Goal: Task Accomplishment & Management: Use online tool/utility

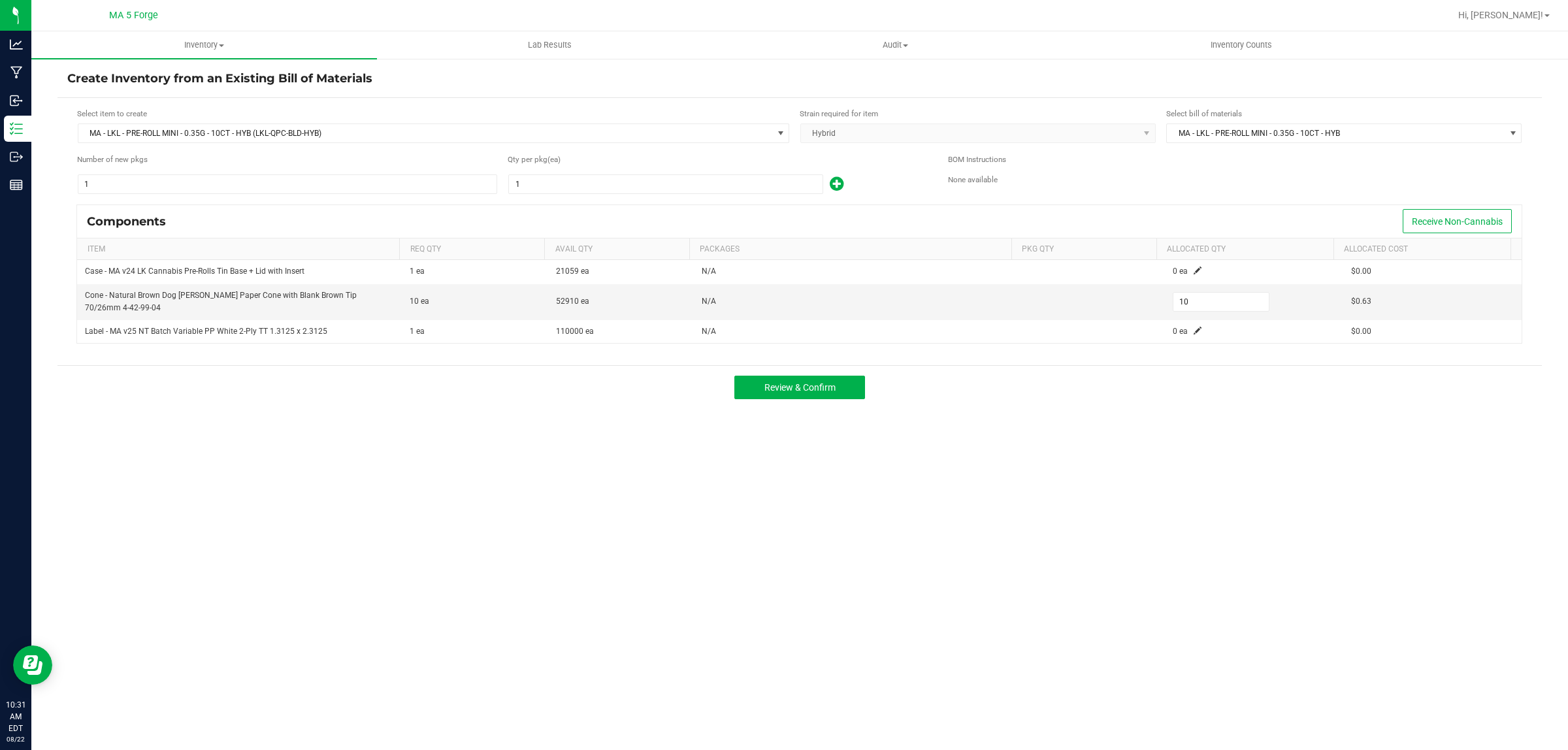
click at [243, 143] on div "MA - LKL - PRE-ROLL MINI - 0.35G - 10CT - HYB (LKL-QPC-BLD-HYB)" at bounding box center [434, 133] width 713 height 21
click at [244, 135] on span "MA - LKL - PRE-ROLL MINI - 0.35G - 10CT - HYB (LKL-QPC-BLD-HYB)" at bounding box center [425, 133] width 694 height 18
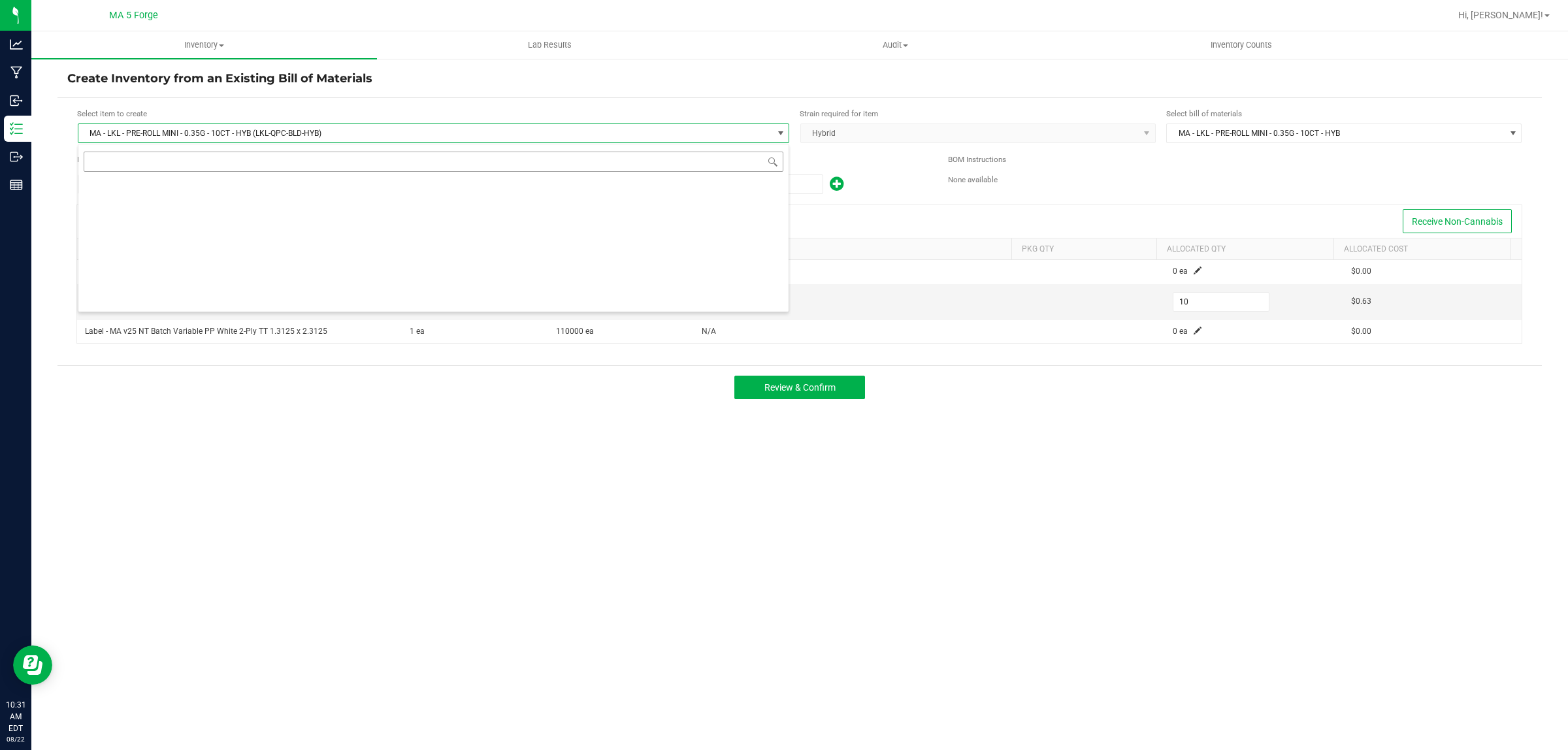
scroll to position [20, 712]
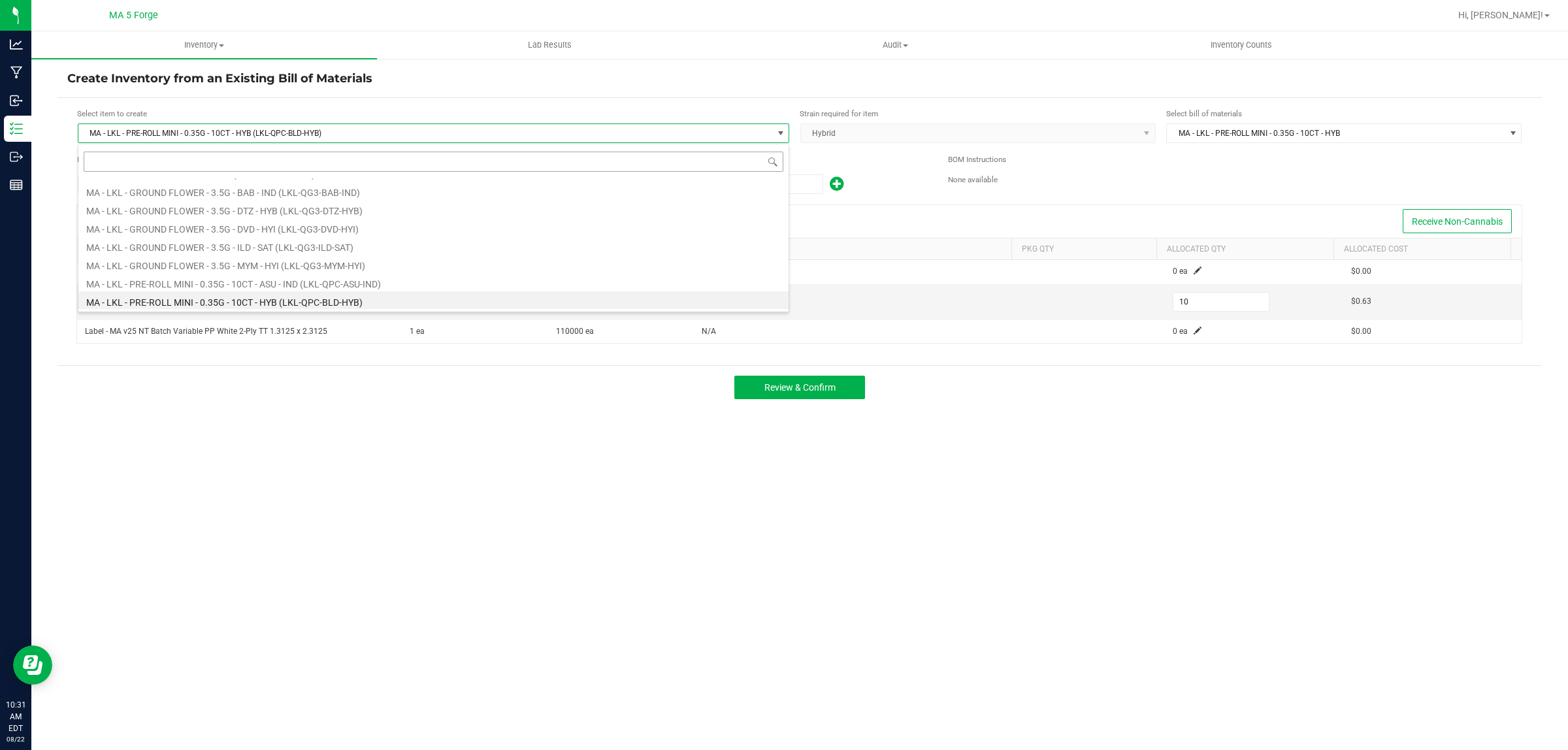
click at [224, 160] on input at bounding box center [433, 162] width 700 height 20
type input "QFR-T16-HYB"
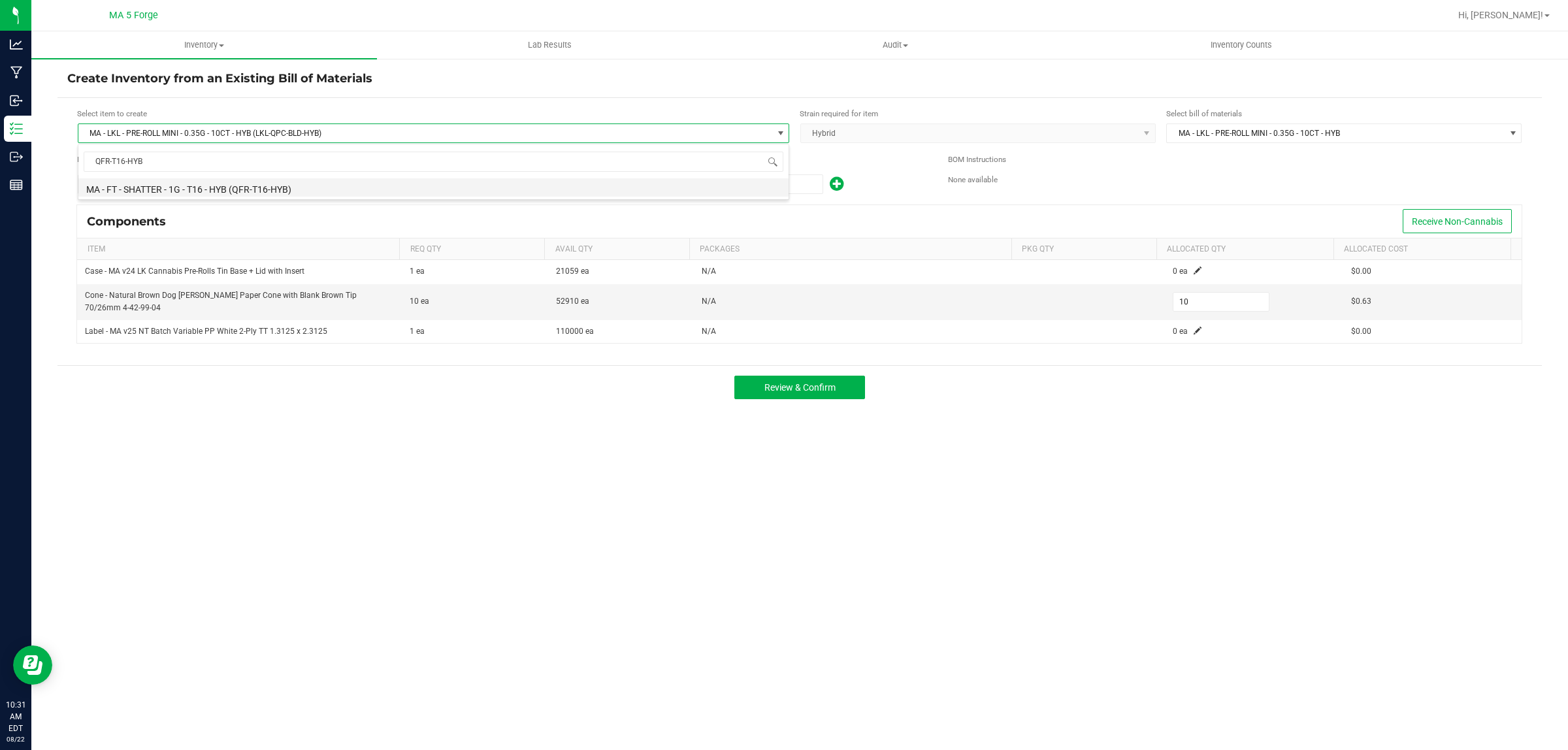
click at [264, 187] on li "MA - FT - SHATTER - 1G - T16 - HYB (QFR-T16-HYB)" at bounding box center [434, 187] width 710 height 18
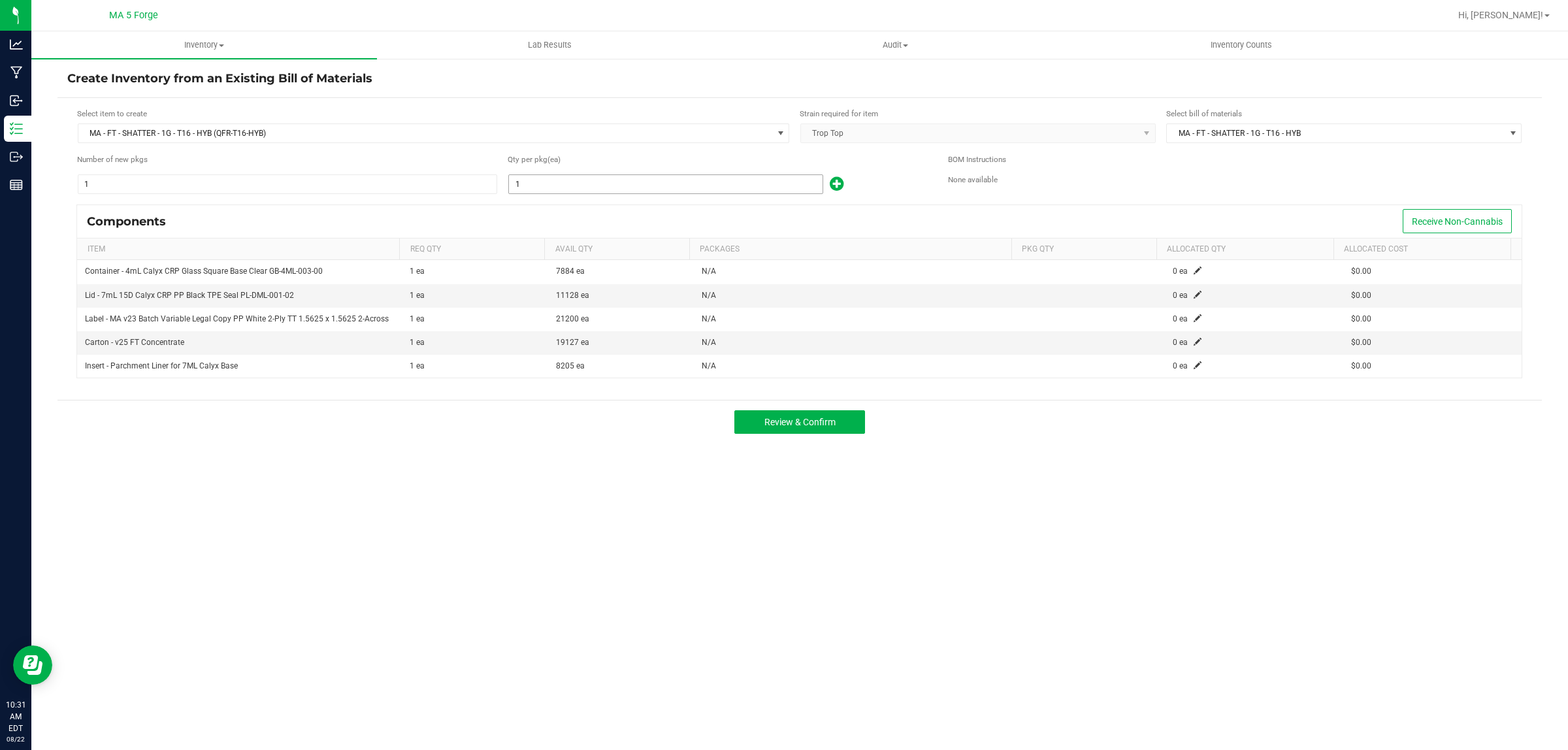
click at [593, 189] on input "1" at bounding box center [665, 184] width 313 height 18
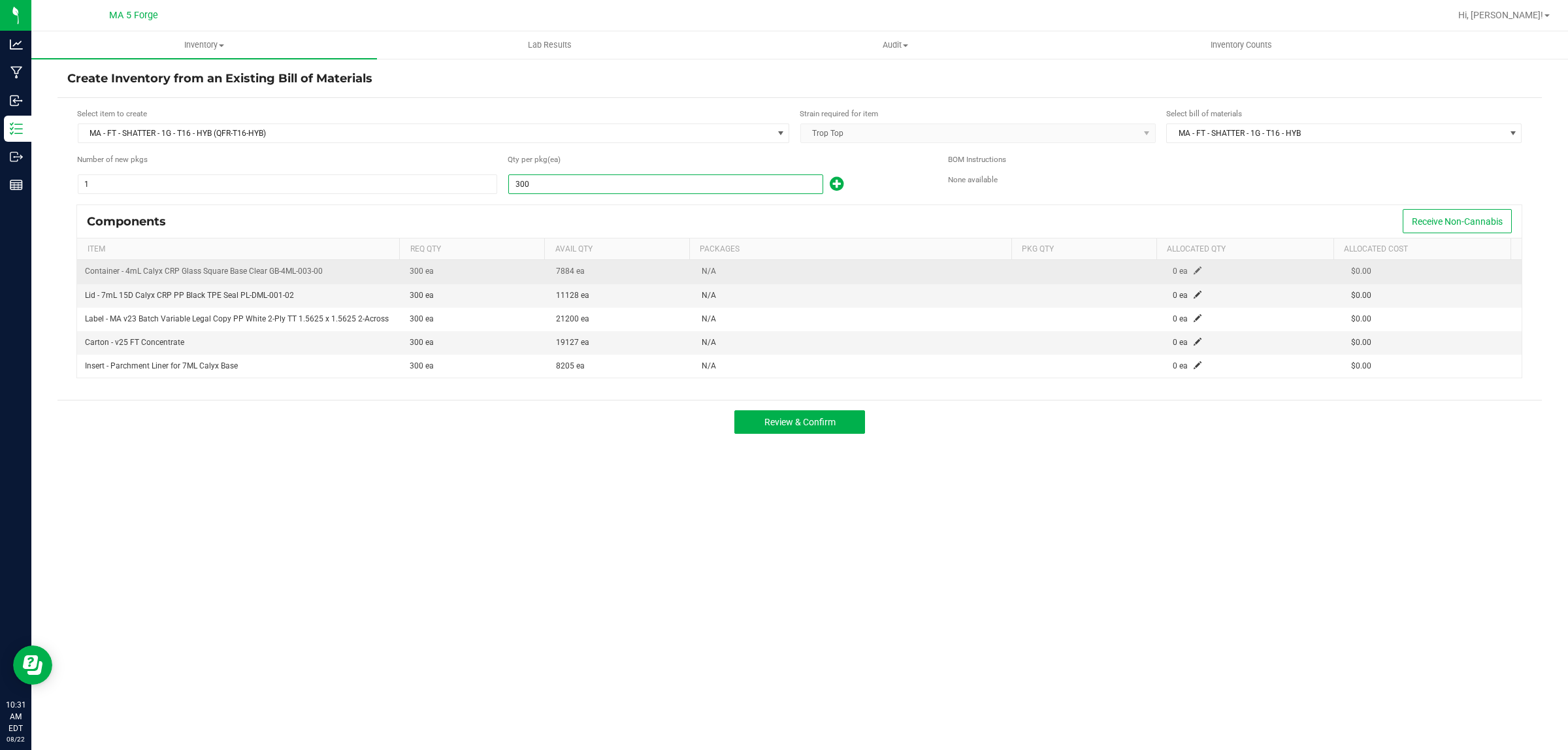
type input "300"
click at [1194, 270] on span at bounding box center [1197, 270] width 8 height 8
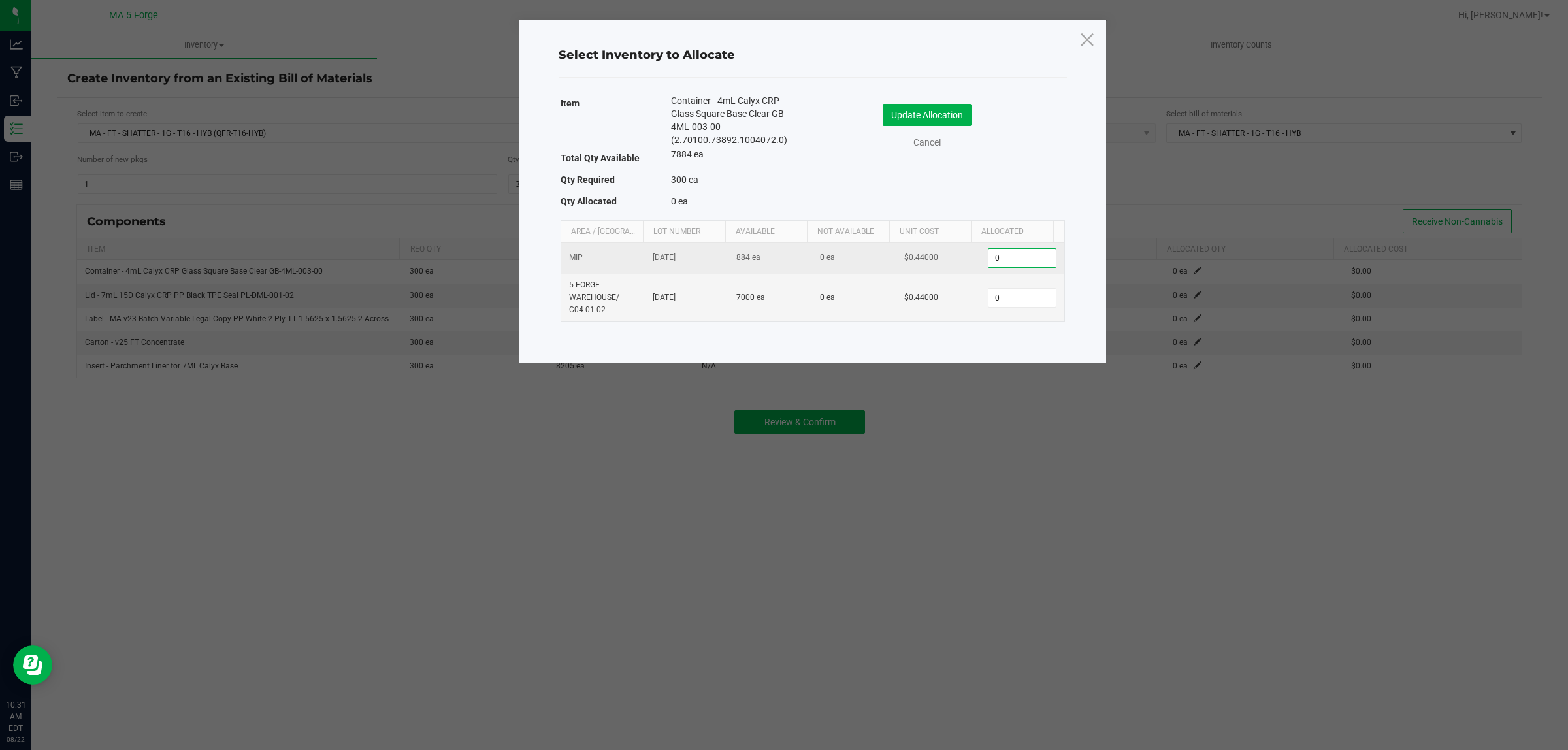
click at [1020, 258] on input "0" at bounding box center [1022, 258] width 67 height 18
type input "300"
click at [938, 122] on button "Update Allocation" at bounding box center [927, 115] width 89 height 23
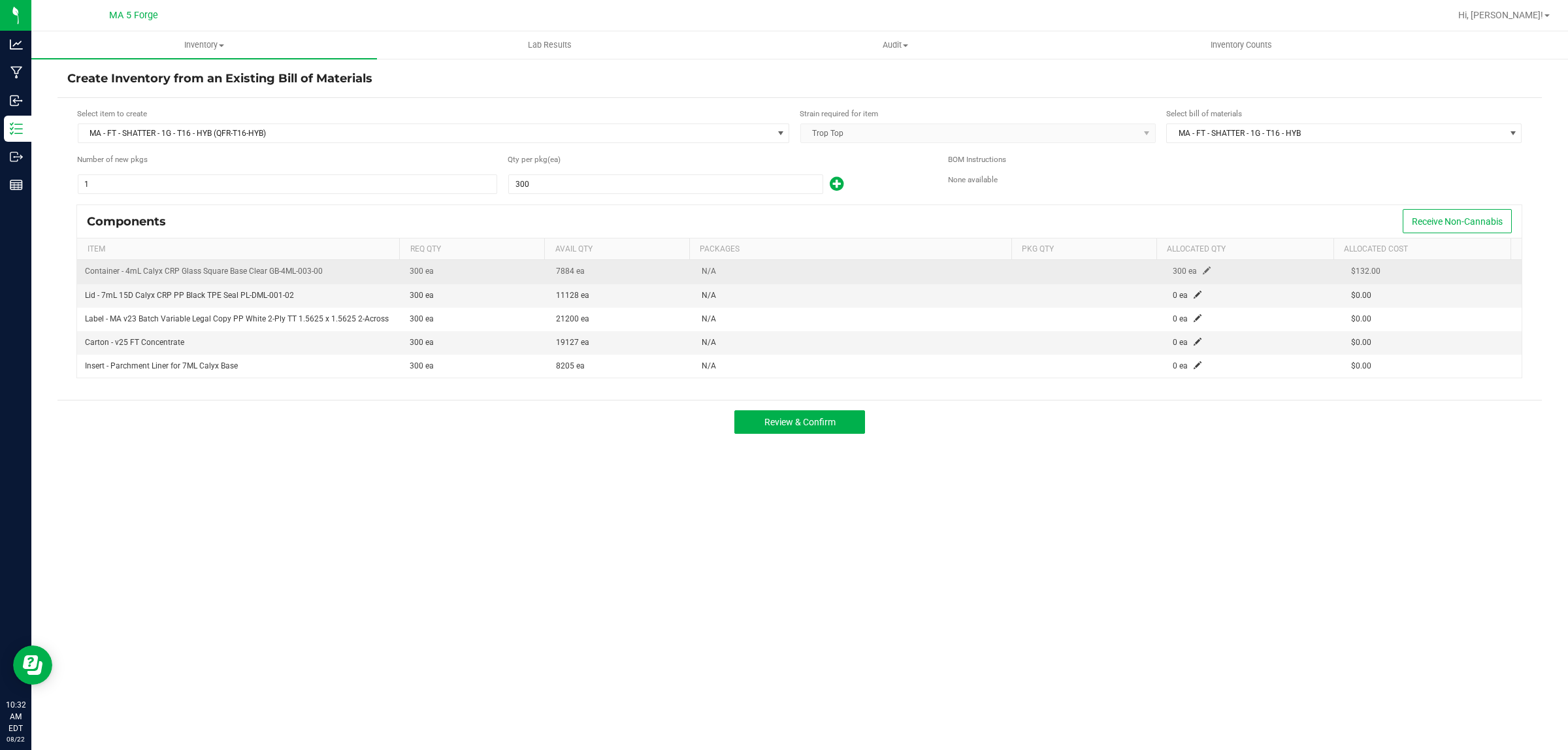
click at [1203, 269] on span at bounding box center [1206, 270] width 8 height 8
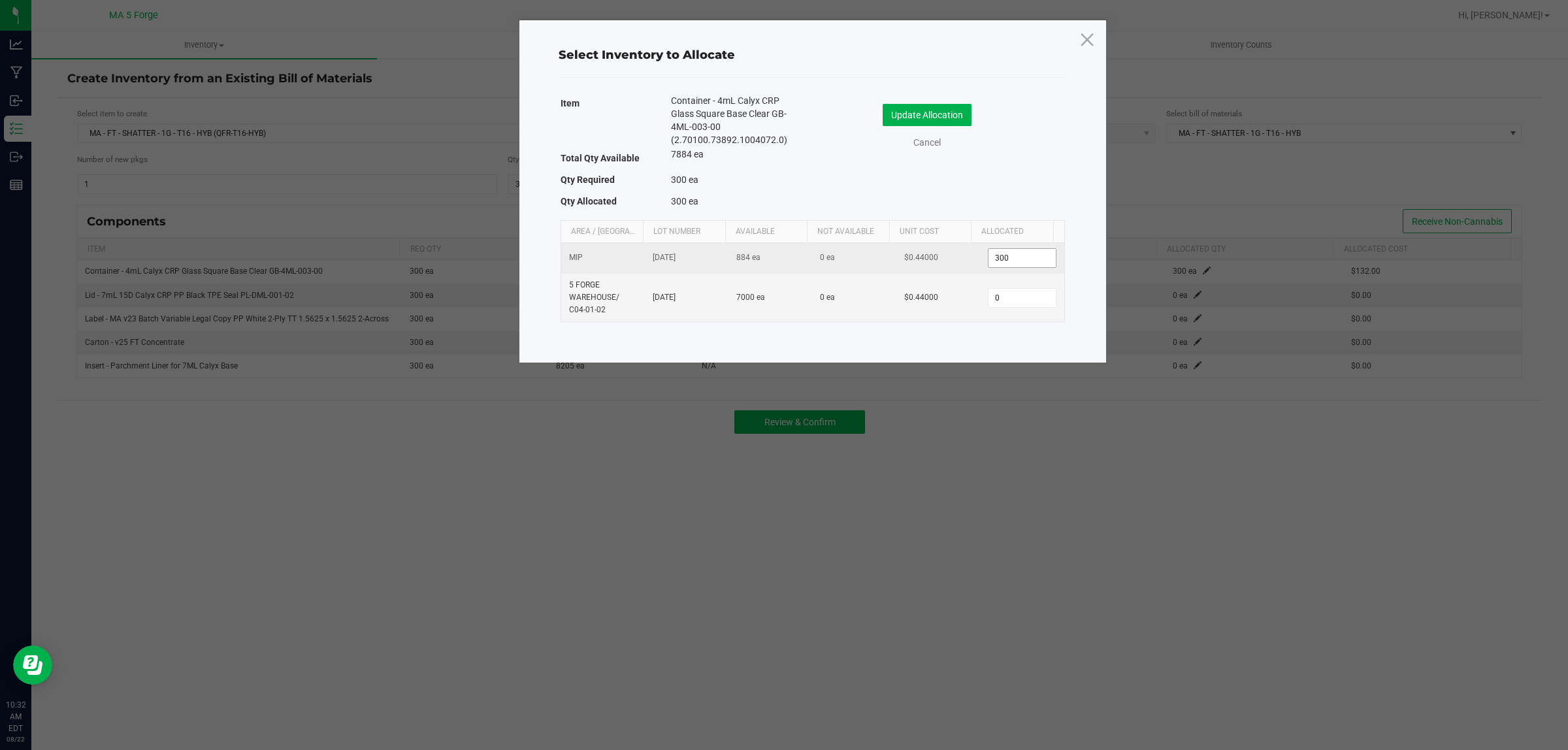
click at [1011, 257] on input "300" at bounding box center [1022, 258] width 67 height 18
type input "301"
click at [960, 117] on button "Update Allocation" at bounding box center [927, 115] width 89 height 23
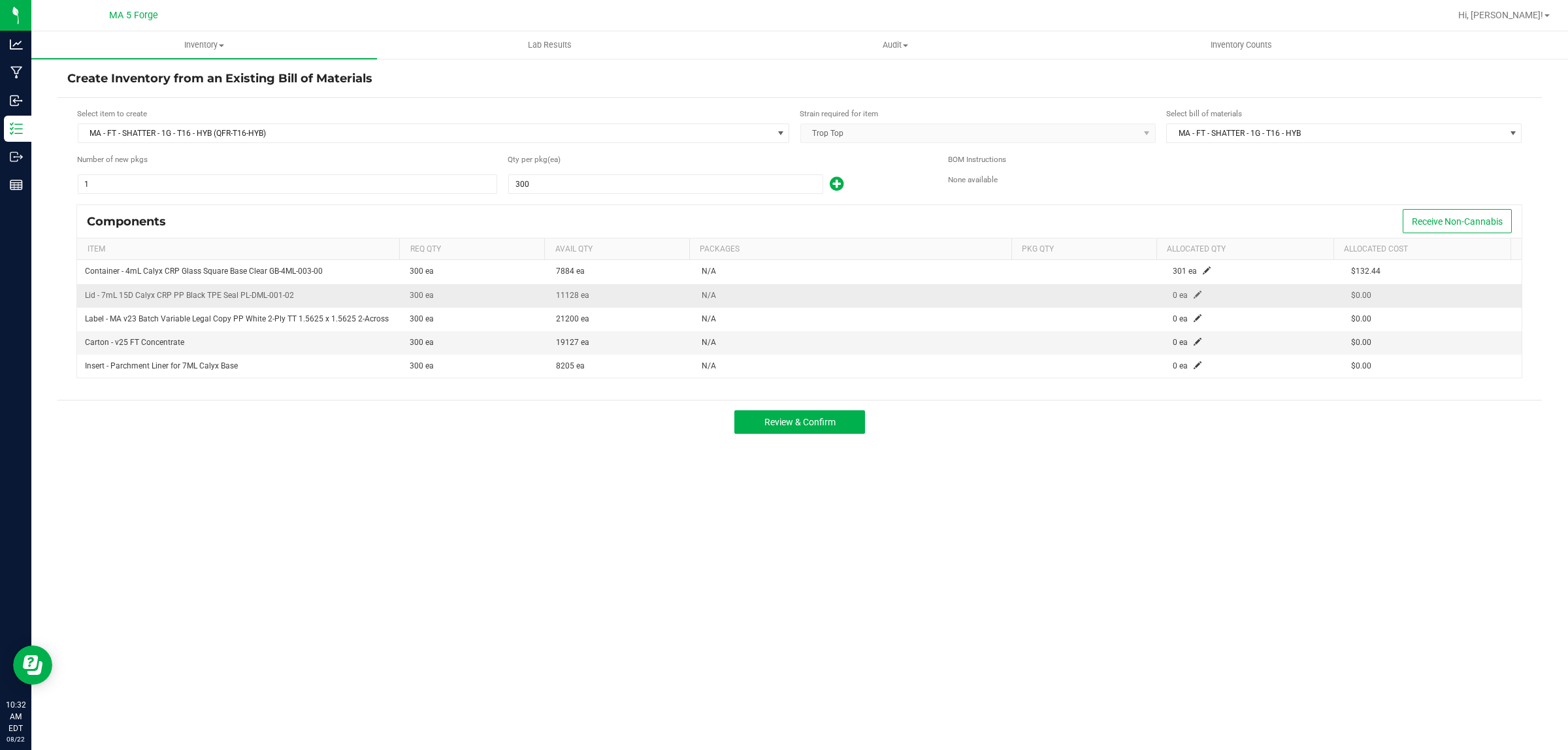
click at [1194, 294] on span at bounding box center [1197, 294] width 8 height 8
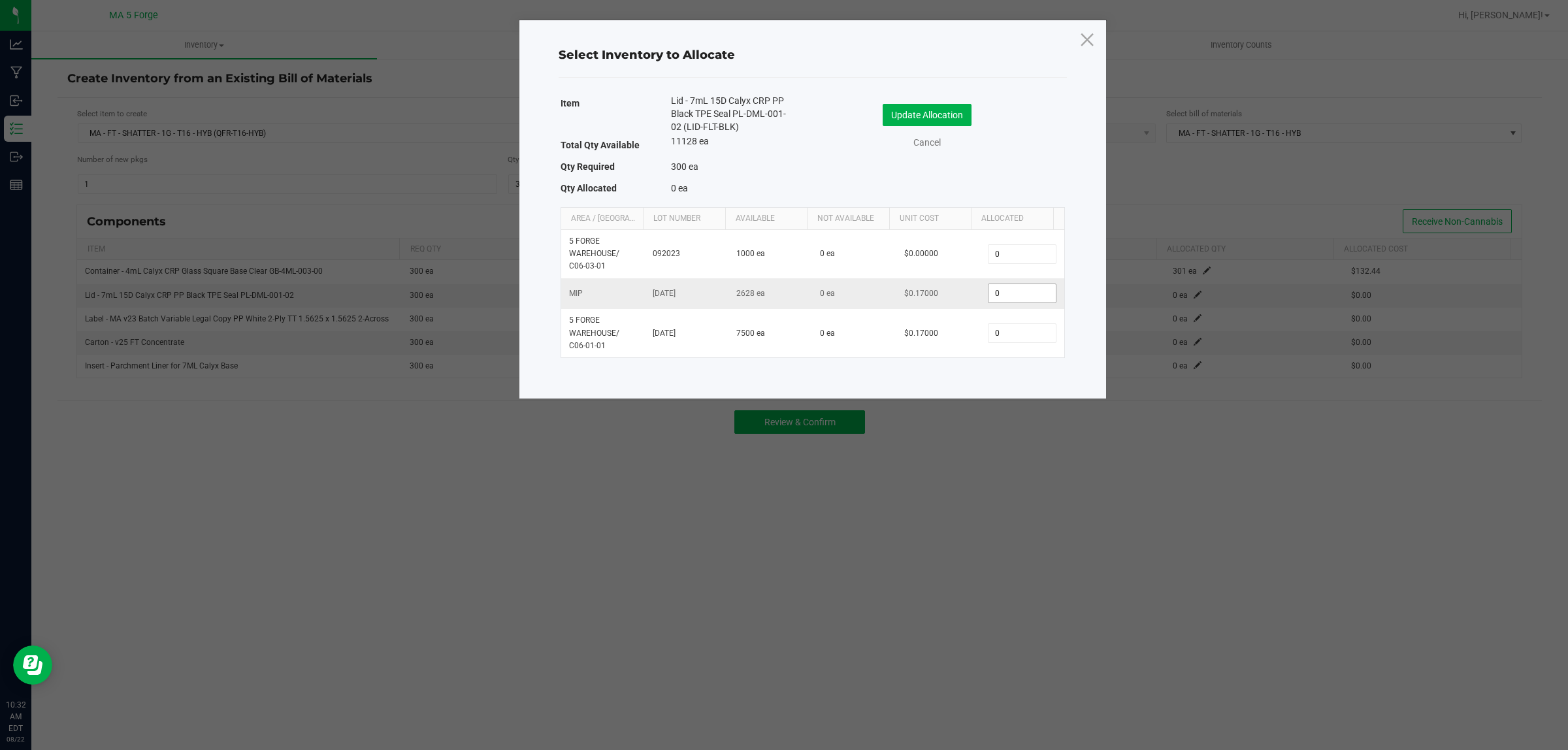
click at [1002, 290] on input "0" at bounding box center [1022, 293] width 67 height 18
type input "300"
click at [948, 115] on button "Update Allocation" at bounding box center [927, 115] width 89 height 23
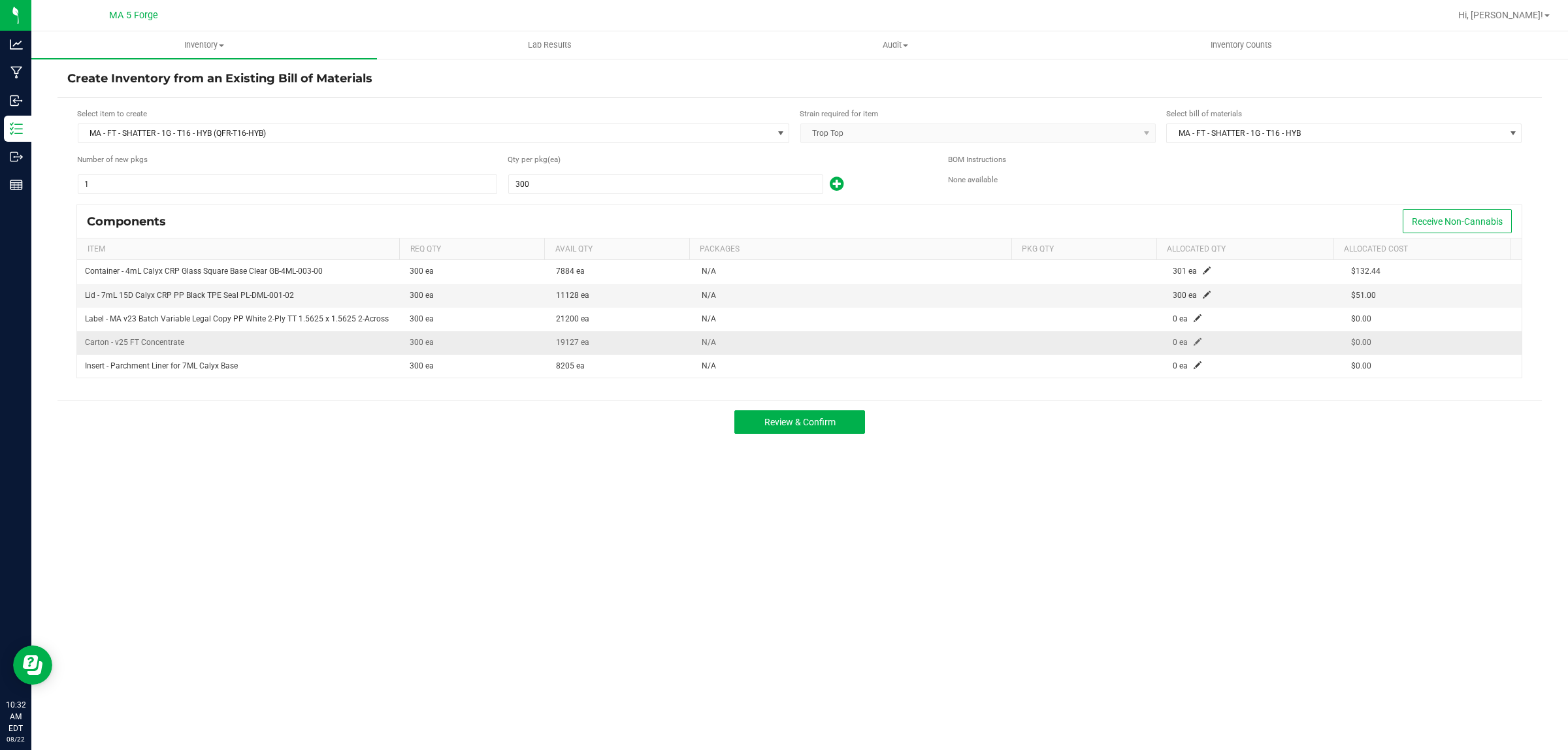
click at [1194, 344] on span at bounding box center [1197, 342] width 8 height 8
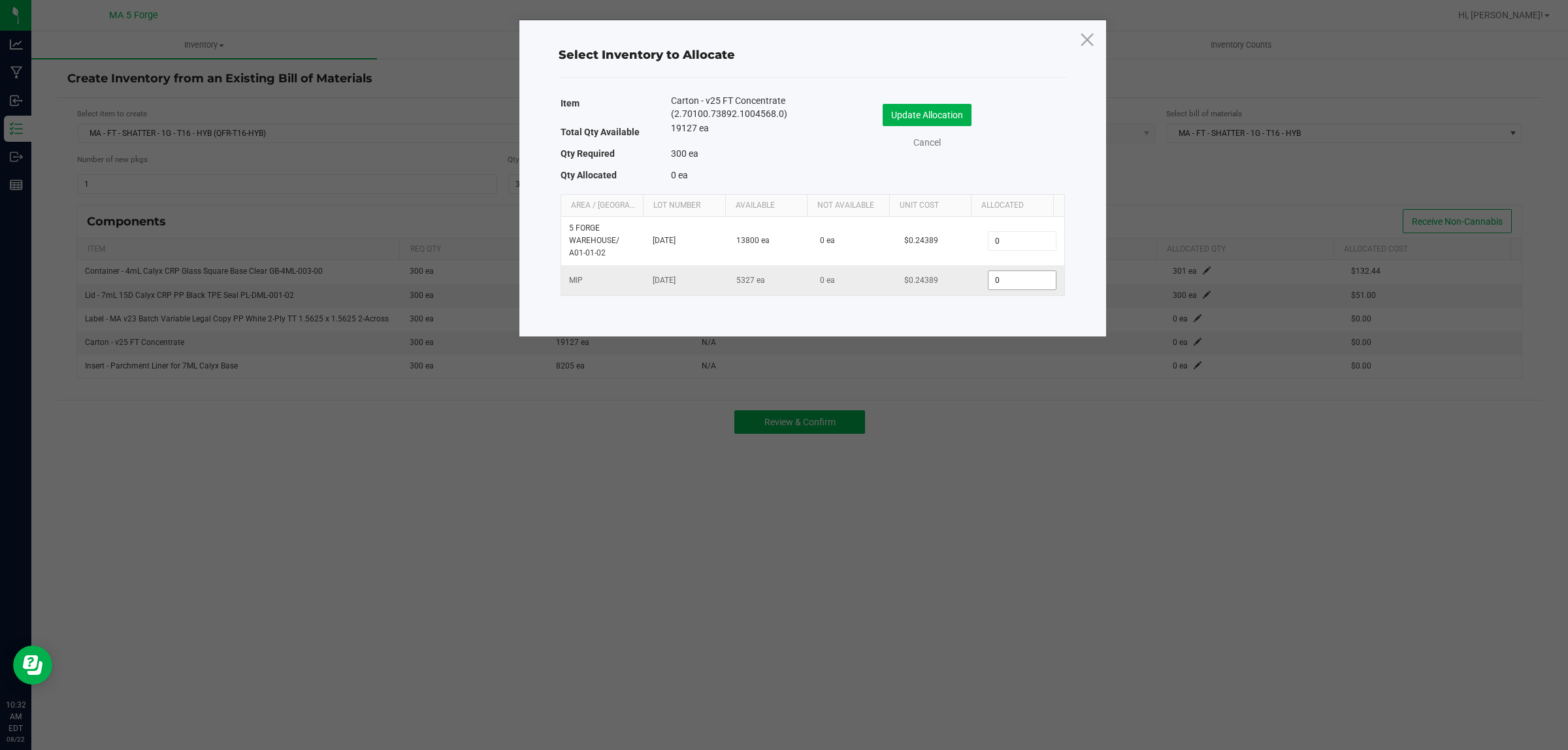
click at [1024, 285] on input "0" at bounding box center [1022, 280] width 67 height 18
type input "300"
click at [961, 113] on button "Update Allocation" at bounding box center [927, 115] width 89 height 23
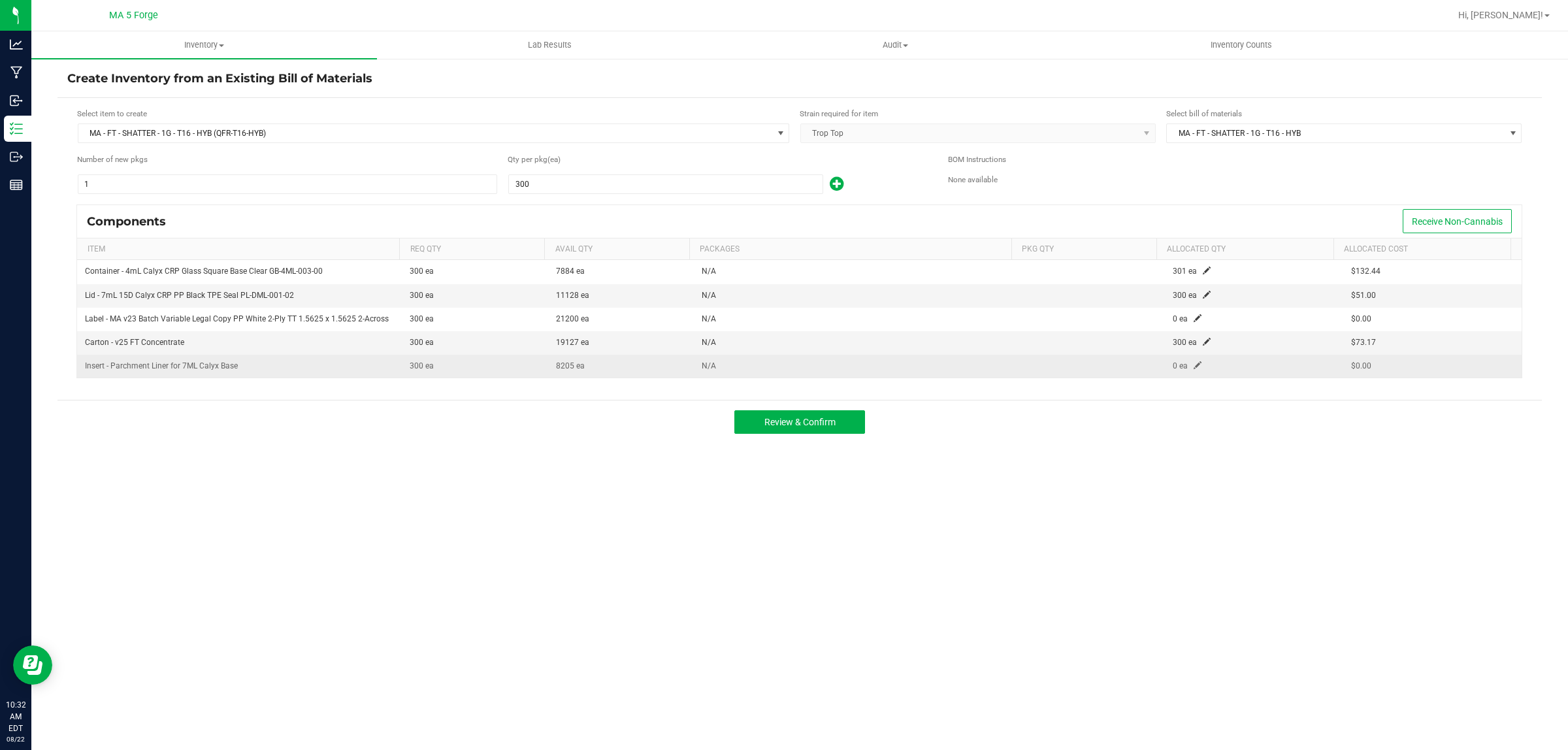
click at [1194, 363] on span at bounding box center [1197, 365] width 8 height 8
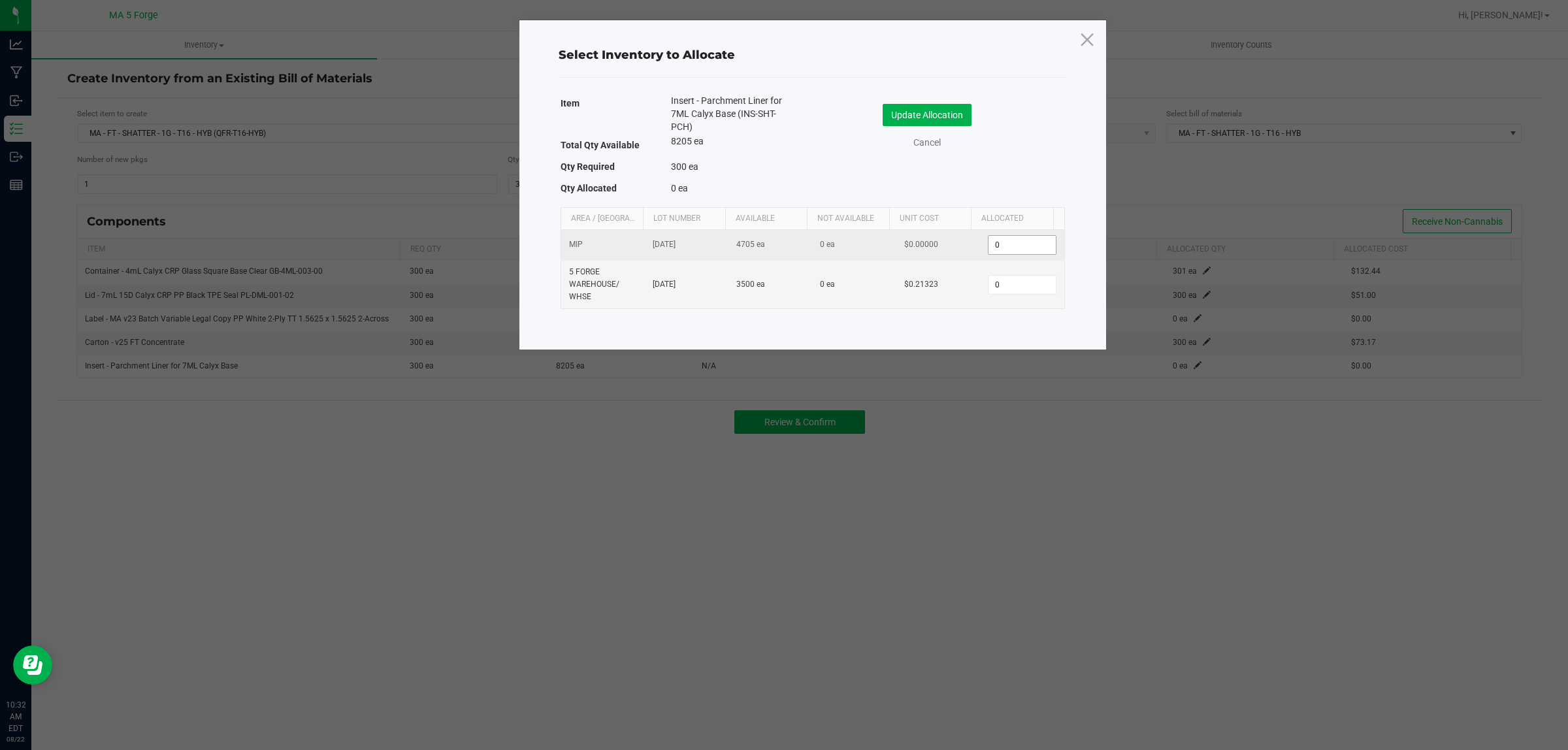
click at [1015, 244] on input "0" at bounding box center [1022, 245] width 67 height 18
type input "300"
click at [955, 119] on button "Update Allocation" at bounding box center [927, 115] width 89 height 23
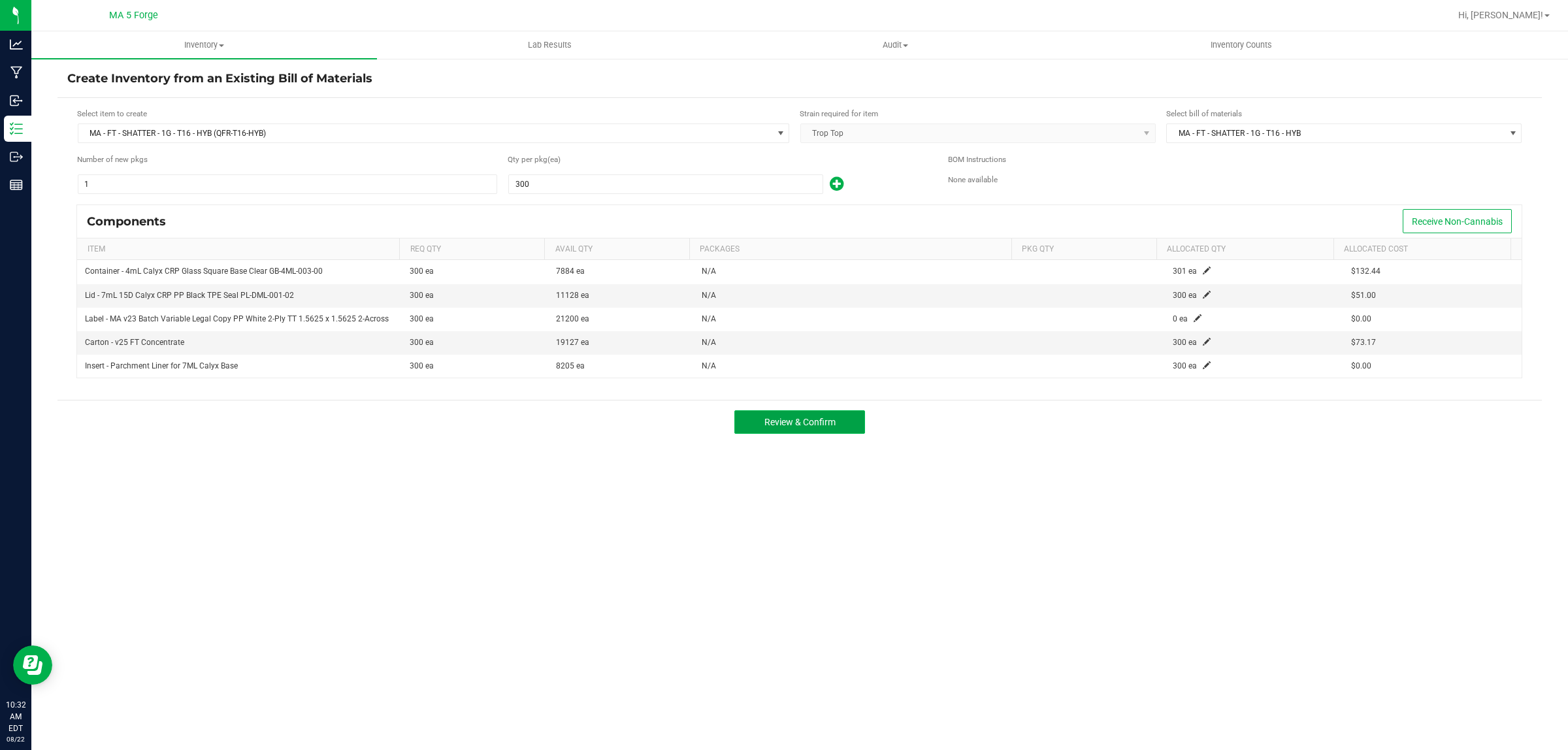
click at [847, 419] on button "Review & Confirm" at bounding box center [799, 422] width 130 height 23
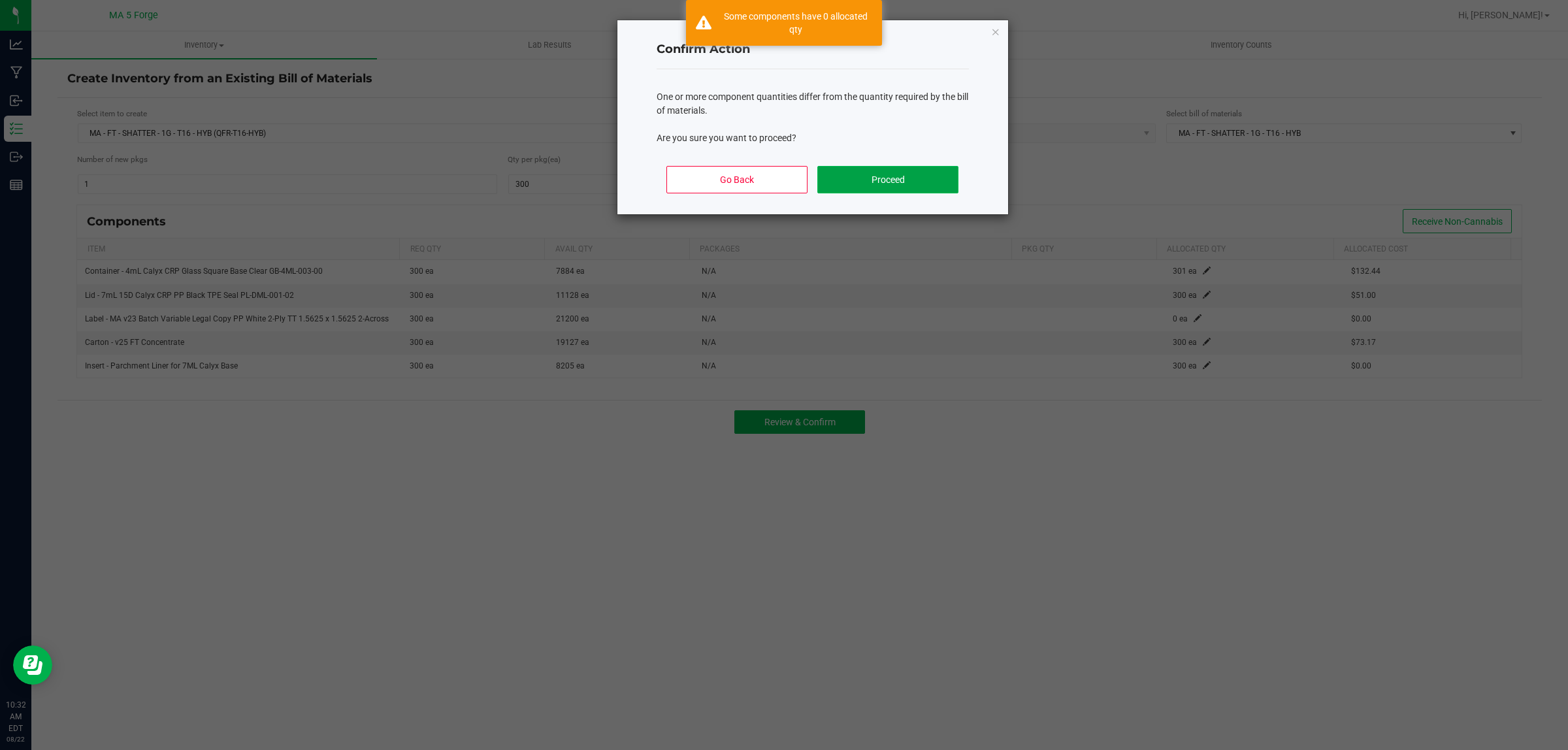
click at [934, 171] on button "Proceed" at bounding box center [888, 180] width 141 height 27
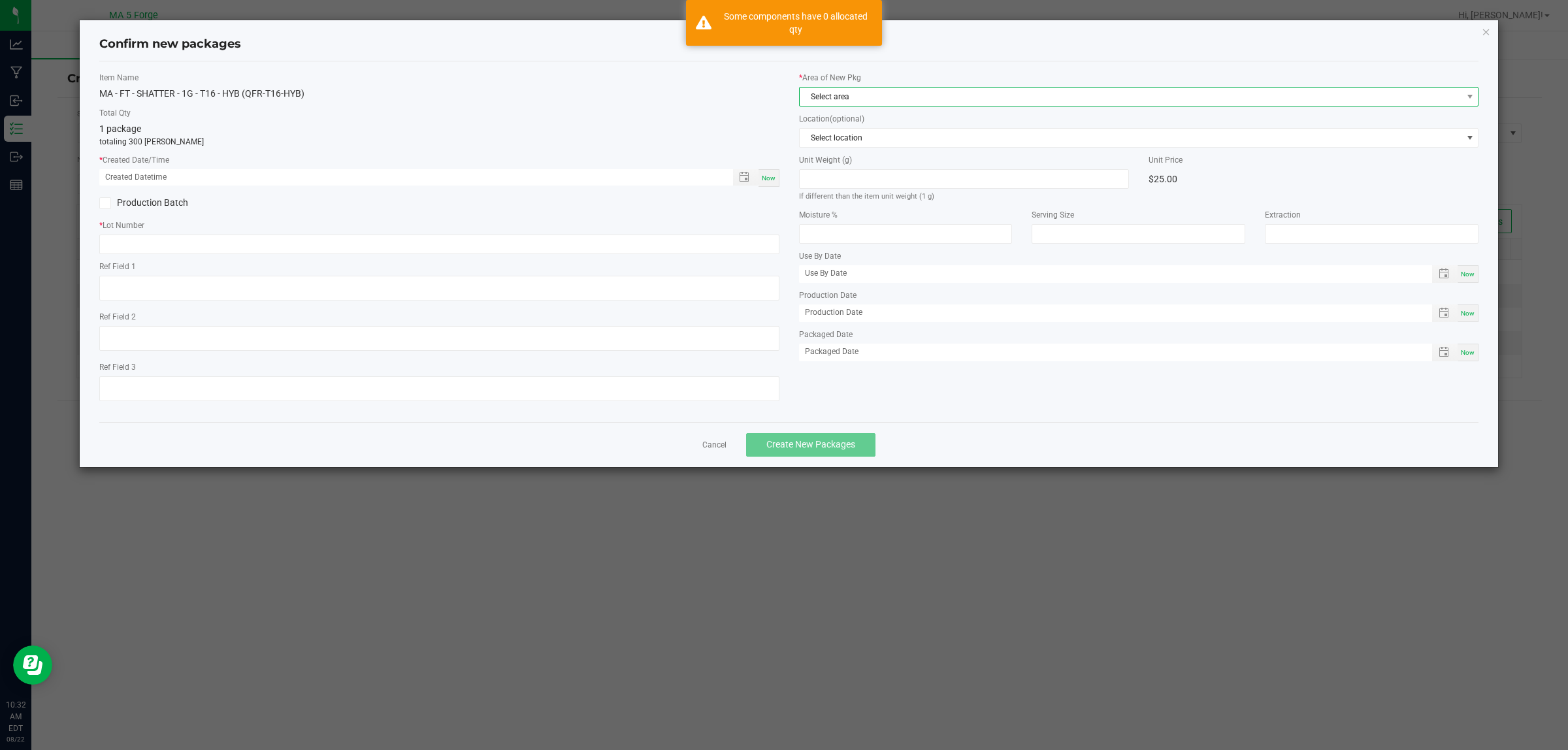
click at [887, 98] on span "Select area" at bounding box center [1131, 96] width 662 height 18
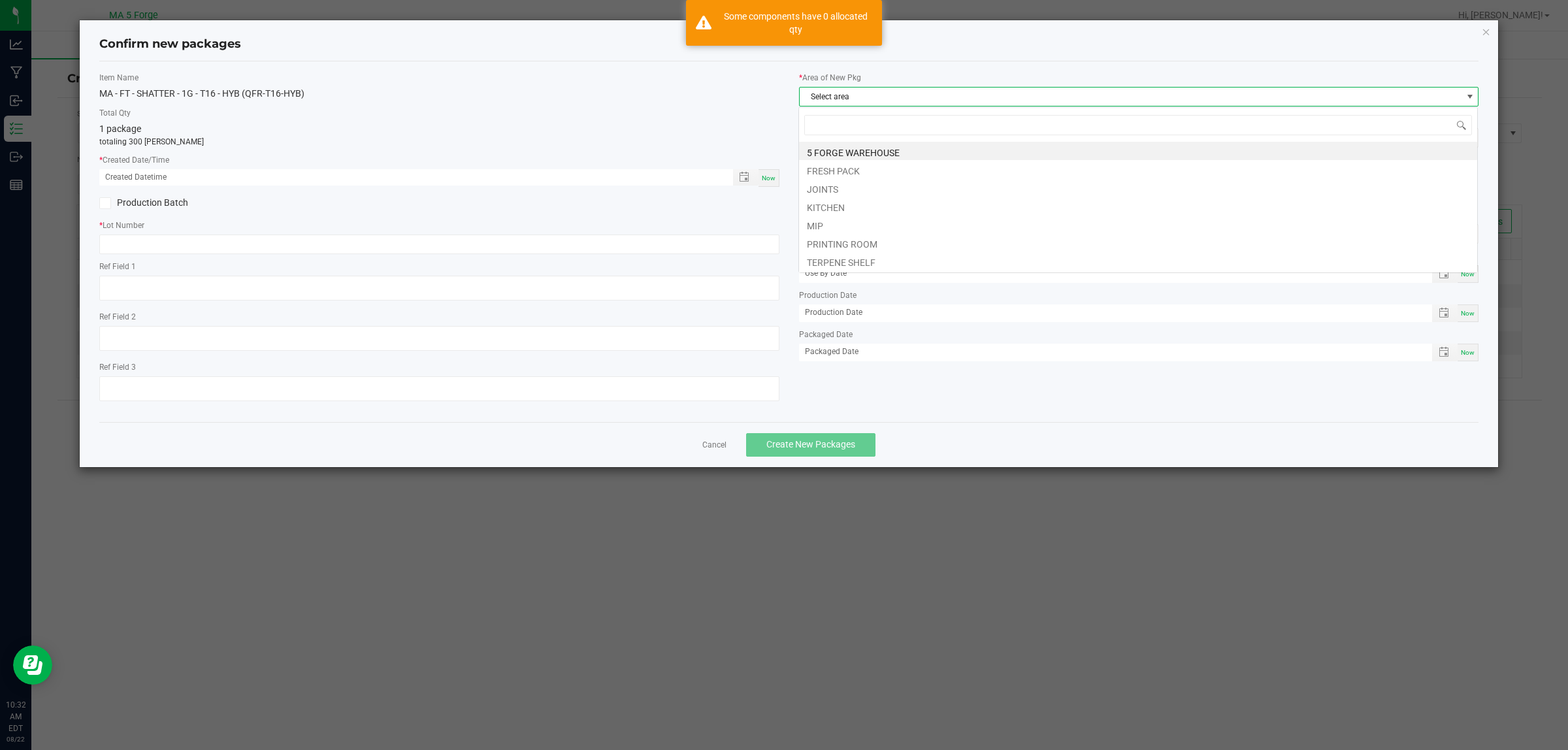
scroll to position [20, 680]
click at [822, 226] on li "MIP" at bounding box center [1138, 224] width 678 height 18
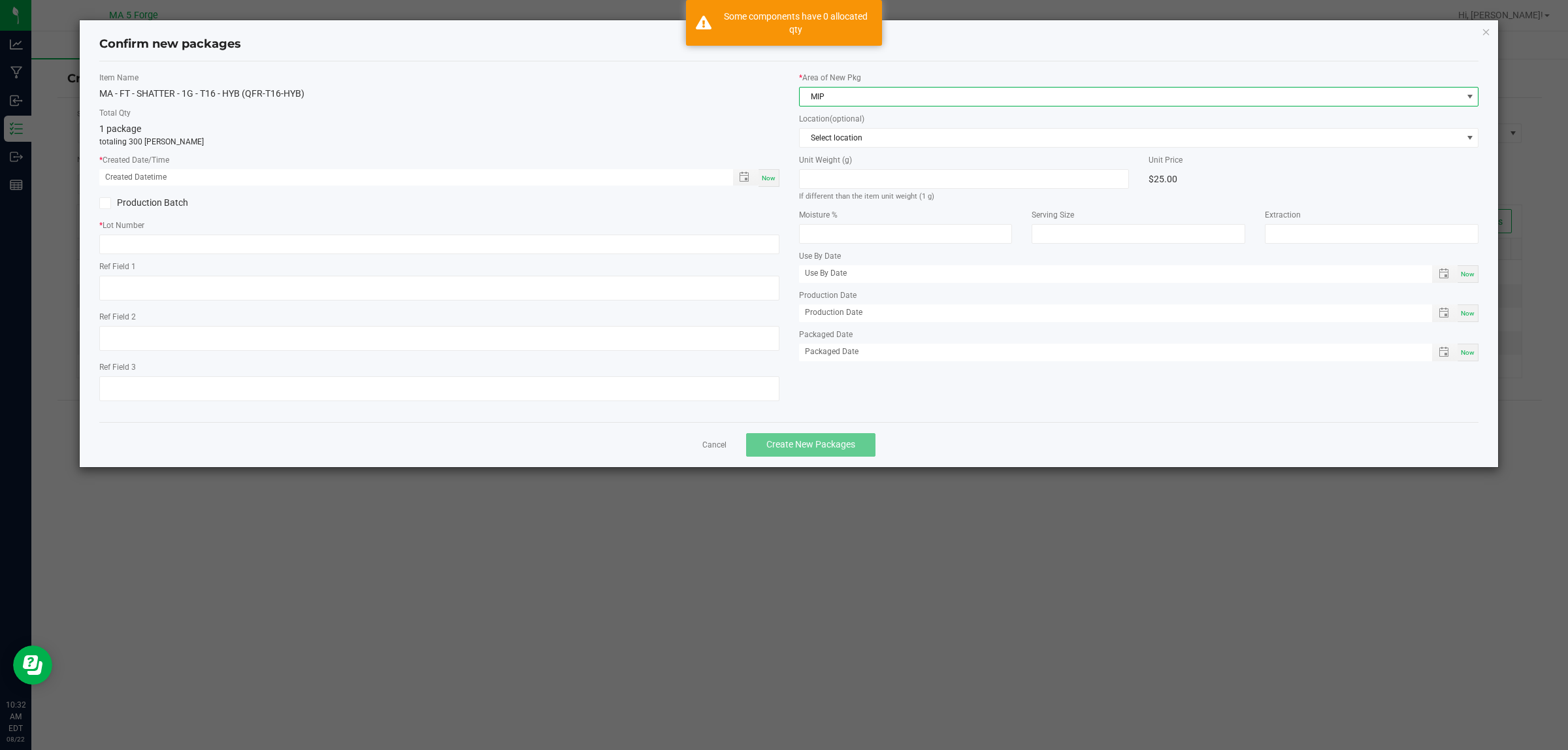
click at [772, 176] on span "Now" at bounding box center [768, 178] width 14 height 8
type input "08/22/2025 10:32 AM"
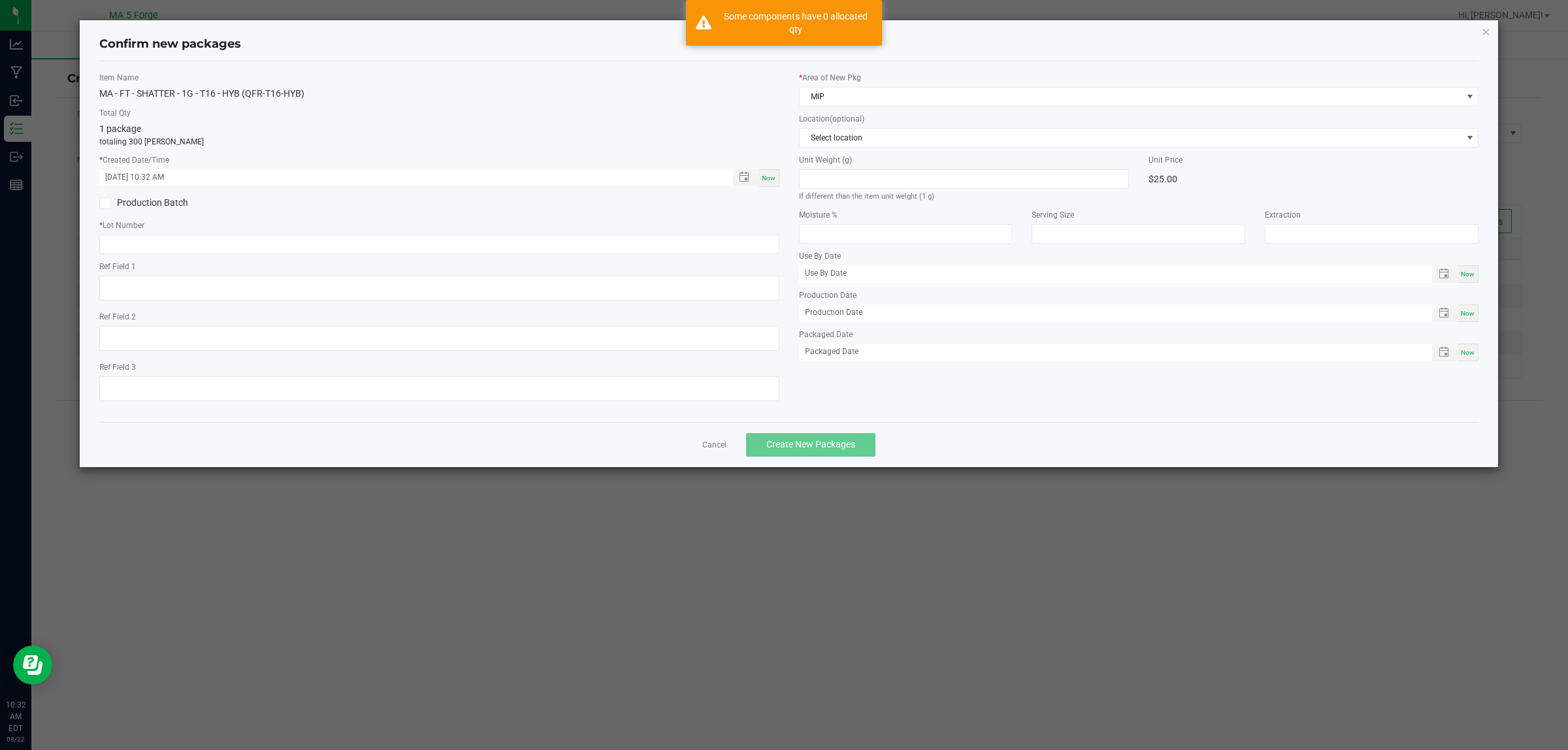
click at [141, 200] on label "Production Batch" at bounding box center [264, 203] width 330 height 14
click at [0, 0] on input "Production Batch" at bounding box center [0, 0] width 0 height 0
click at [118, 249] on input "text" at bounding box center [439, 244] width 680 height 20
click at [237, 249] on input "text" at bounding box center [439, 244] width 680 height 20
click at [163, 247] on input "text" at bounding box center [439, 244] width 680 height 20
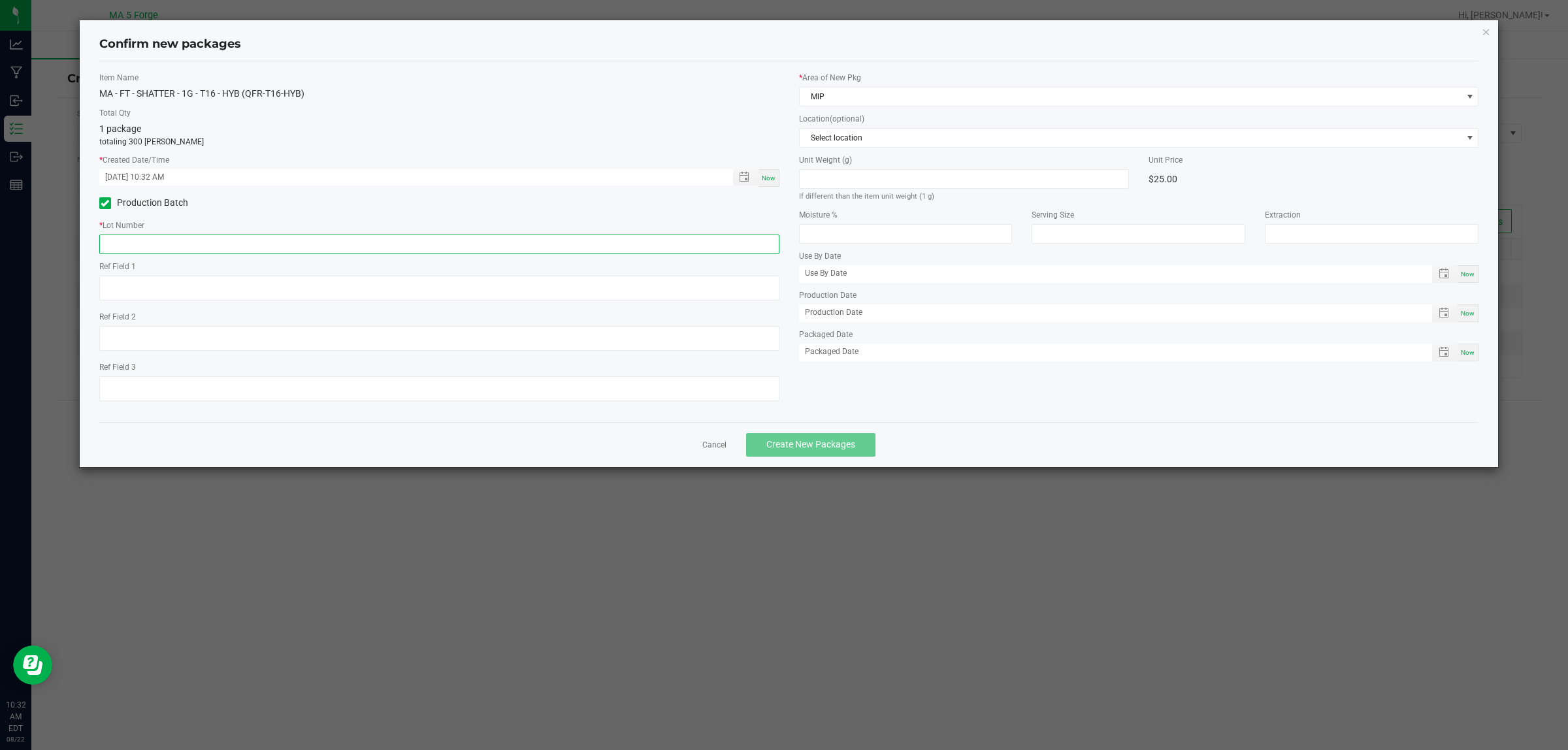
paste input "250611WST-T16-HYB"
type input "250611WST-T16-HYB"
click at [843, 446] on span "Create New Packages" at bounding box center [811, 444] width 89 height 10
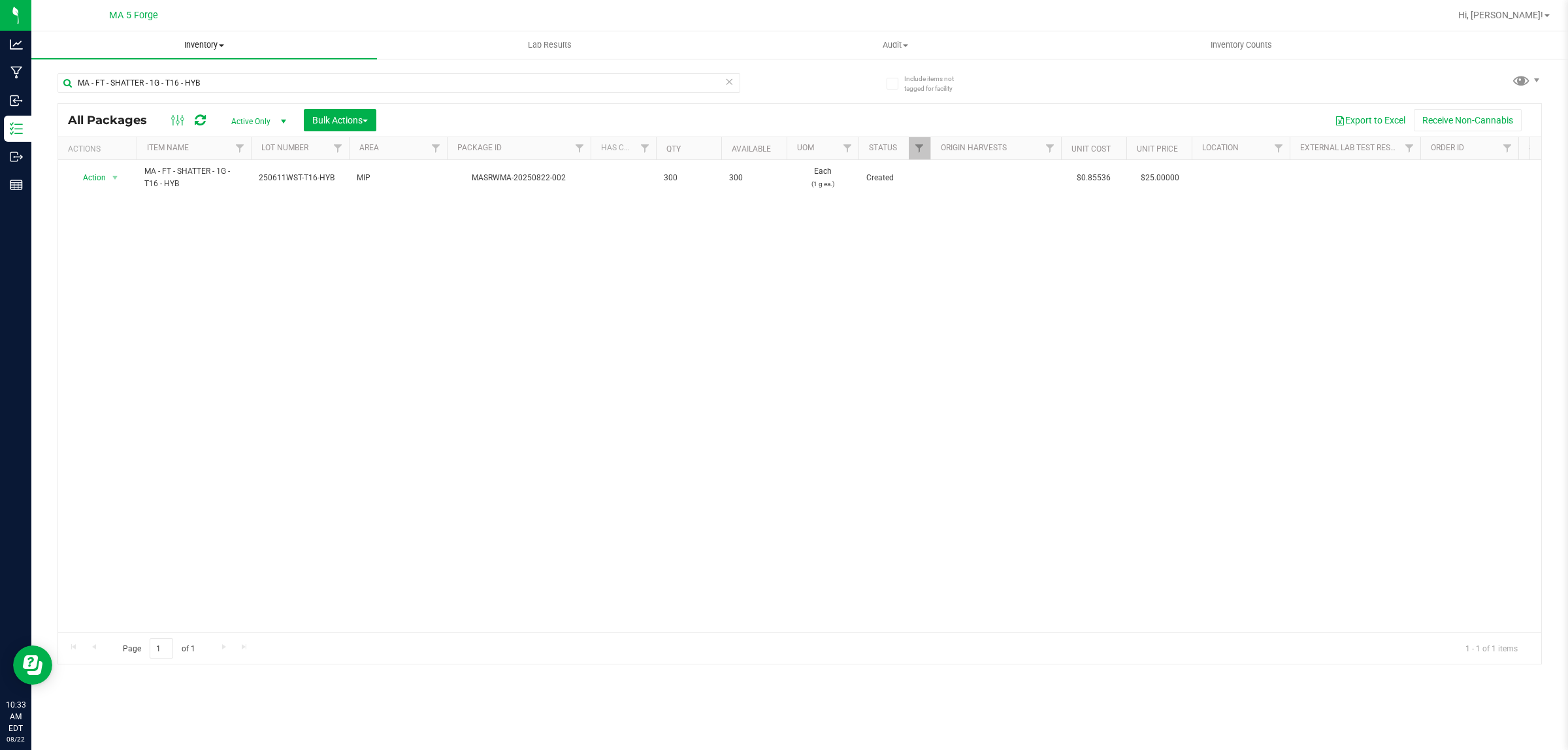
click at [212, 46] on span "Inventory" at bounding box center [204, 44] width 346 height 12
click at [128, 158] on span "From bill of materials" at bounding box center [90, 157] width 118 height 11
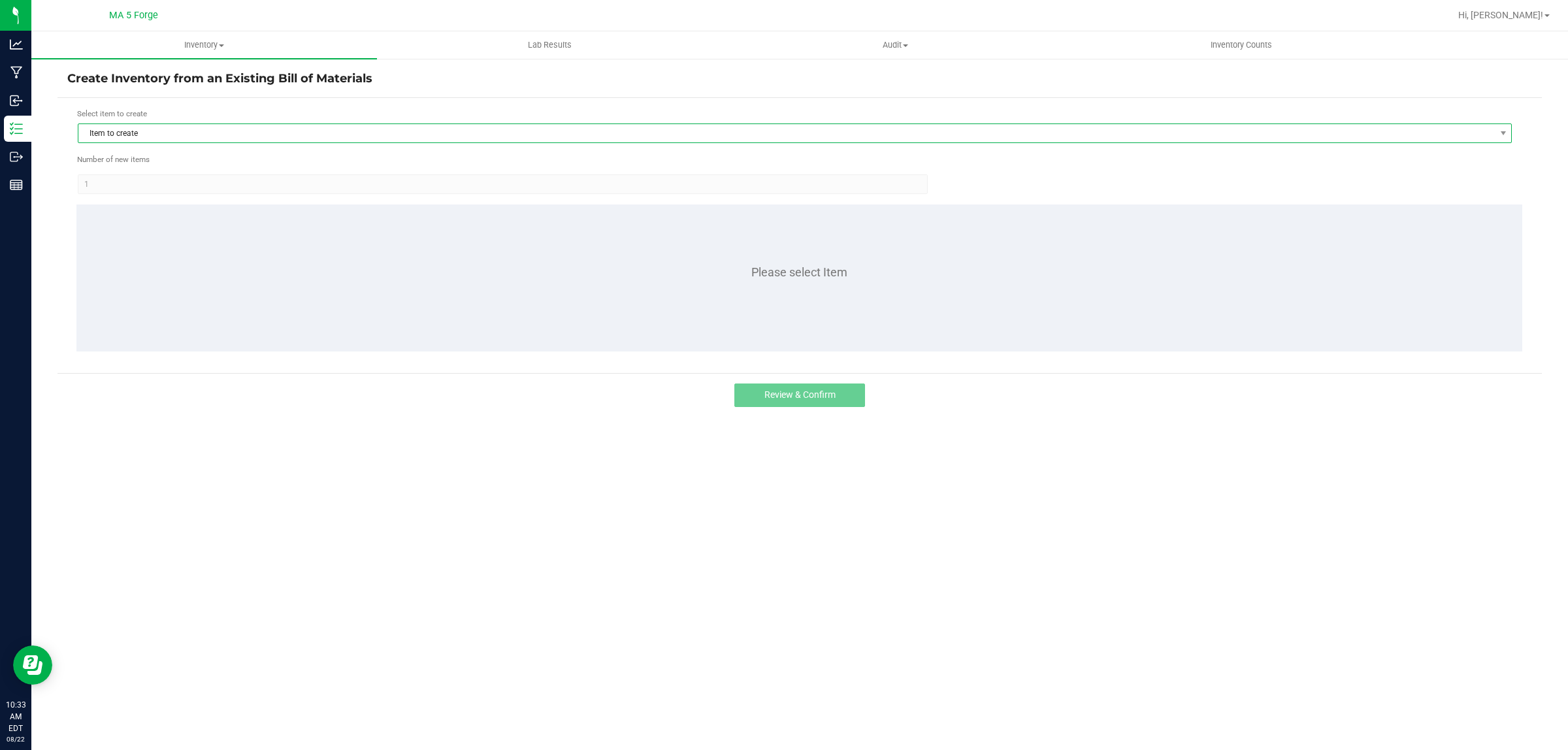
click at [161, 135] on span "Item to create" at bounding box center [787, 133] width 1416 height 18
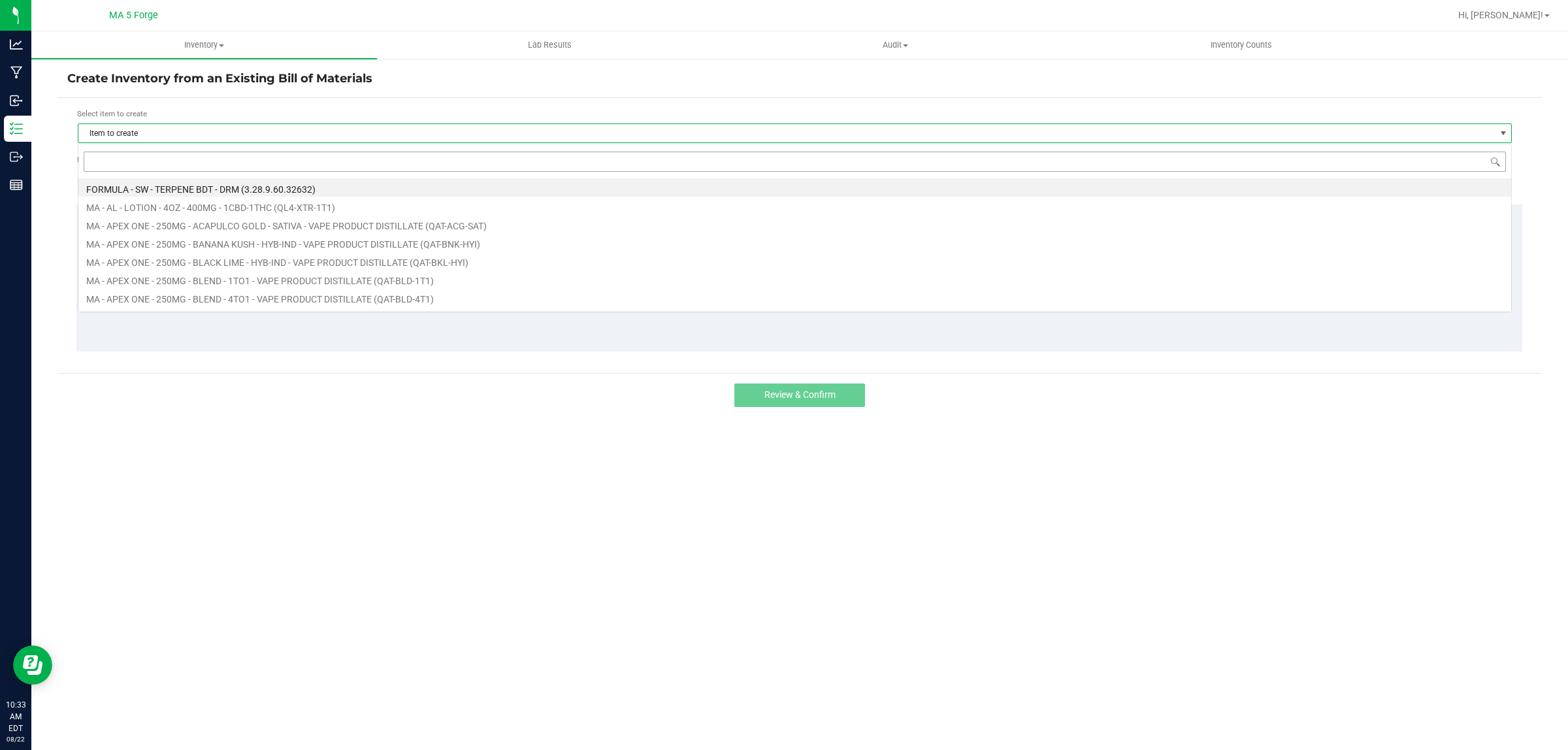
scroll to position [20, 1434]
click at [156, 160] on input at bounding box center [794, 162] width 1423 height 20
type input "QFW-ABP-HYB"
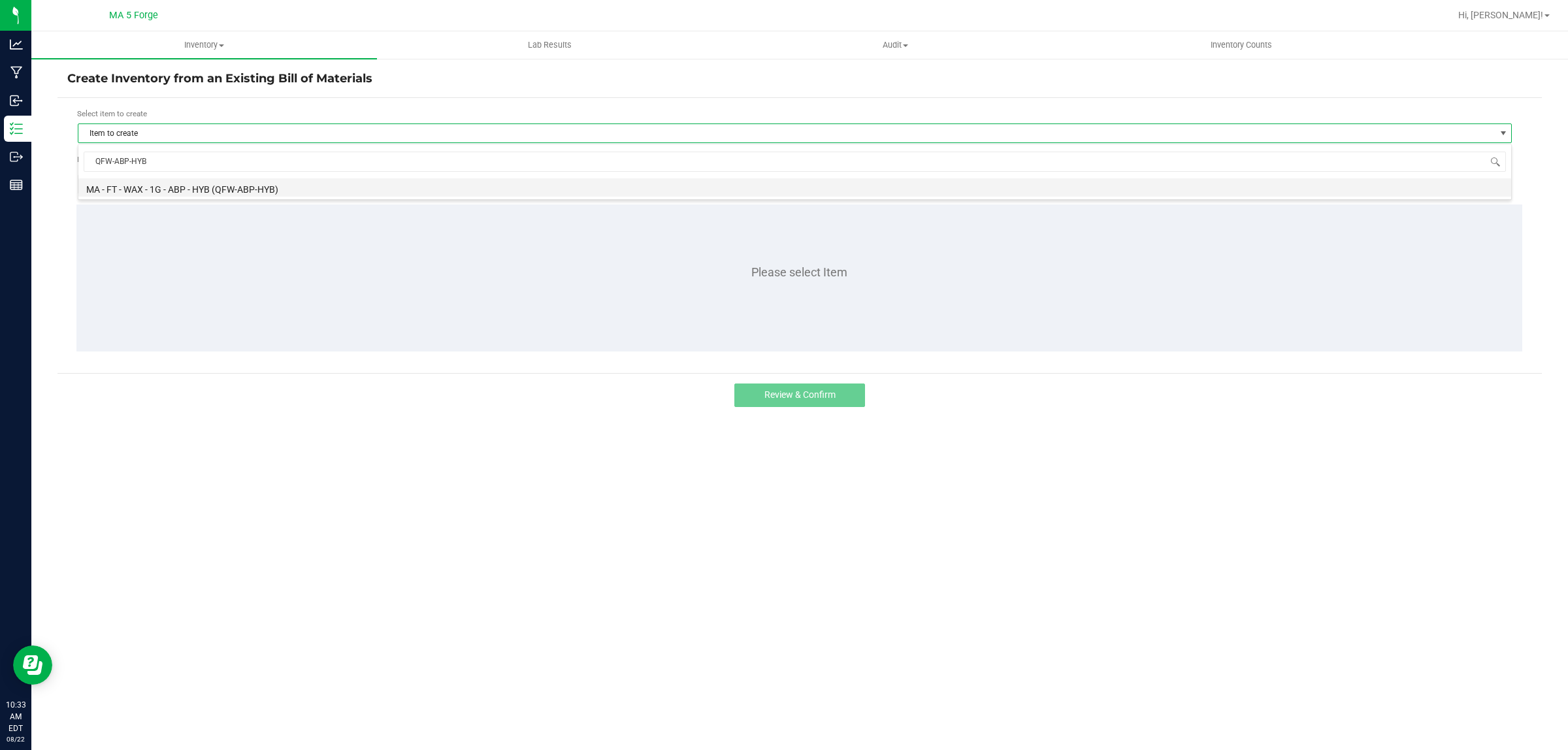
click at [260, 189] on li "MA - FT - WAX - 1G - ABP - HYB (QFW-ABP-HYB)" at bounding box center [795, 187] width 1433 height 18
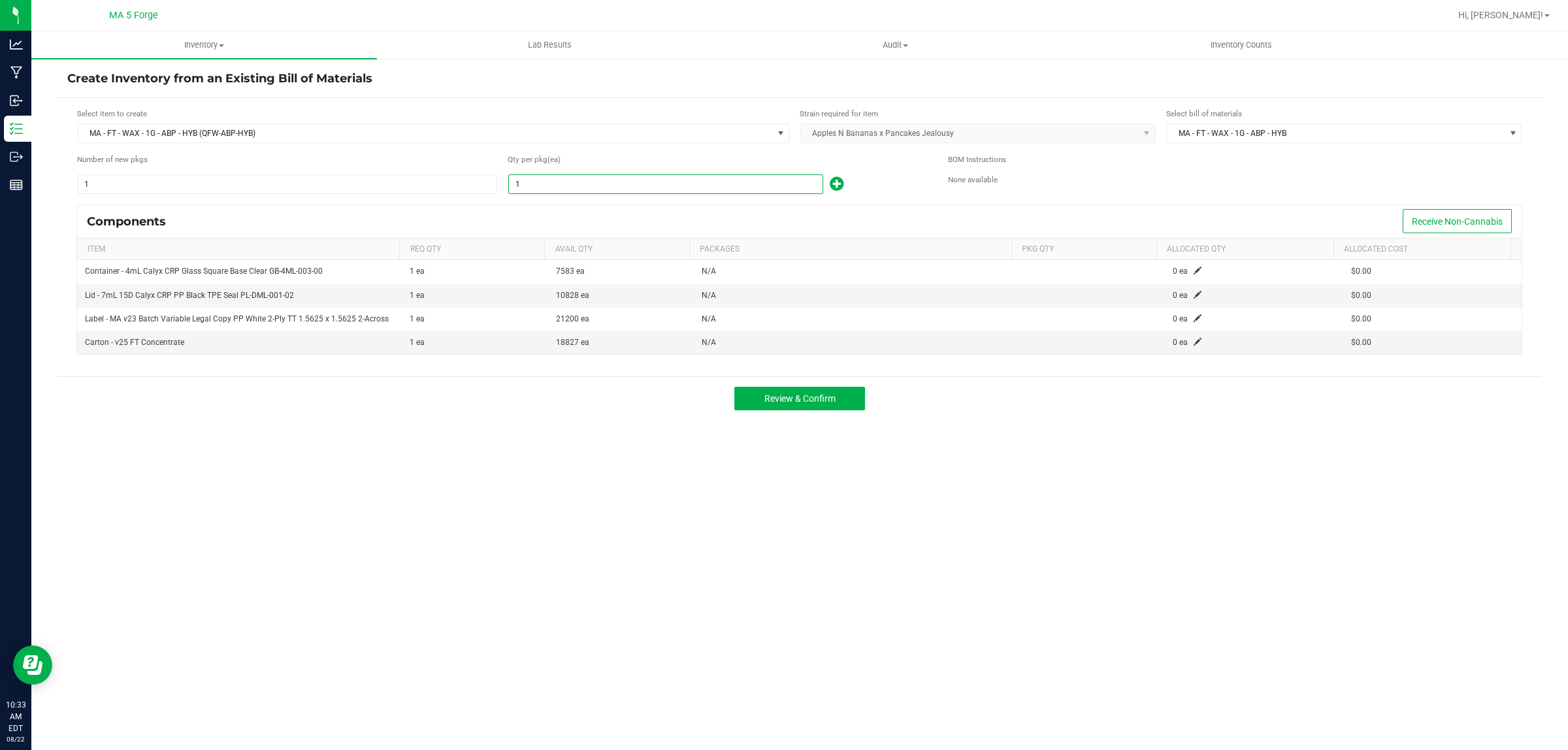
click at [576, 189] on input "1" at bounding box center [665, 184] width 313 height 18
click at [543, 186] on input "1" at bounding box center [665, 184] width 313 height 18
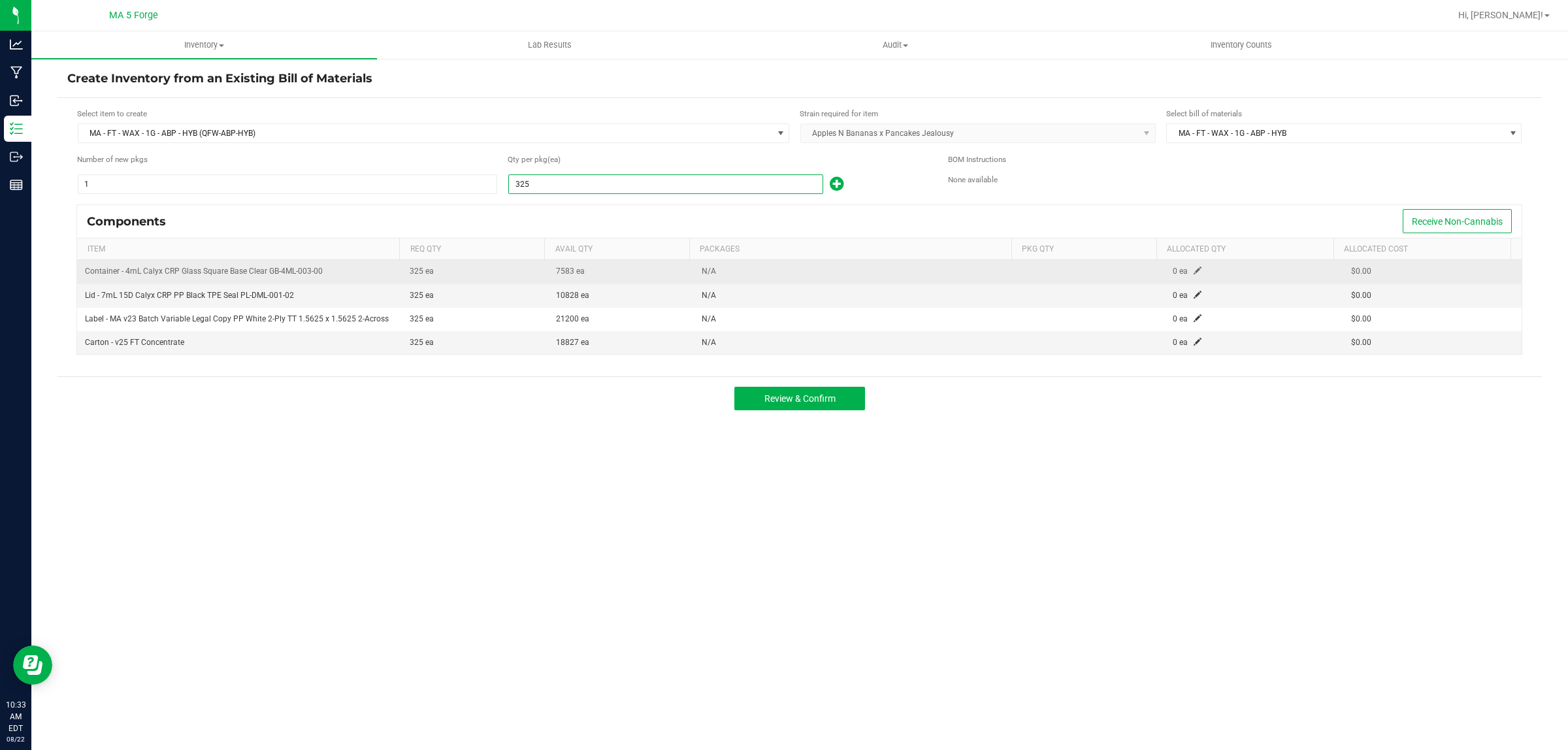
type input "325"
click at [1194, 273] on span at bounding box center [1197, 270] width 8 height 8
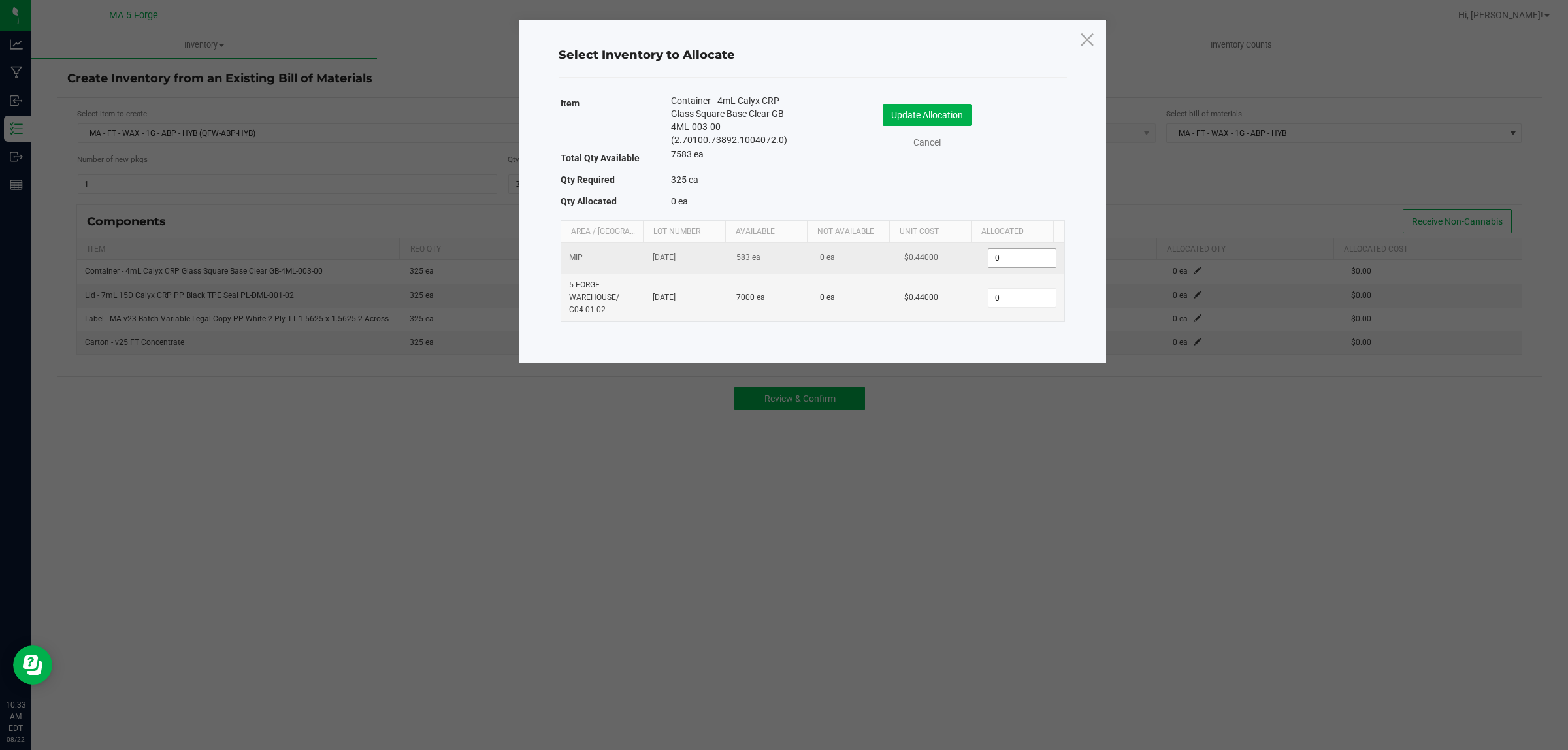
click at [1030, 267] on input "0" at bounding box center [1022, 258] width 67 height 18
type input "325"
click at [932, 111] on button "Update Allocation" at bounding box center [927, 115] width 89 height 23
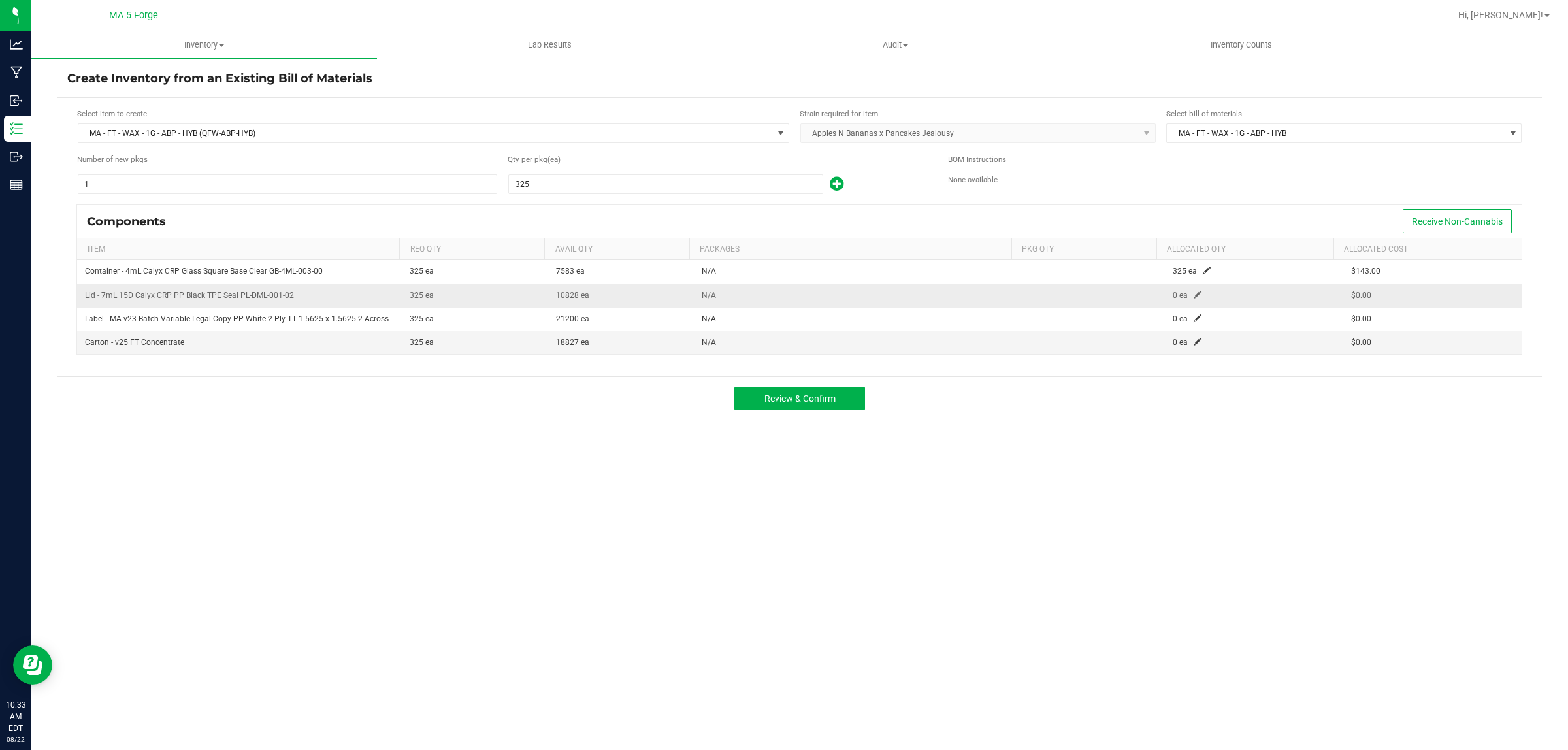
click at [1190, 288] on td "0 ea" at bounding box center [1254, 296] width 178 height 23
click at [1194, 295] on span at bounding box center [1197, 294] width 8 height 8
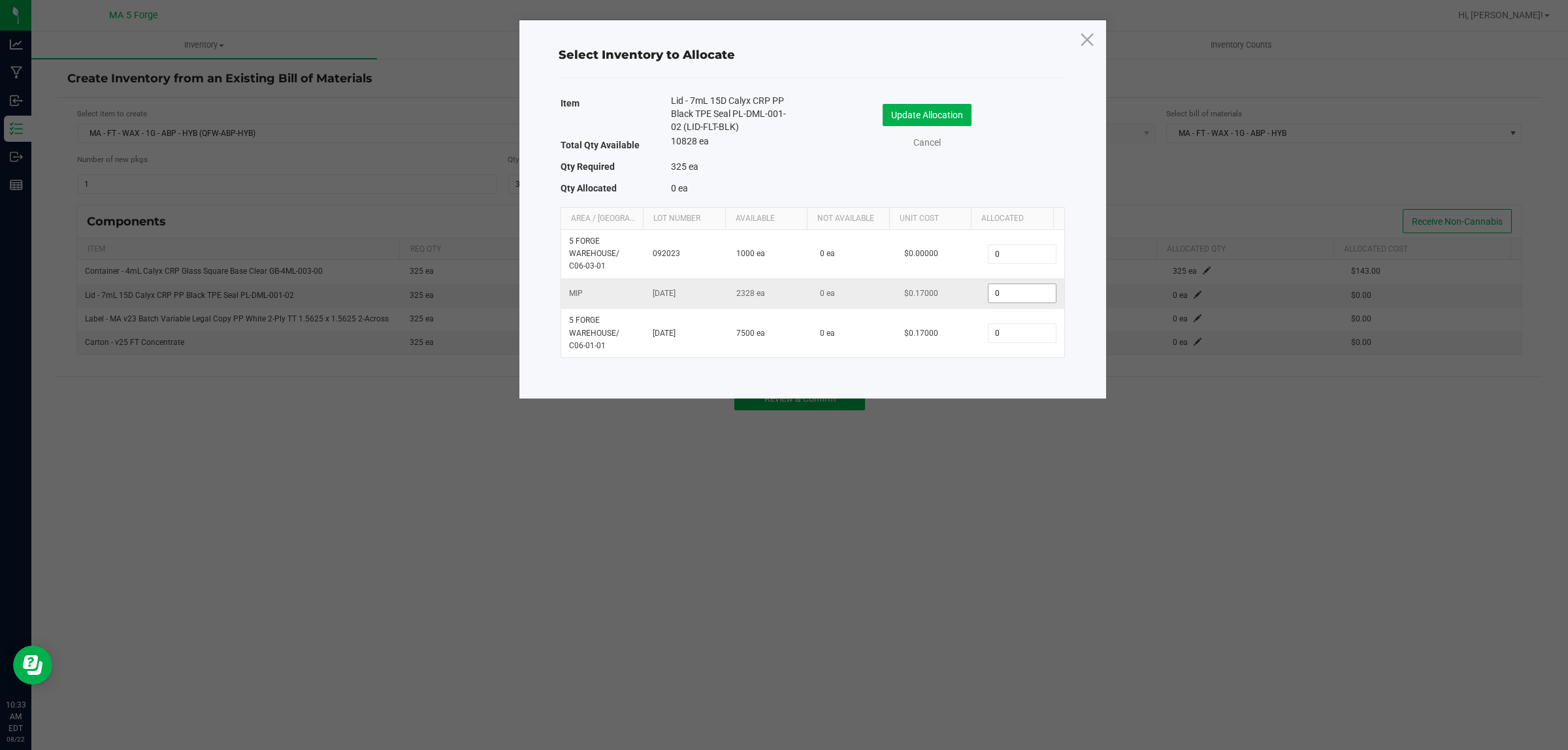
click at [1003, 301] on input "0" at bounding box center [1022, 293] width 67 height 18
type input "325"
click at [945, 108] on button "Update Allocation" at bounding box center [927, 115] width 89 height 23
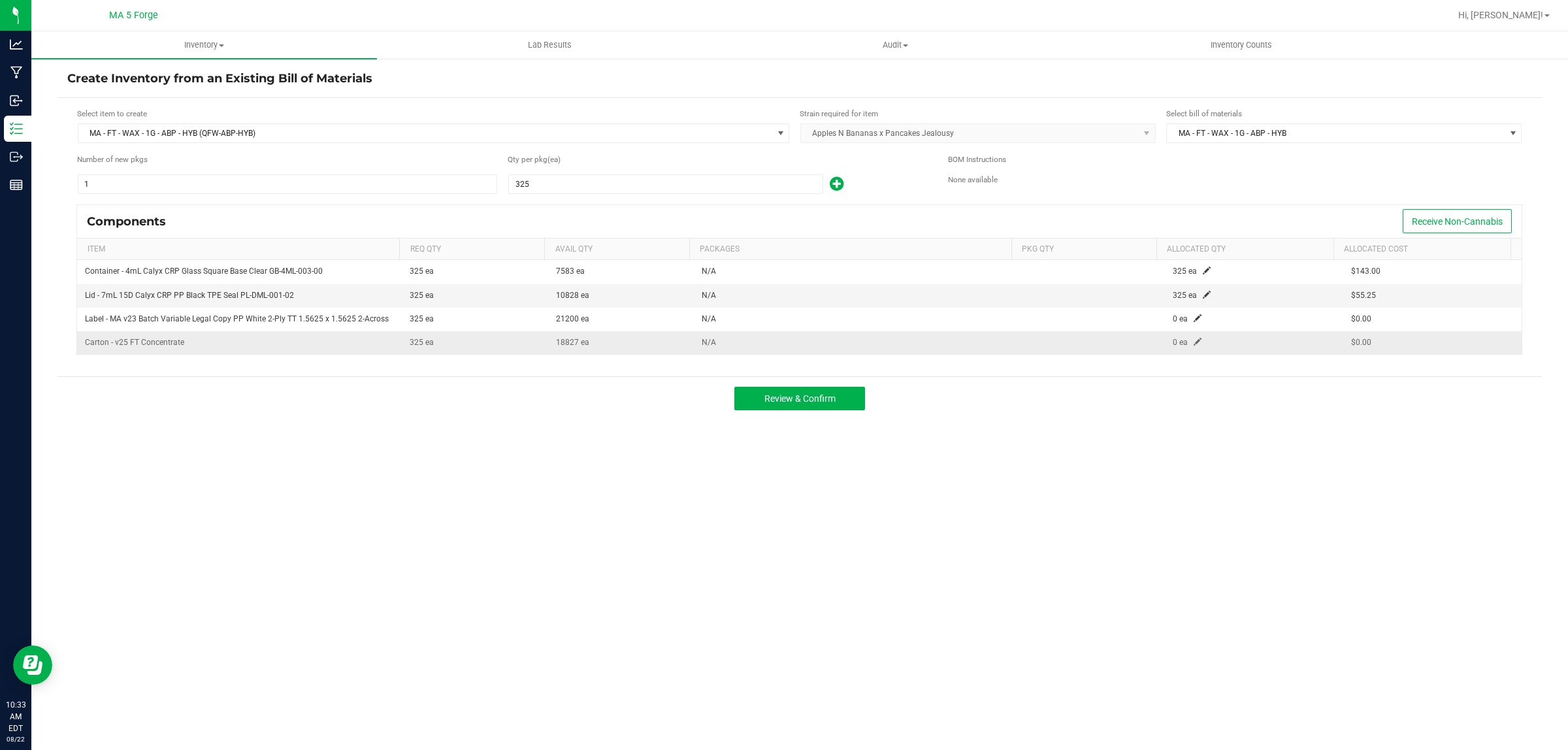
click at [1187, 350] on td "0 ea" at bounding box center [1254, 342] width 178 height 23
click at [1194, 344] on span at bounding box center [1197, 342] width 8 height 8
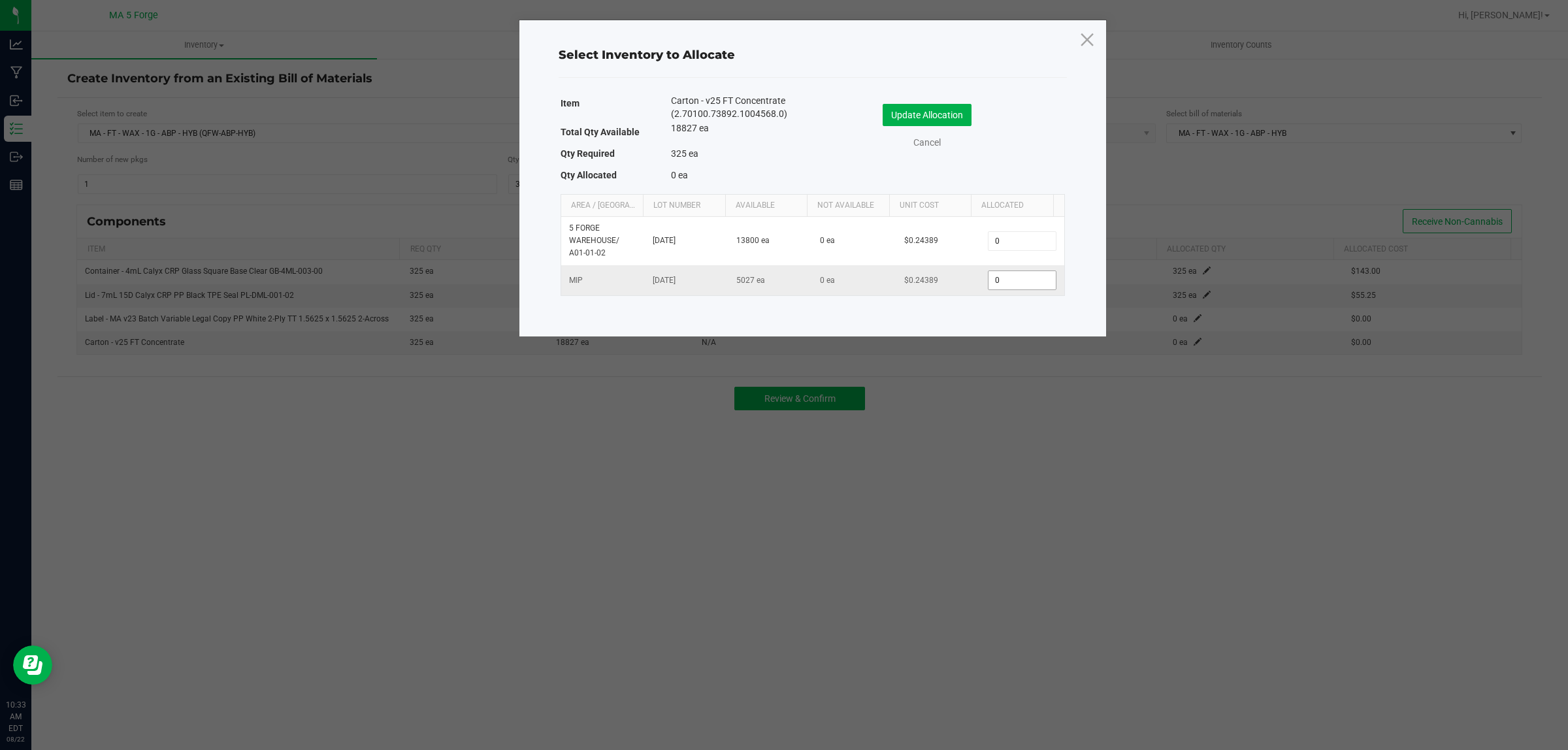
click at [1009, 288] on input "0" at bounding box center [1022, 280] width 67 height 18
type input "325"
click at [940, 110] on button "Update Allocation" at bounding box center [927, 115] width 89 height 23
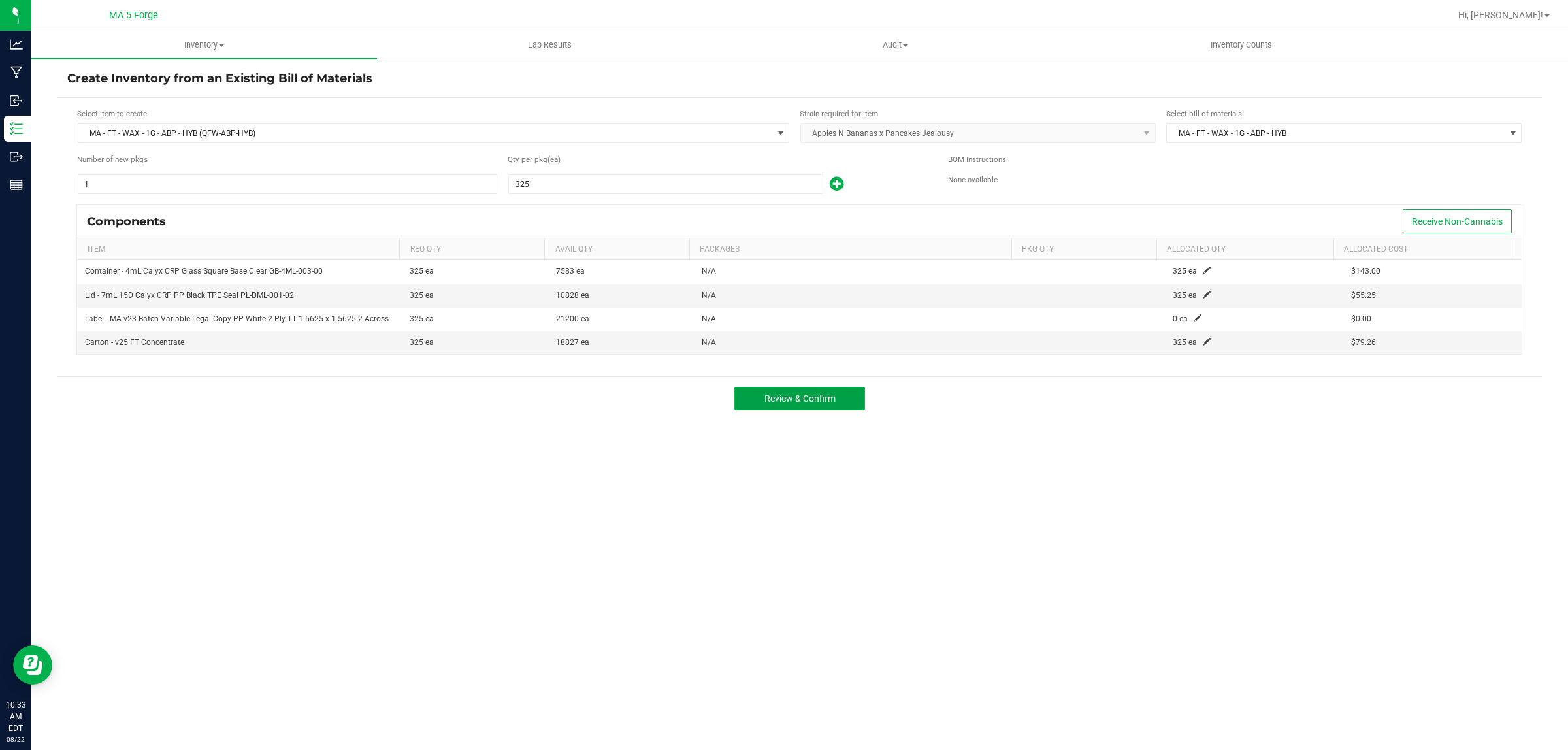
click at [820, 402] on span "Review & Confirm" at bounding box center [800, 398] width 71 height 10
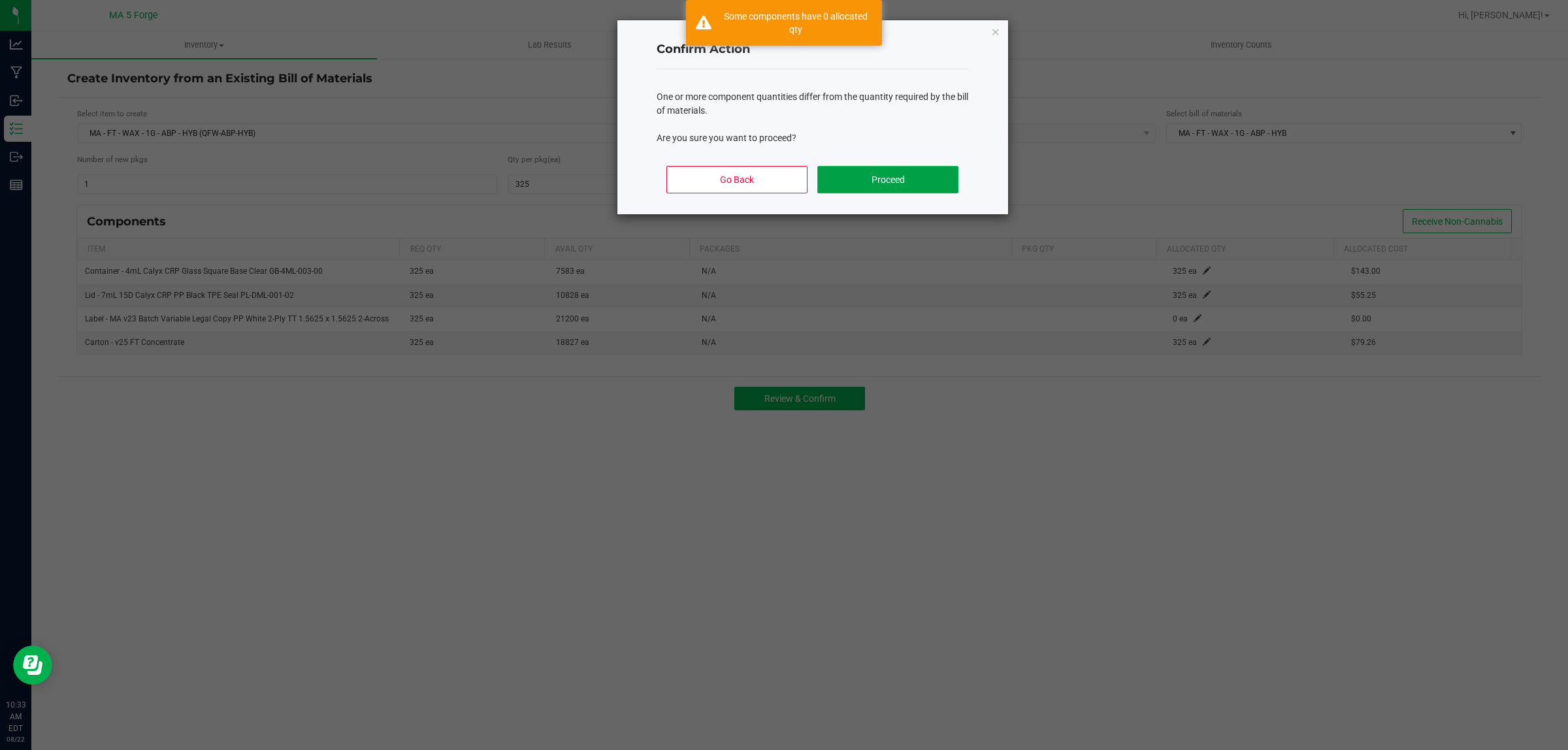
click at [889, 182] on button "Proceed" at bounding box center [888, 180] width 141 height 27
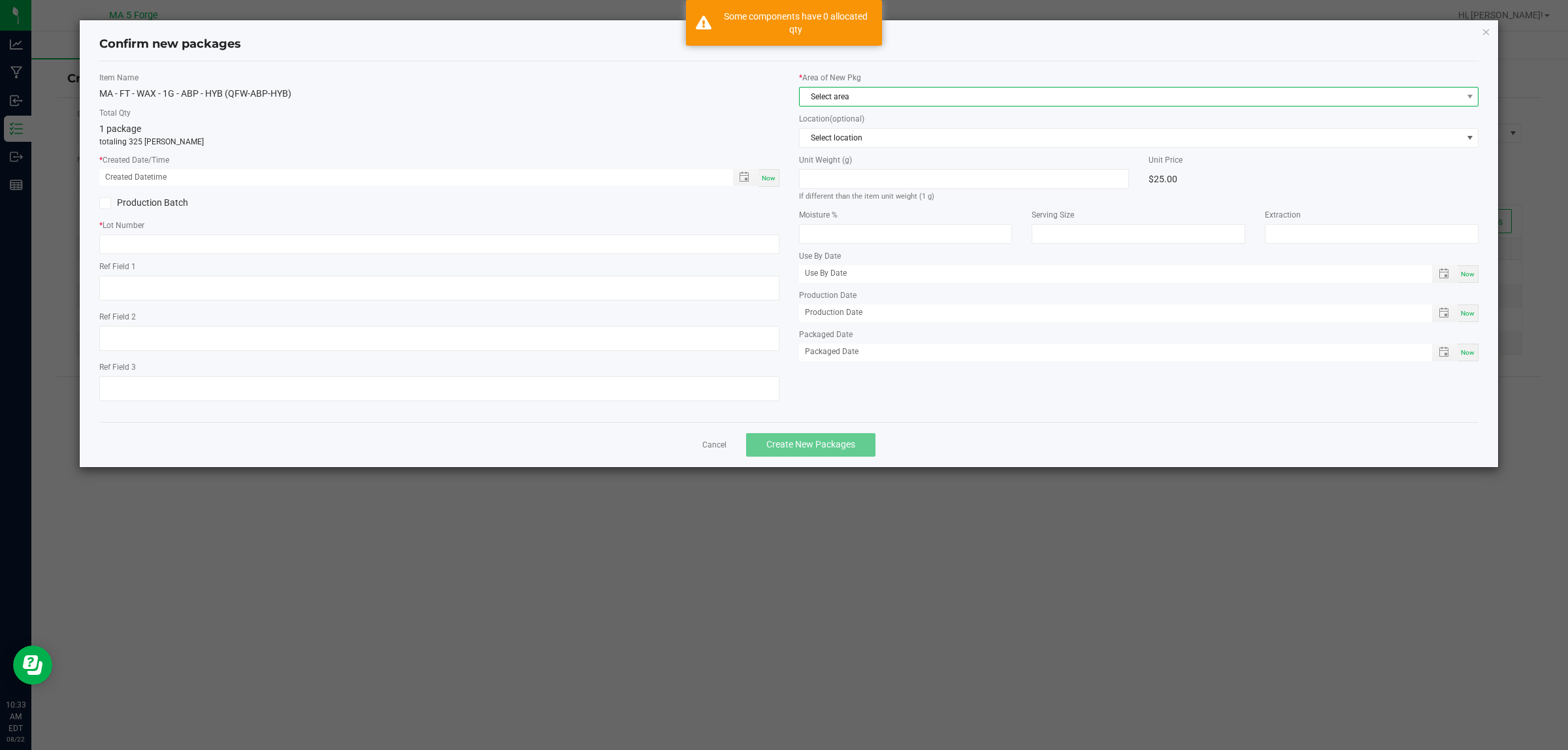
click at [882, 95] on span "Select area" at bounding box center [1131, 96] width 662 height 18
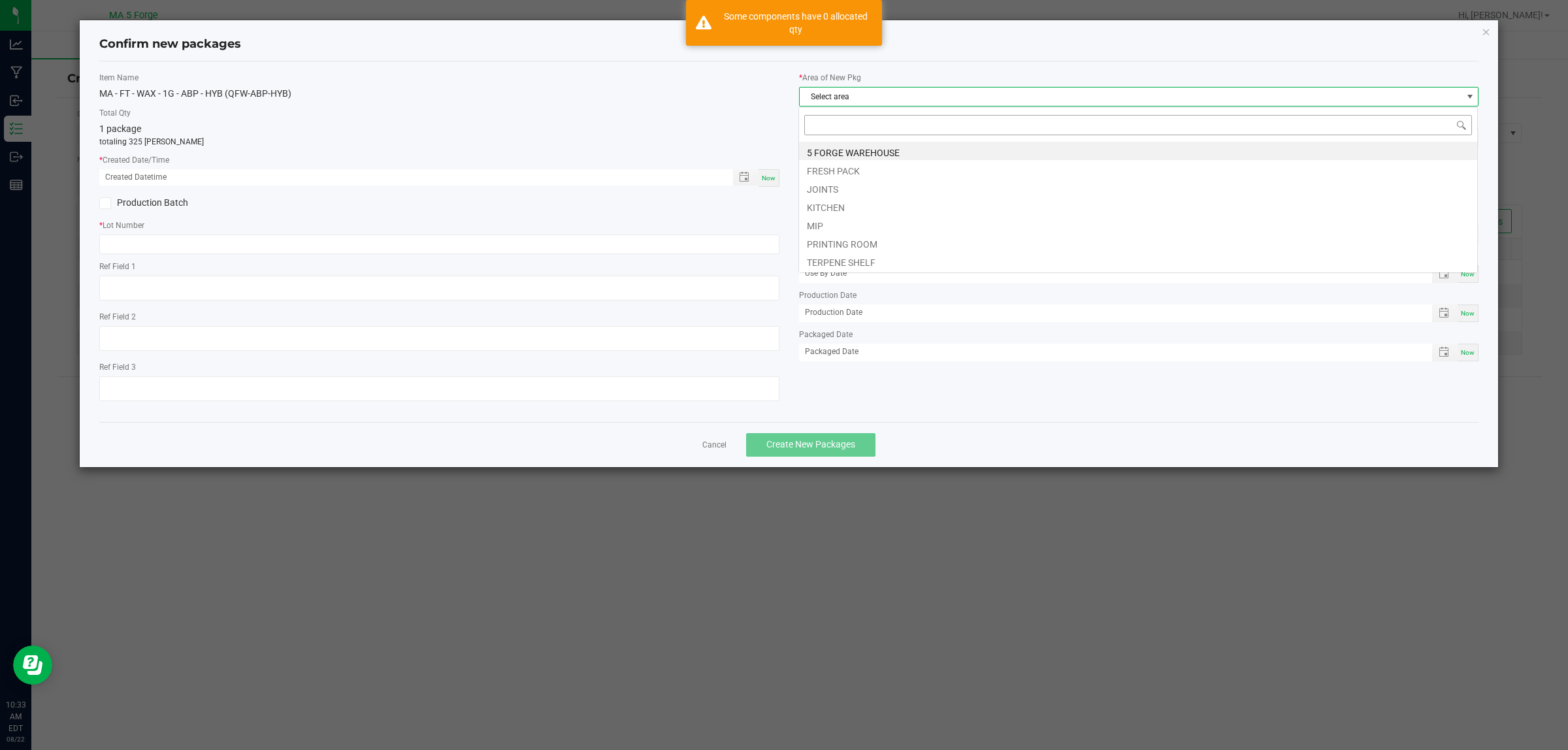
scroll to position [20, 680]
click at [828, 223] on li "MIP" at bounding box center [1138, 224] width 678 height 18
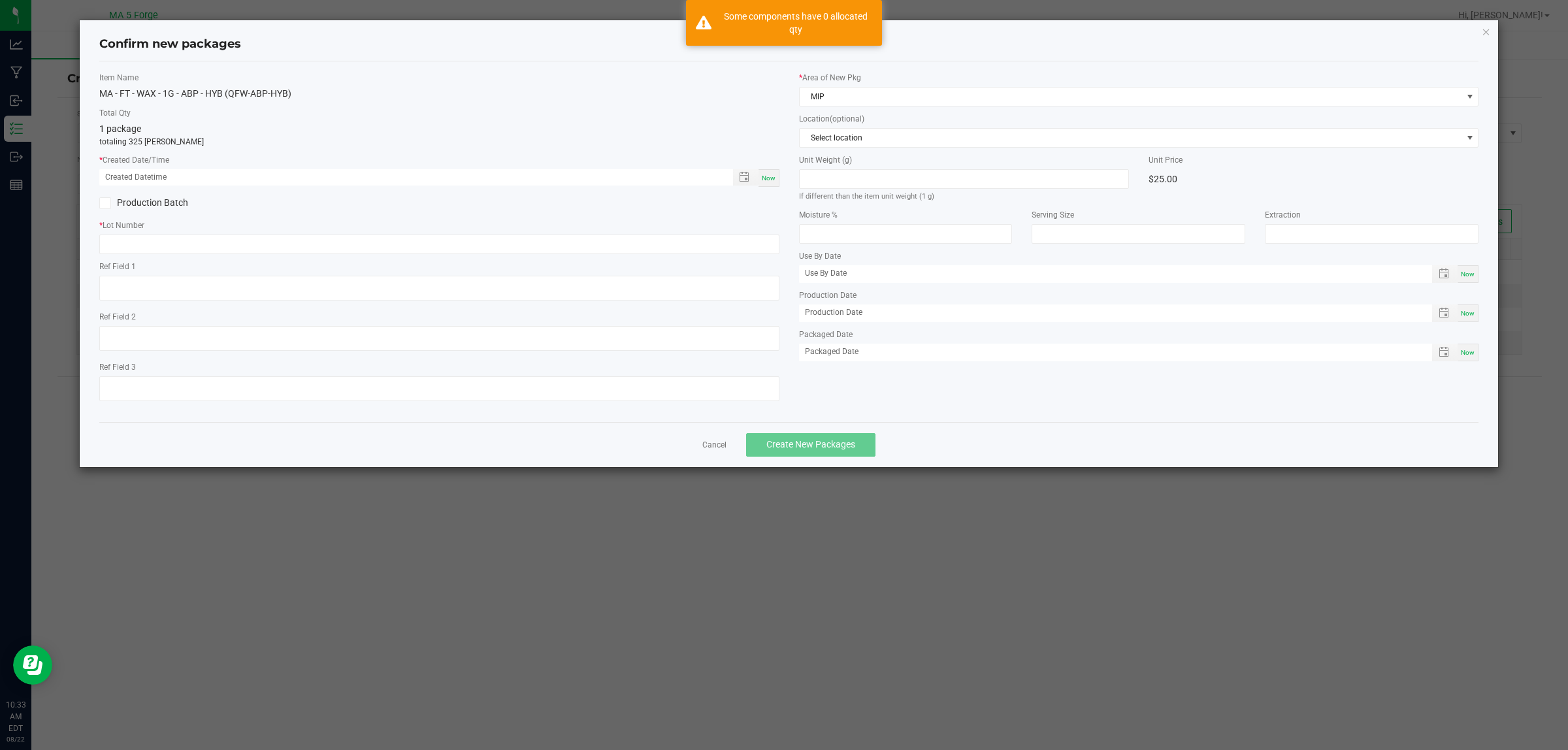
click at [772, 176] on span "Now" at bounding box center [768, 178] width 14 height 8
type input "08/22/2025 10:33 AM"
click at [165, 200] on label "Production Batch" at bounding box center [264, 203] width 330 height 14
click at [0, 0] on input "Production Batch" at bounding box center [0, 0] width 0 height 0
click at [181, 239] on input "text" at bounding box center [439, 244] width 680 height 20
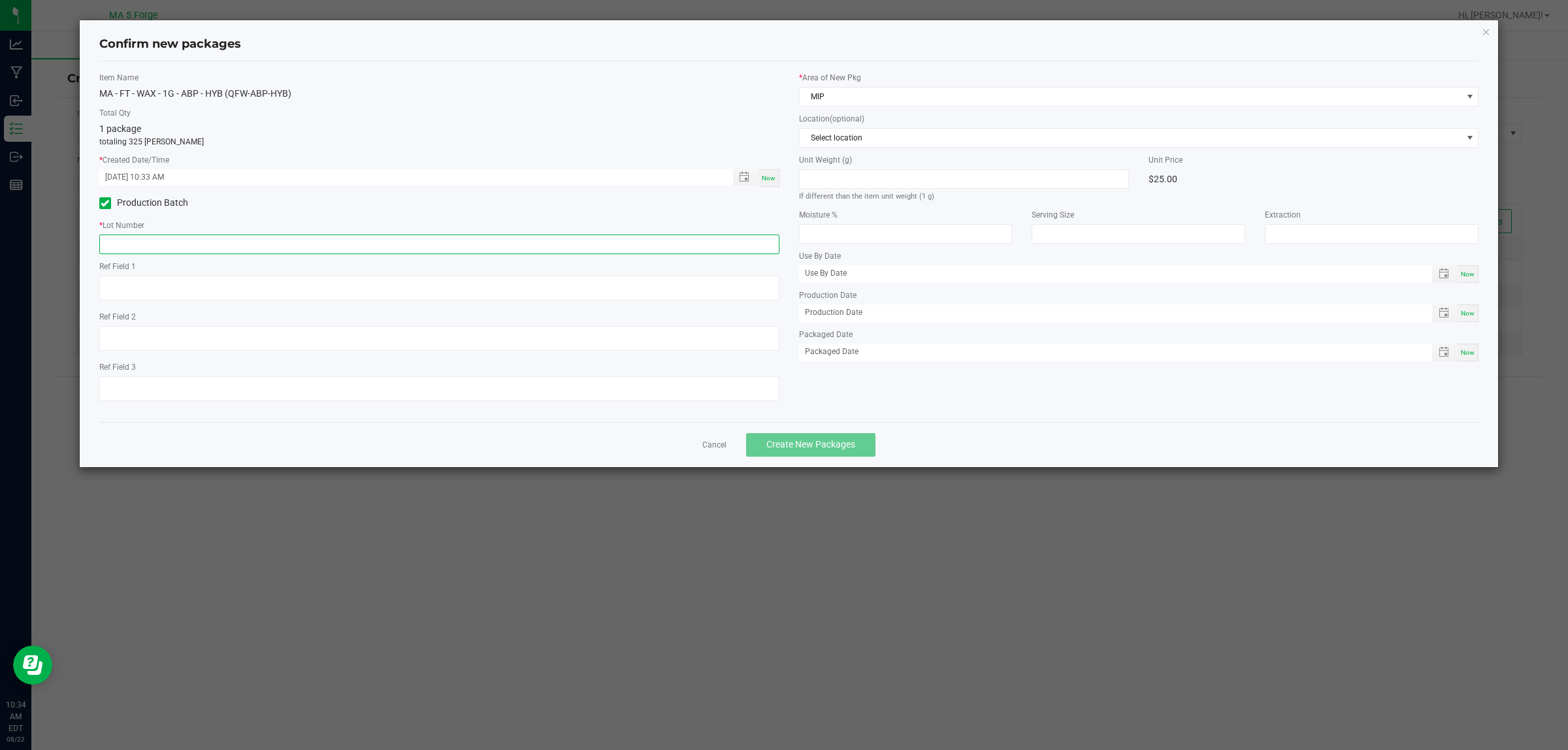
click at [180, 242] on input "text" at bounding box center [439, 244] width 680 height 20
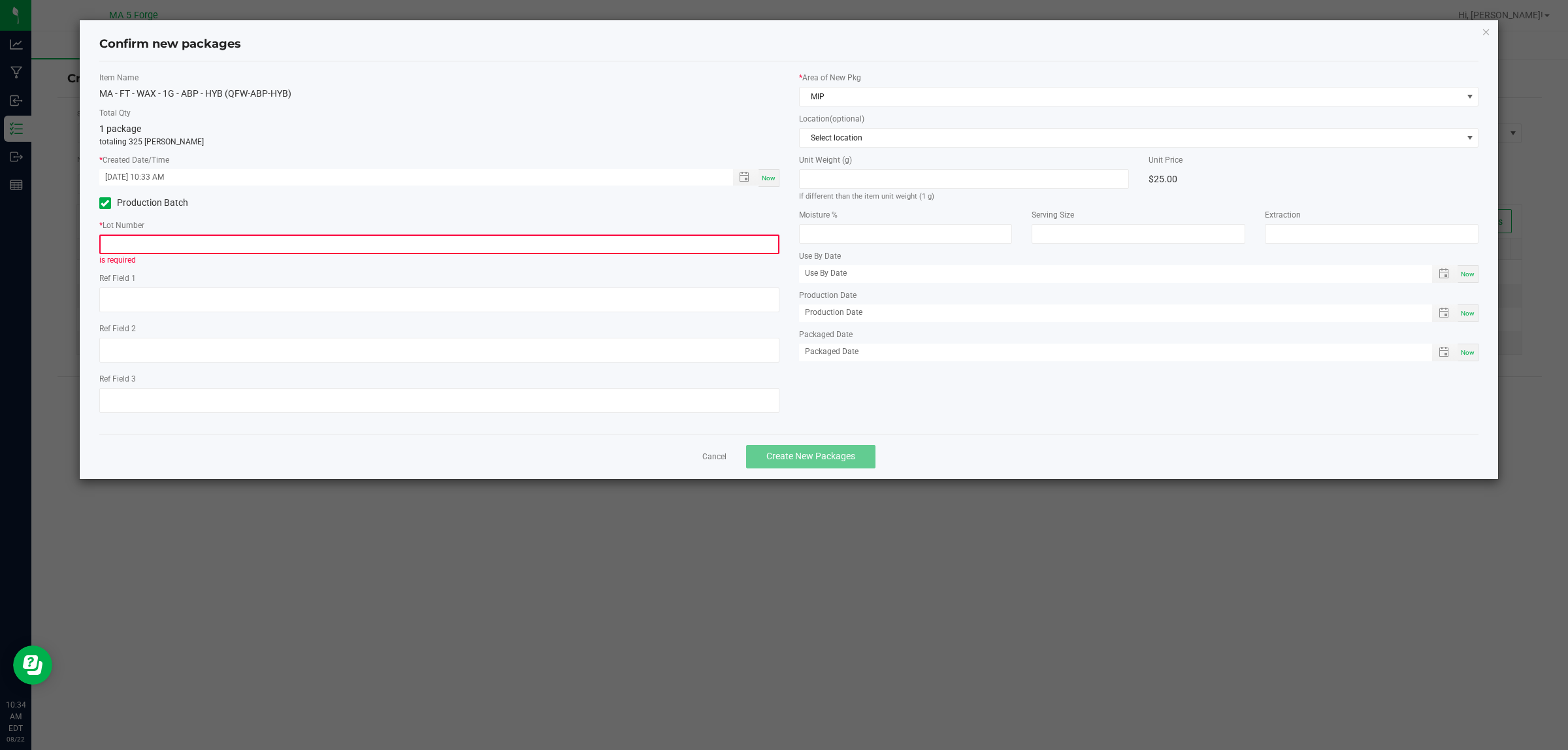
click at [237, 244] on input "text" at bounding box center [439, 244] width 680 height 20
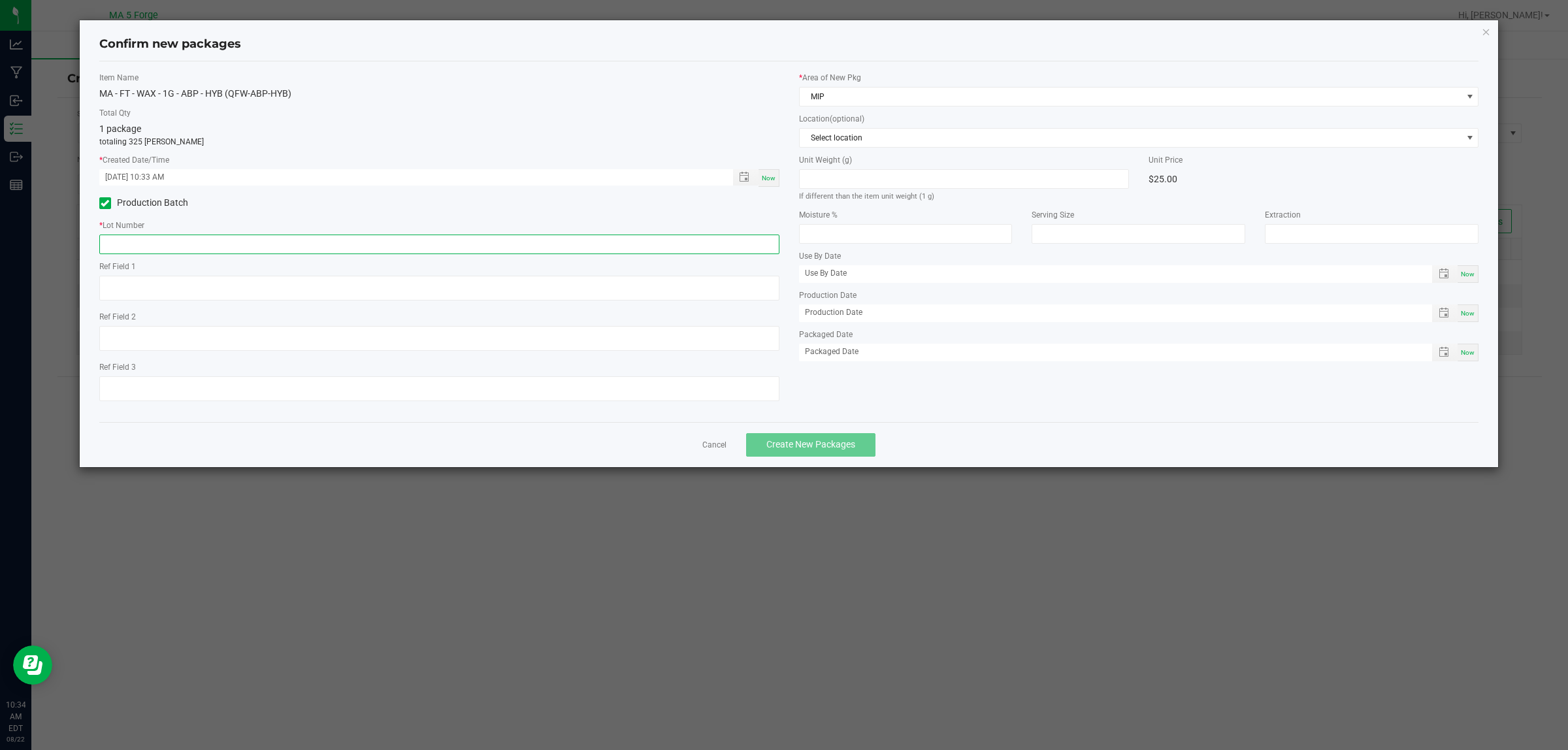
paste input "250728WWX-ABP-HYB"
type input "250728WWX-ABP-HYB"
click at [818, 440] on span "Create New Packages" at bounding box center [811, 444] width 89 height 10
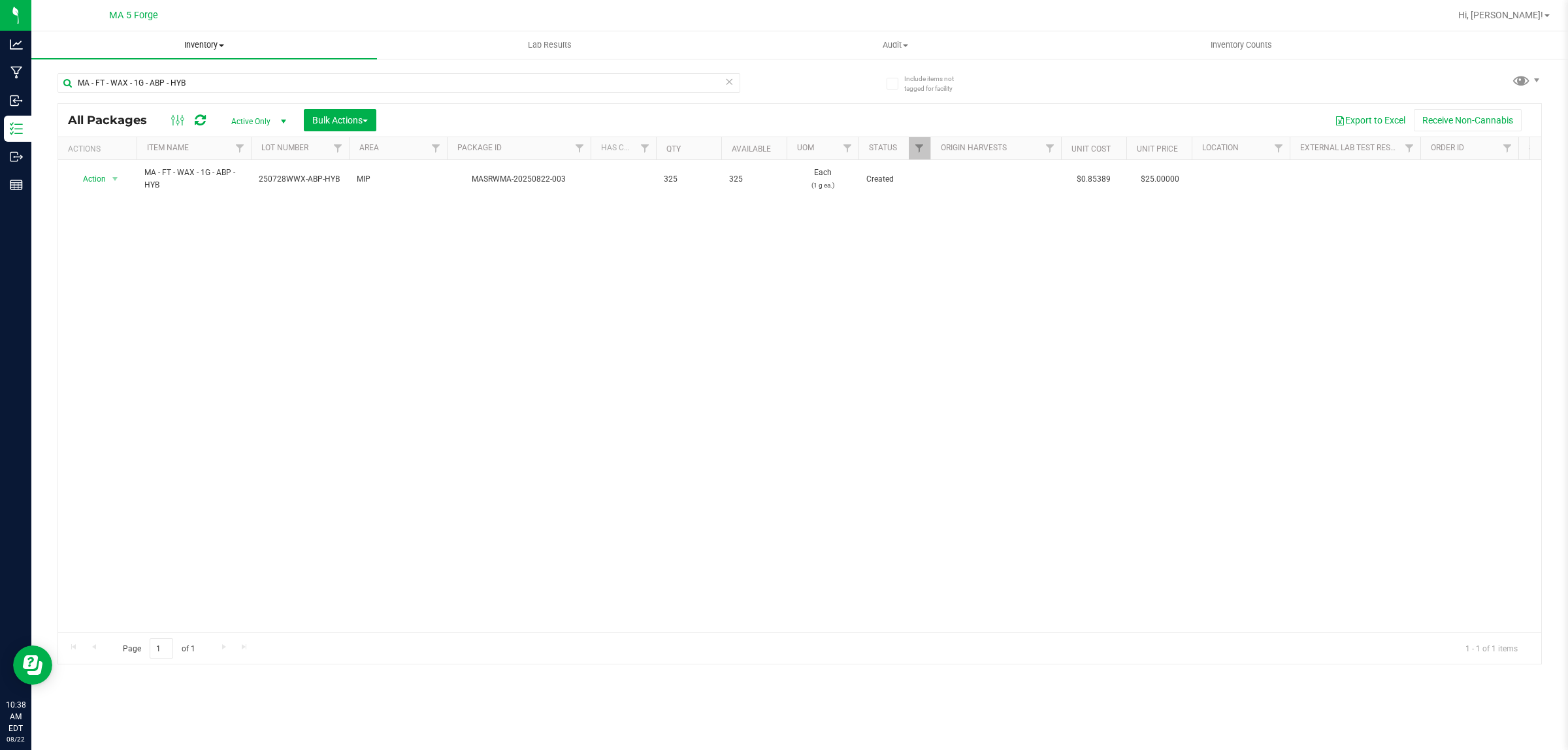
click at [216, 44] on span "Inventory" at bounding box center [204, 44] width 346 height 12
click at [141, 156] on span "From bill of materials" at bounding box center [90, 157] width 118 height 11
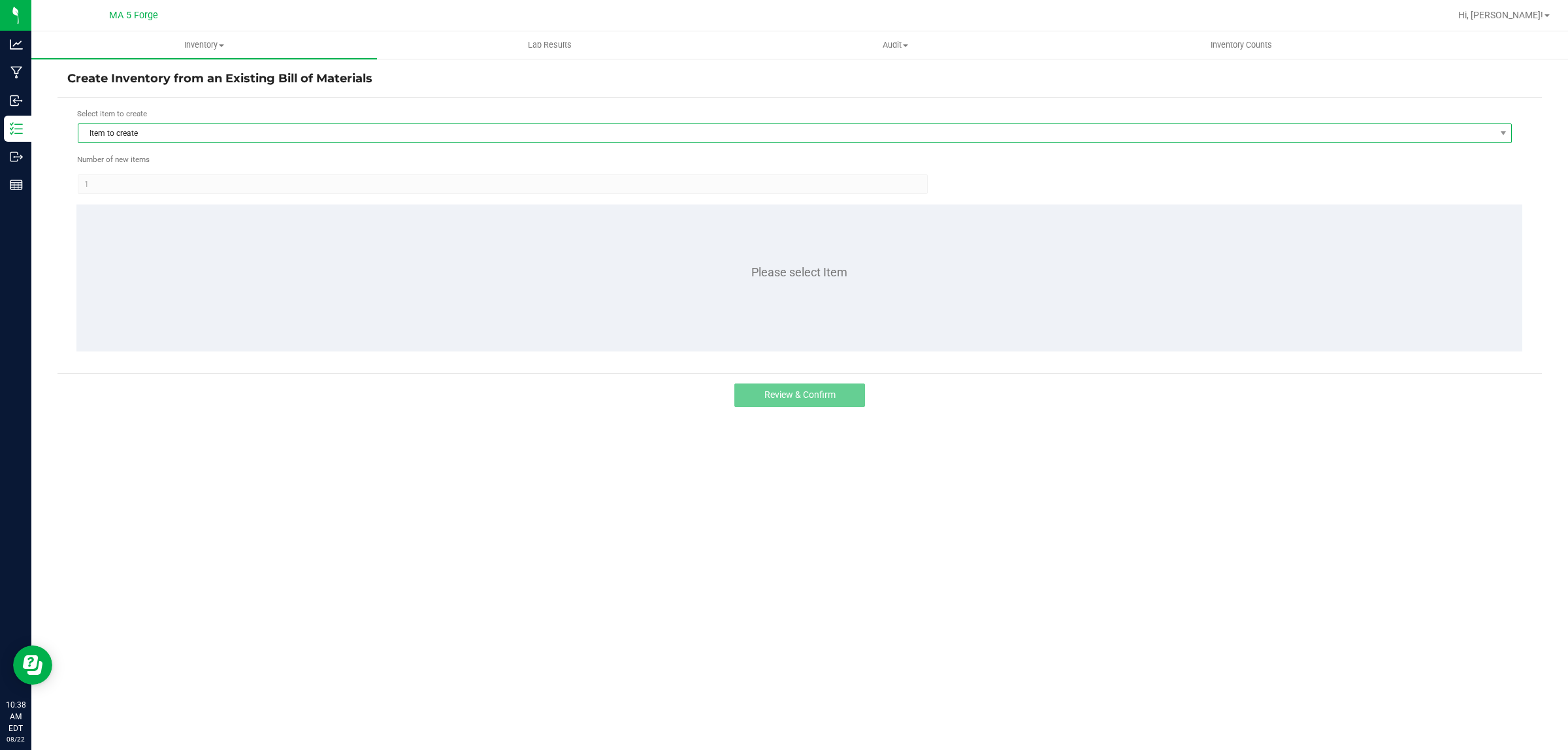
click at [206, 132] on span "Item to create" at bounding box center [787, 133] width 1416 height 18
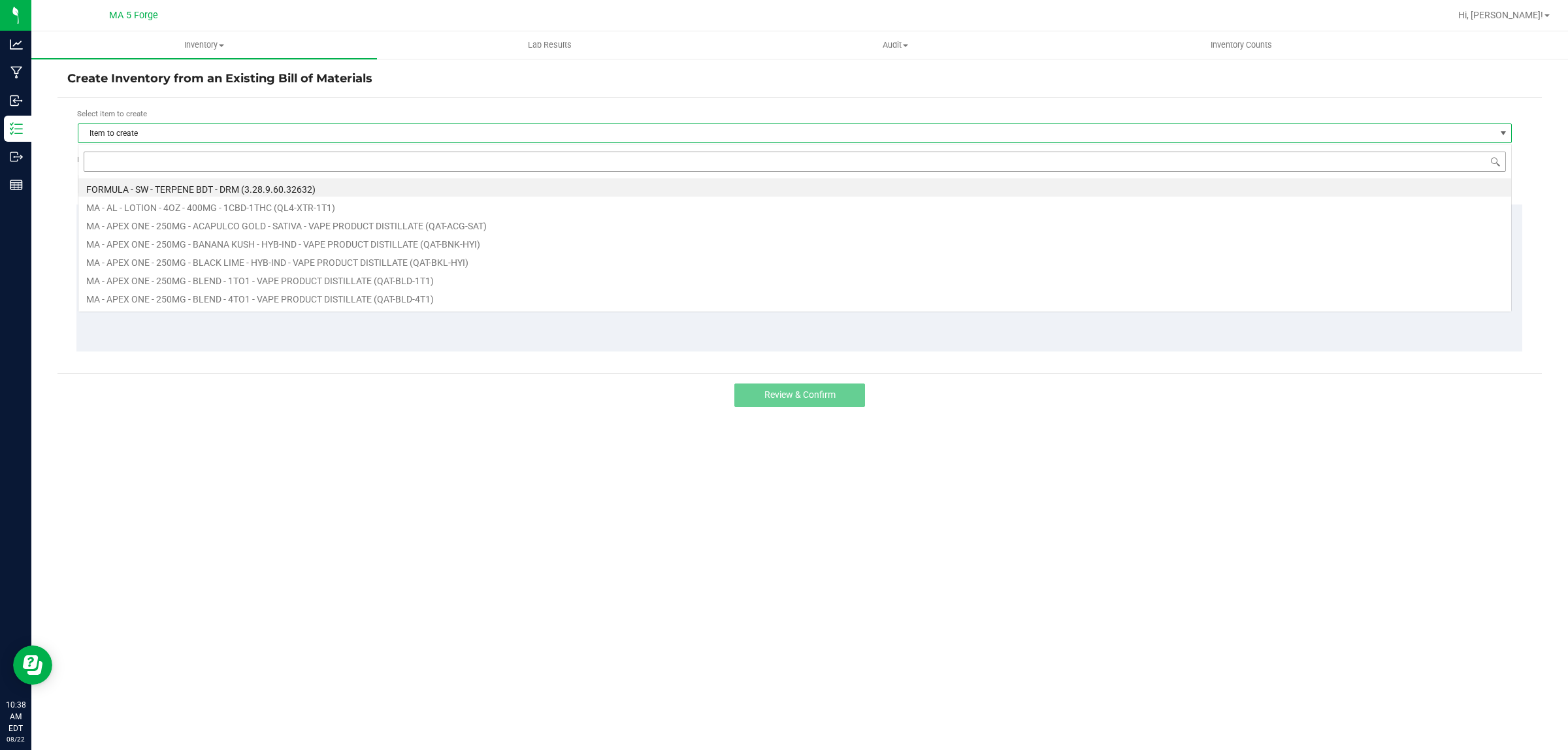
scroll to position [20, 1434]
click at [147, 161] on input at bounding box center [794, 162] width 1423 height 20
type input "LKL-QPC-BLD-HYB"
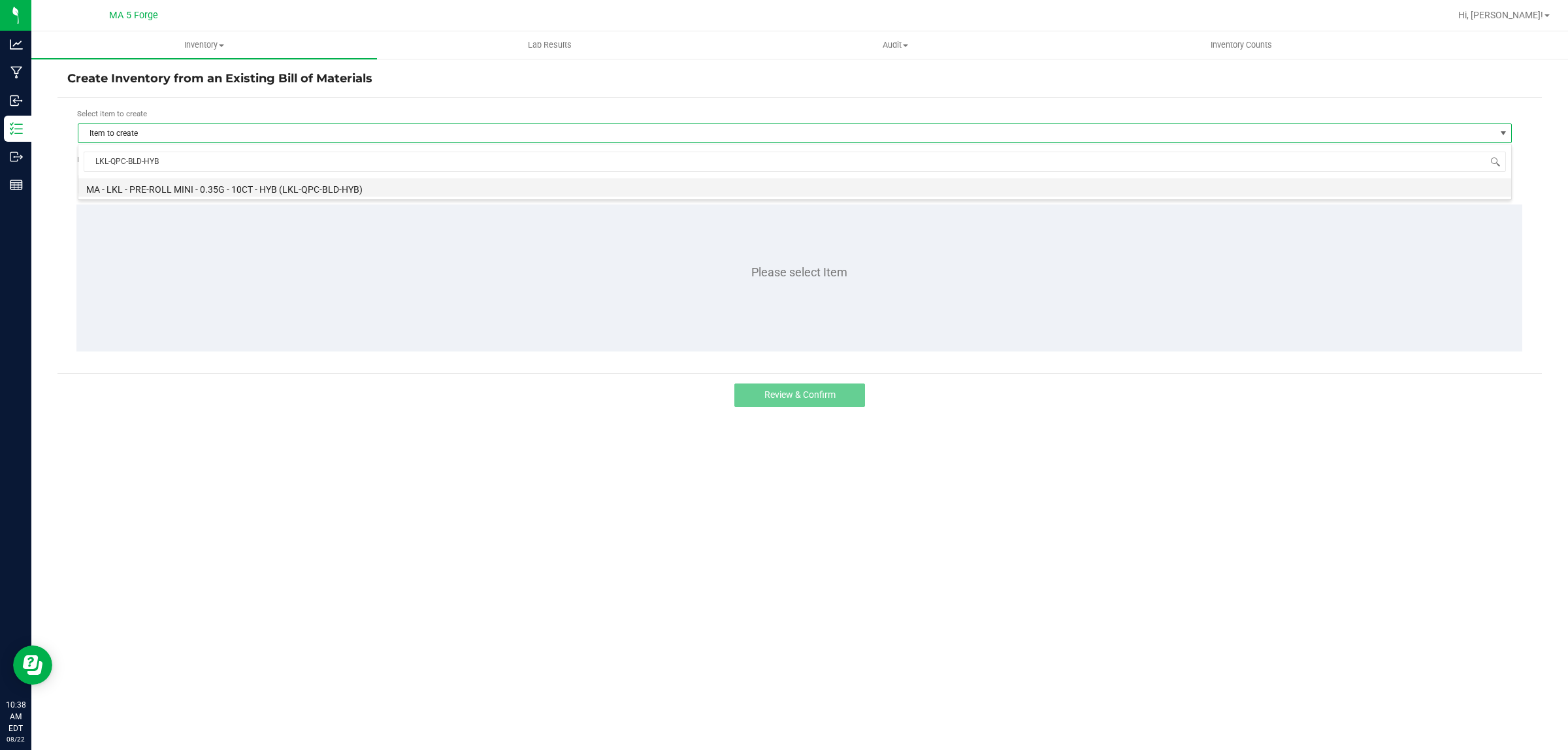
click at [186, 190] on li "MA - LKL - PRE-ROLL MINI - 0.35G - 10CT - HYB (LKL-QPC-BLD-HYB)" at bounding box center [795, 187] width 1433 height 18
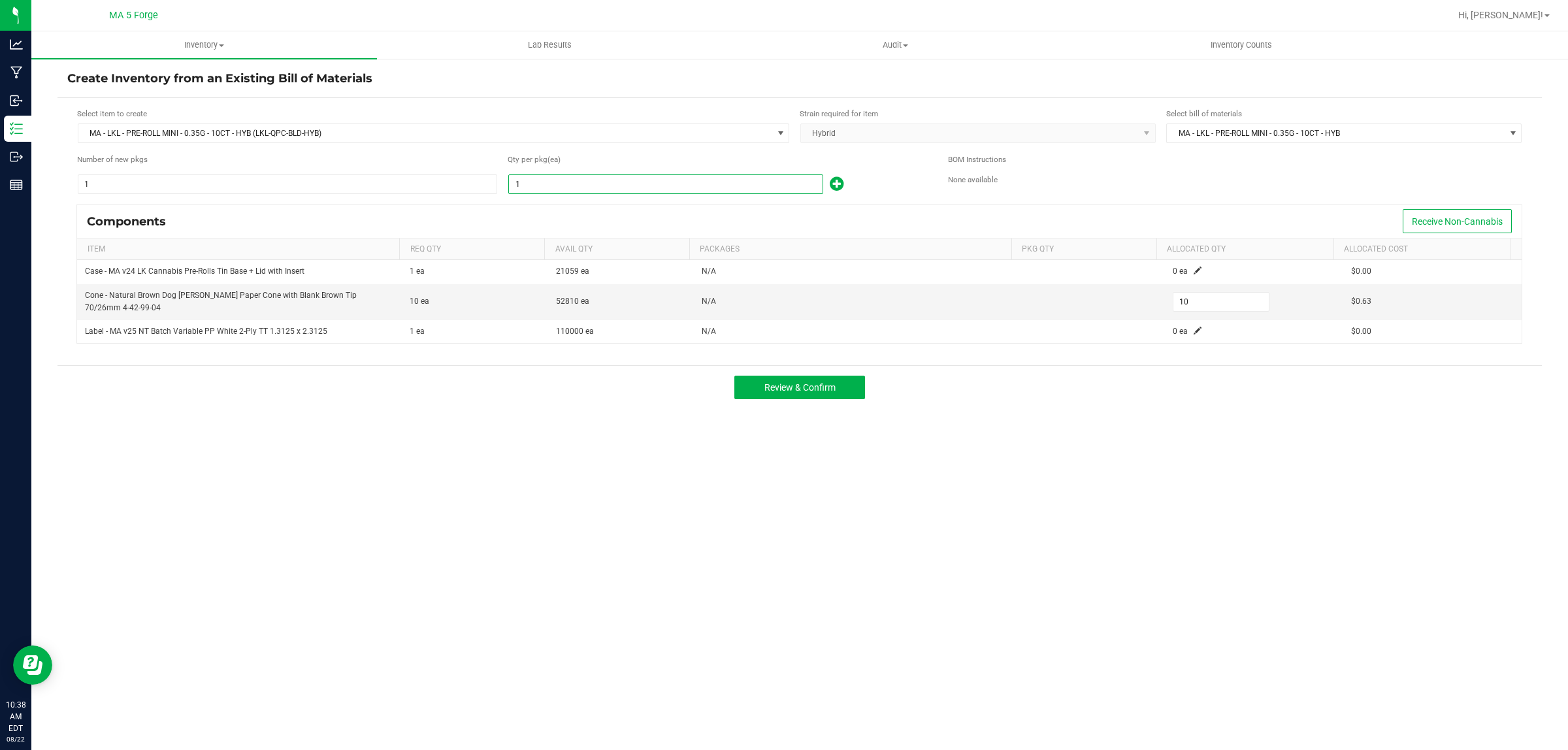
click at [641, 182] on input "1" at bounding box center [665, 184] width 313 height 18
type input "8"
type input "80"
type input "81"
type input "810"
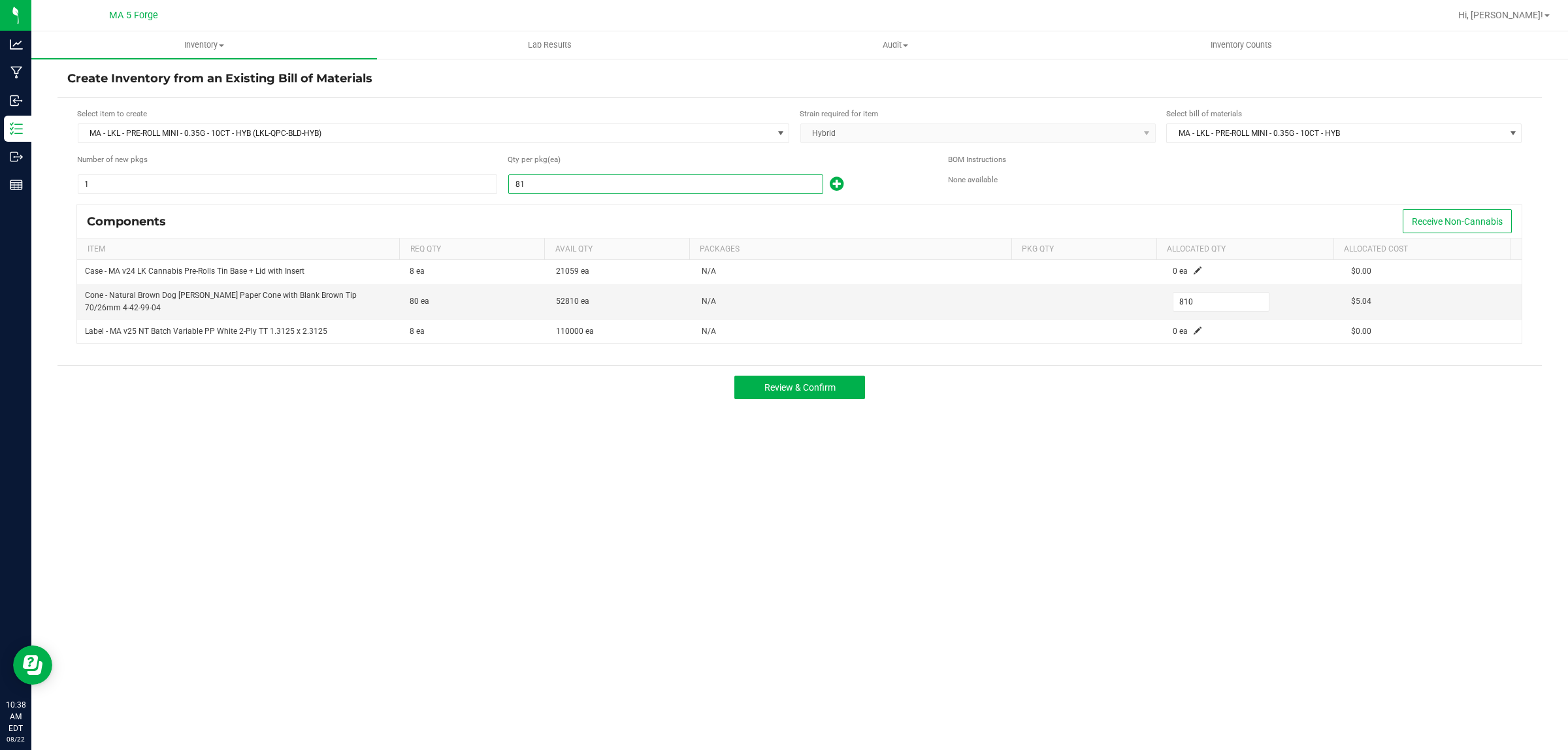
type input "810"
type input "8,100"
type input "810"
type input "8100"
drag, startPoint x: 1197, startPoint y: 308, endPoint x: 1117, endPoint y: 305, distance: 80.1
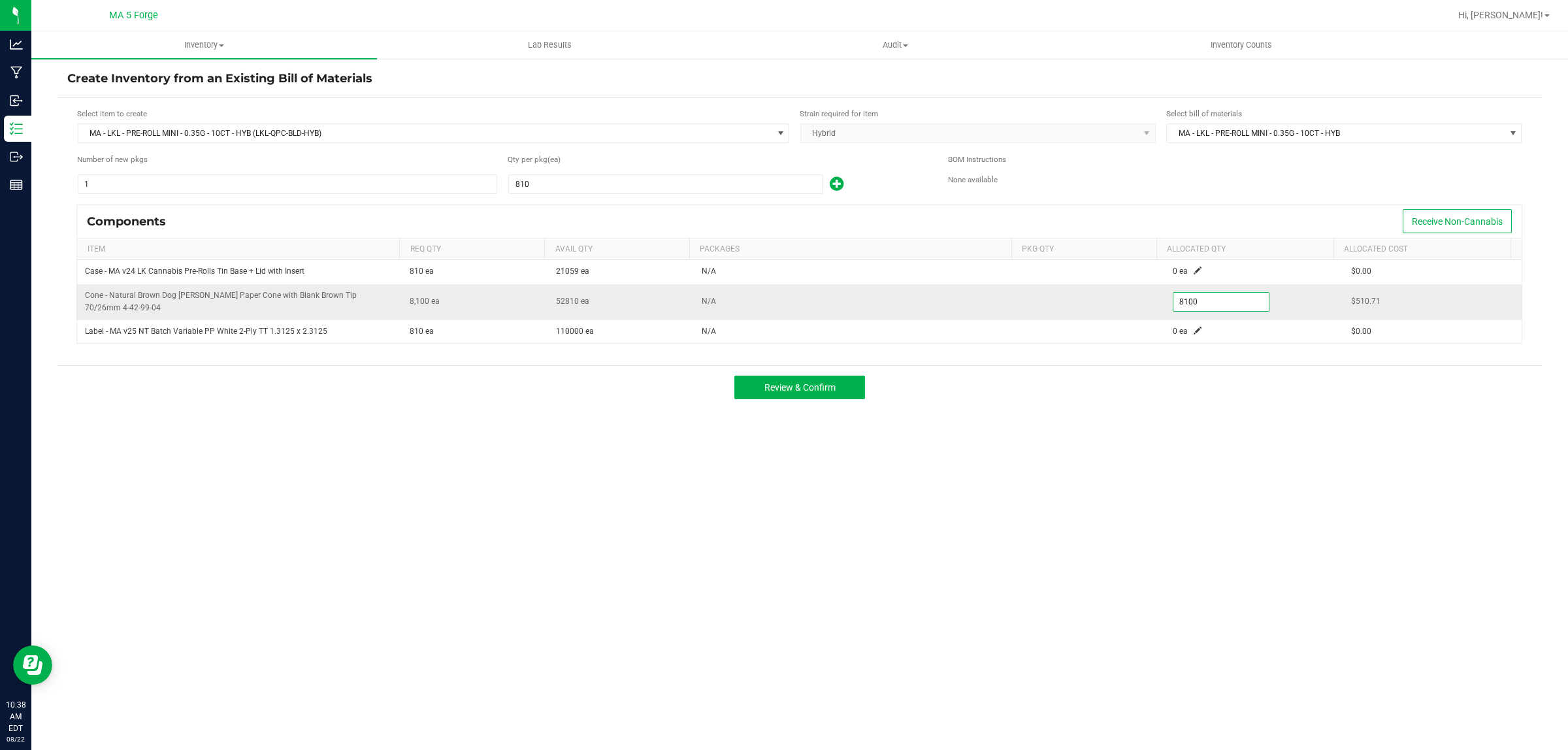
click at [1117, 305] on tr "Cone - Natural Brown Dog Walker Paper Cone with Blank Brown Tip 70/26mm 4-42-99…" at bounding box center [799, 302] width 1444 height 36
click at [1222, 302] on input "8100" at bounding box center [1221, 302] width 96 height 18
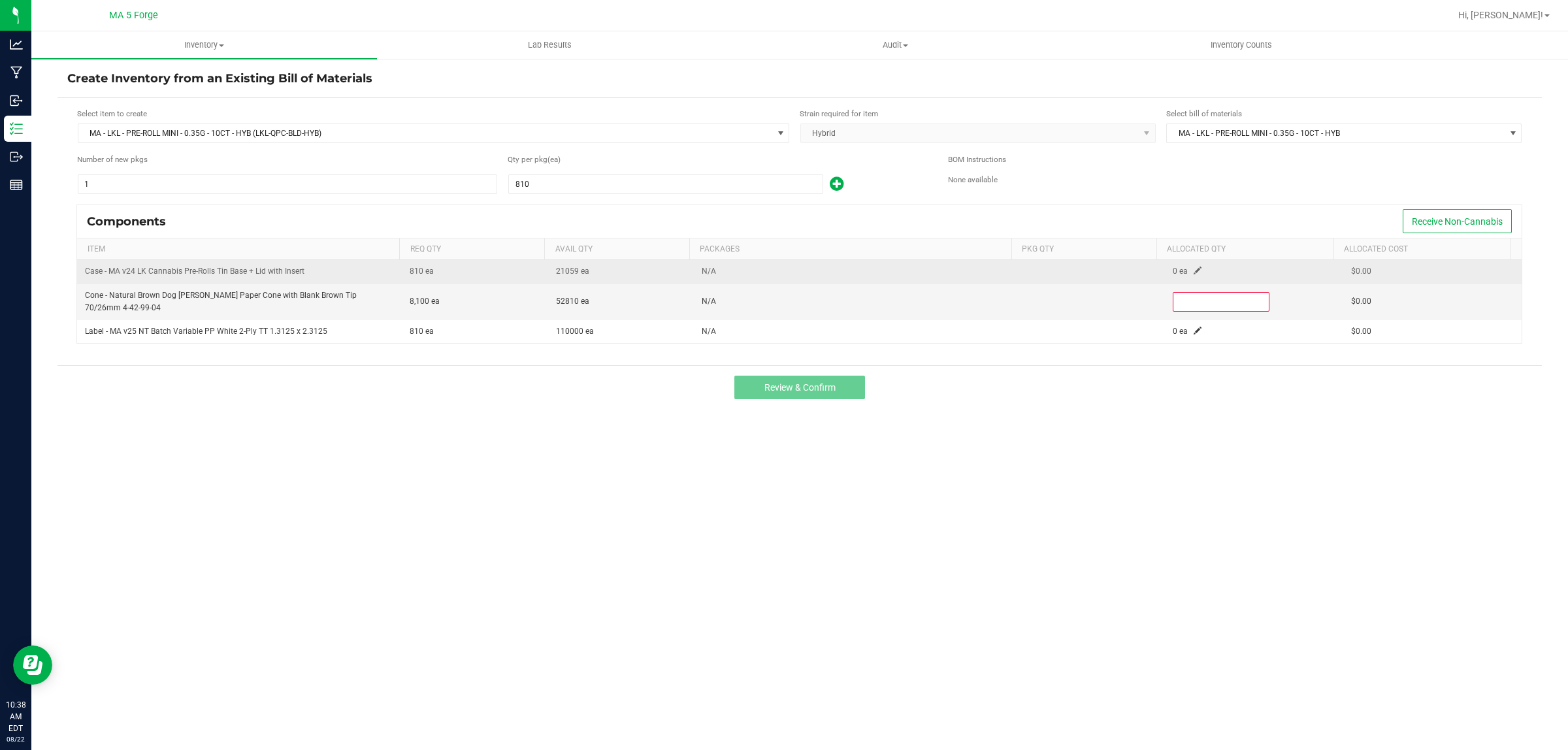
click at [1194, 270] on span at bounding box center [1197, 270] width 8 height 8
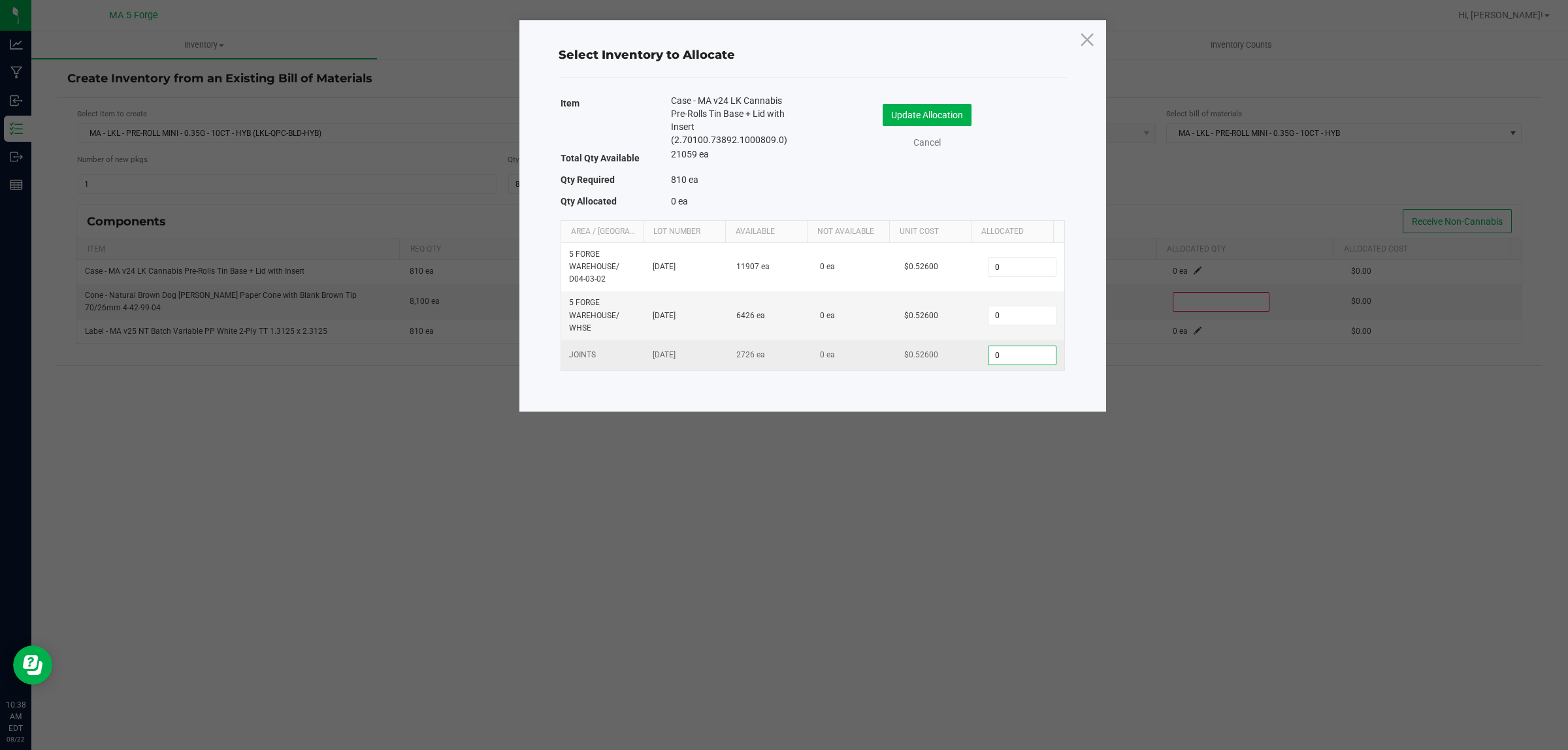
click at [1013, 357] on input "0" at bounding box center [1022, 355] width 67 height 18
type input "810"
click at [959, 117] on button "Update Allocation" at bounding box center [927, 115] width 89 height 23
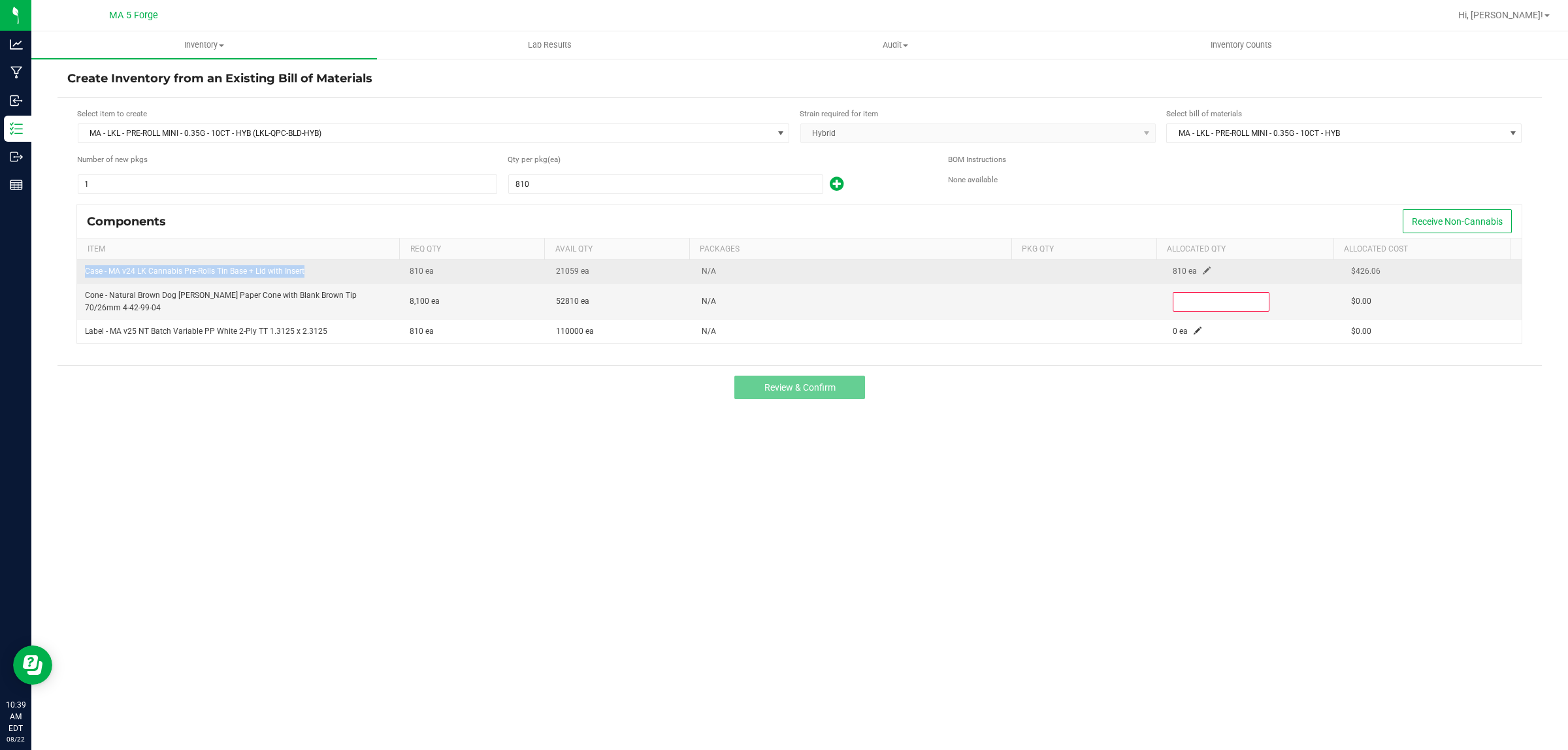
drag, startPoint x: 309, startPoint y: 275, endPoint x: 86, endPoint y: 281, distance: 223.1
click at [86, 281] on td "Case - MA v24 LK Cannabis Pre-Rolls Tin Base + Lid with Insert" at bounding box center [239, 272] width 324 height 23
copy span "Case - MA v24 LK Cannabis Pre-Rolls Tin Base + Lid with Insert"
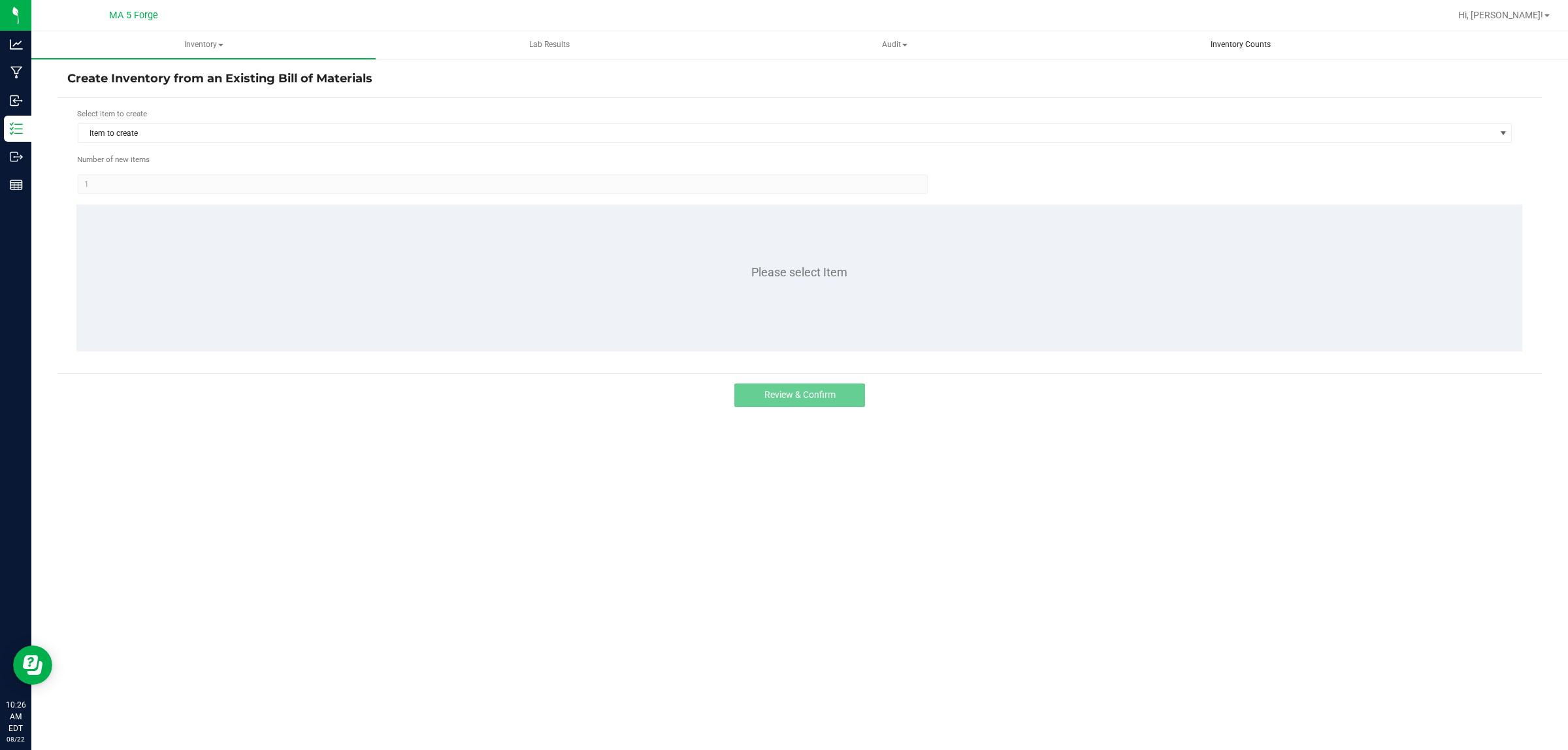
click at [1253, 40] on span "Inventory Counts" at bounding box center [1241, 44] width 96 height 11
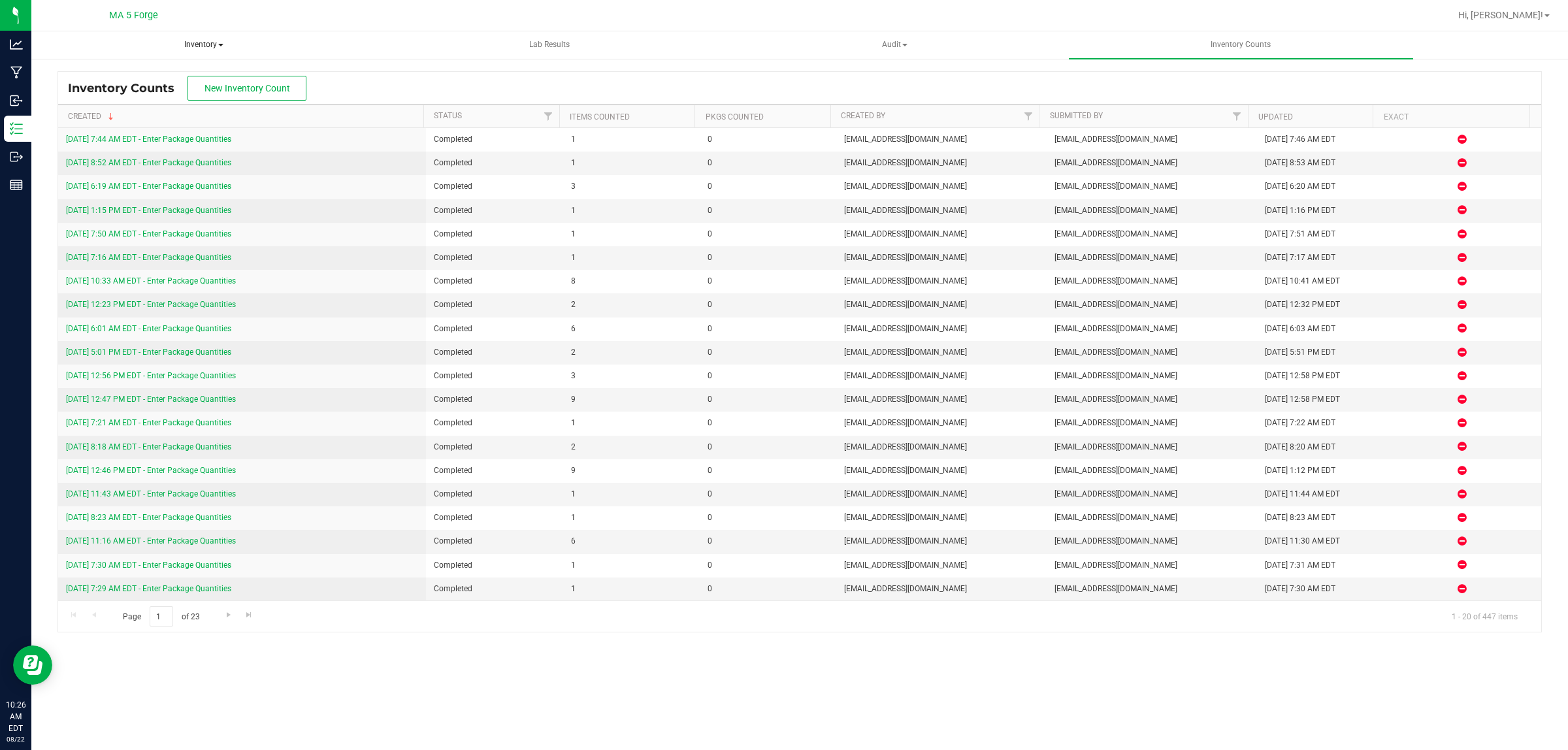
click at [199, 44] on span "Inventory" at bounding box center [204, 45] width 343 height 26
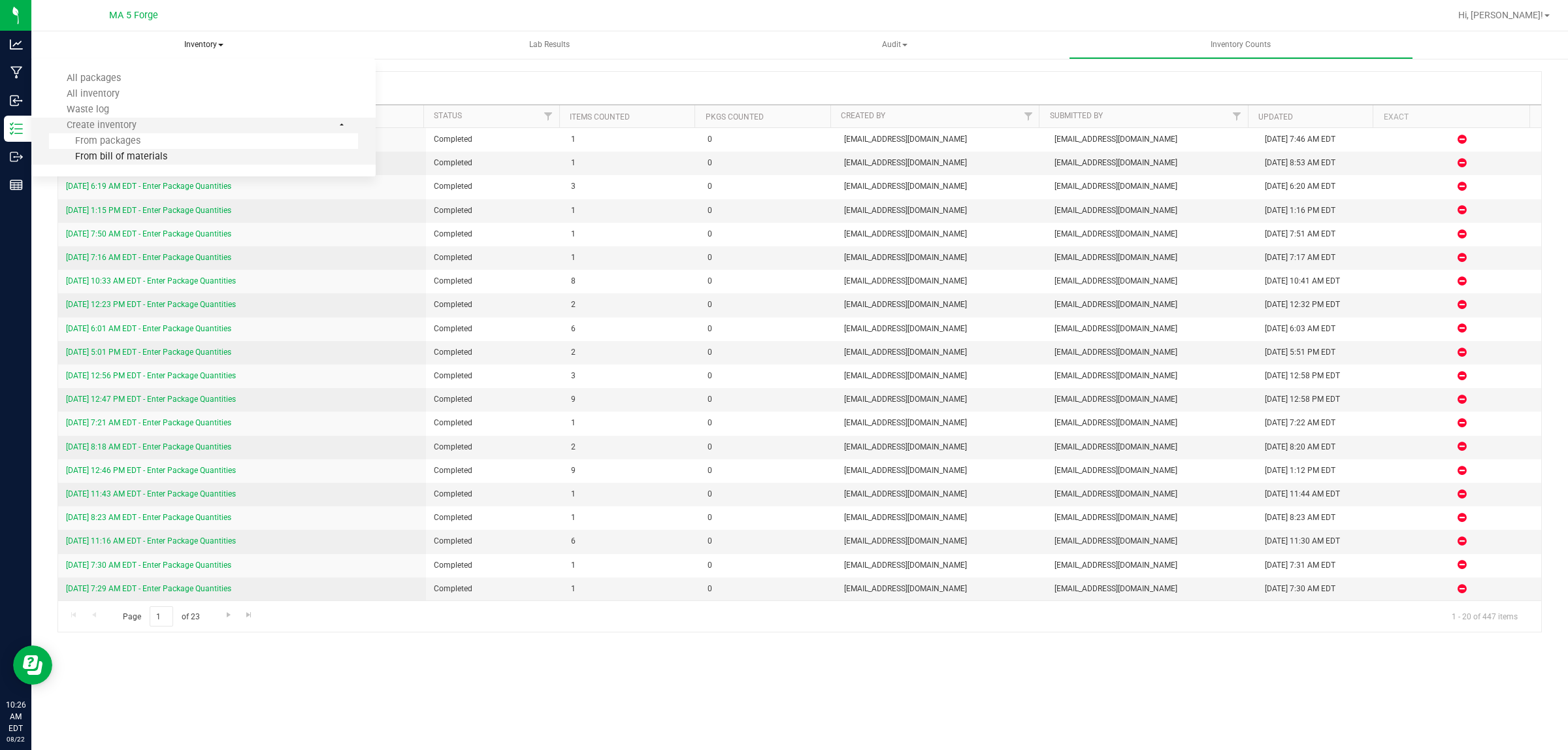
click at [136, 152] on span "From bill of materials" at bounding box center [108, 156] width 118 height 11
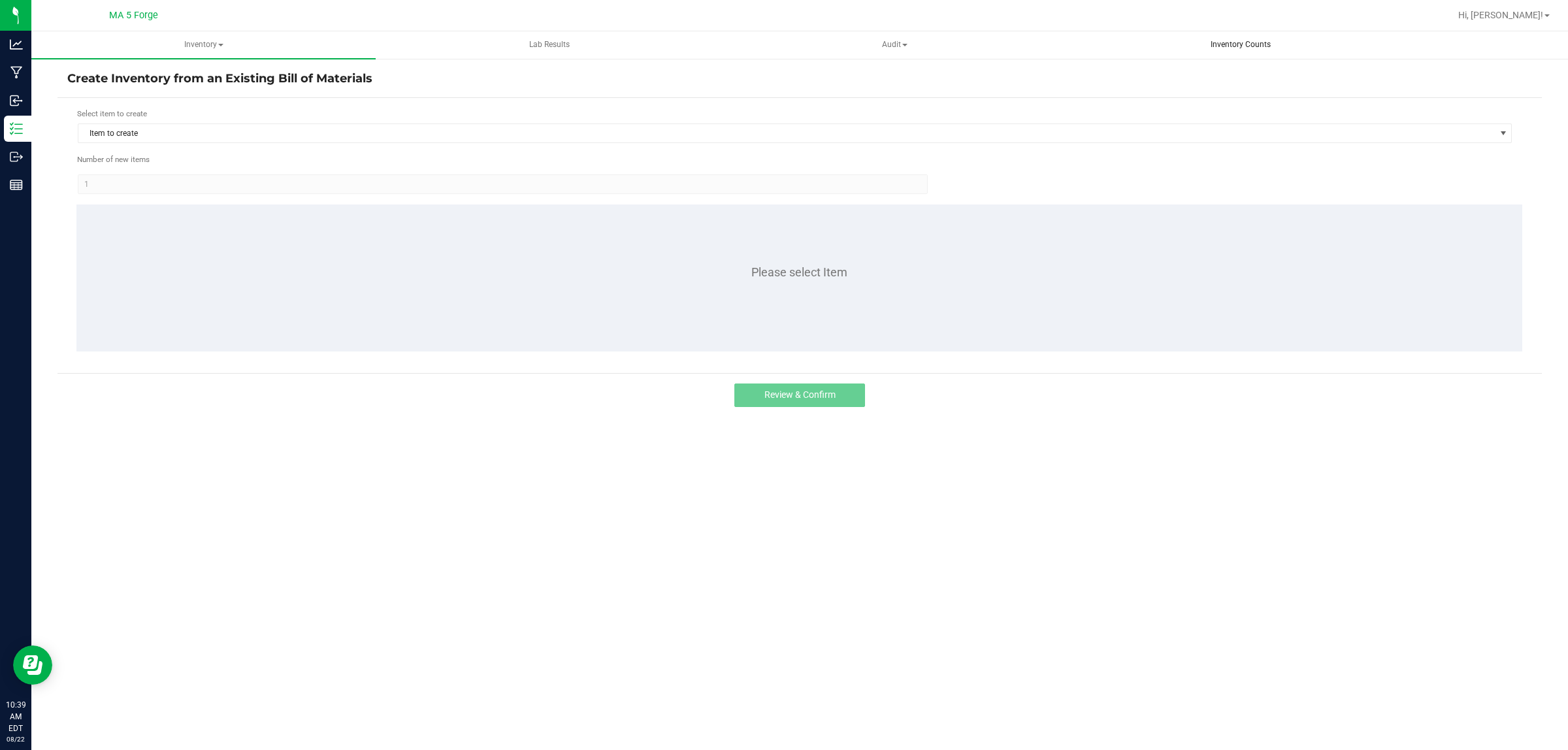
click at [1258, 40] on span "Inventory Counts" at bounding box center [1241, 44] width 96 height 11
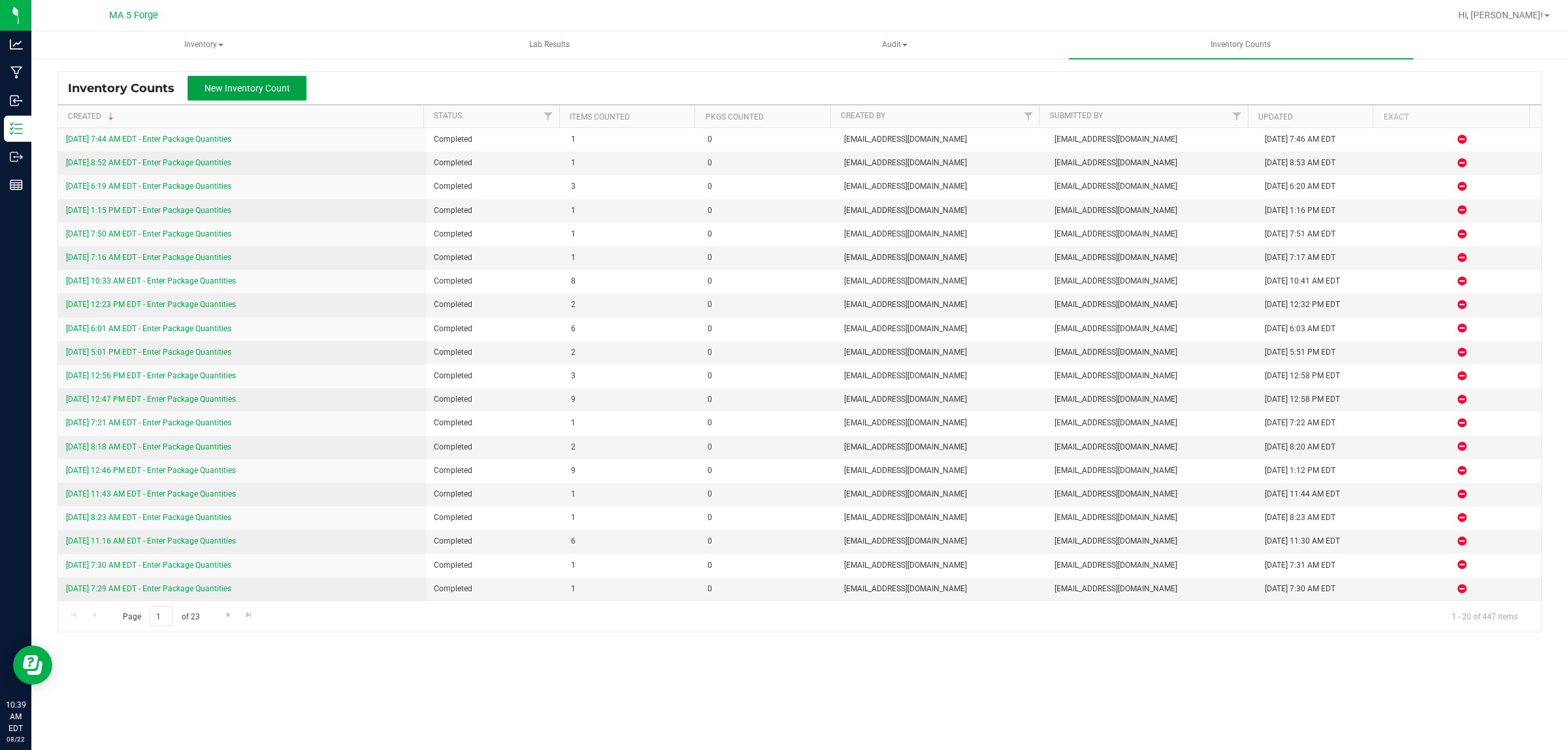
click at [222, 98] on button "New Inventory Count" at bounding box center [247, 88] width 119 height 25
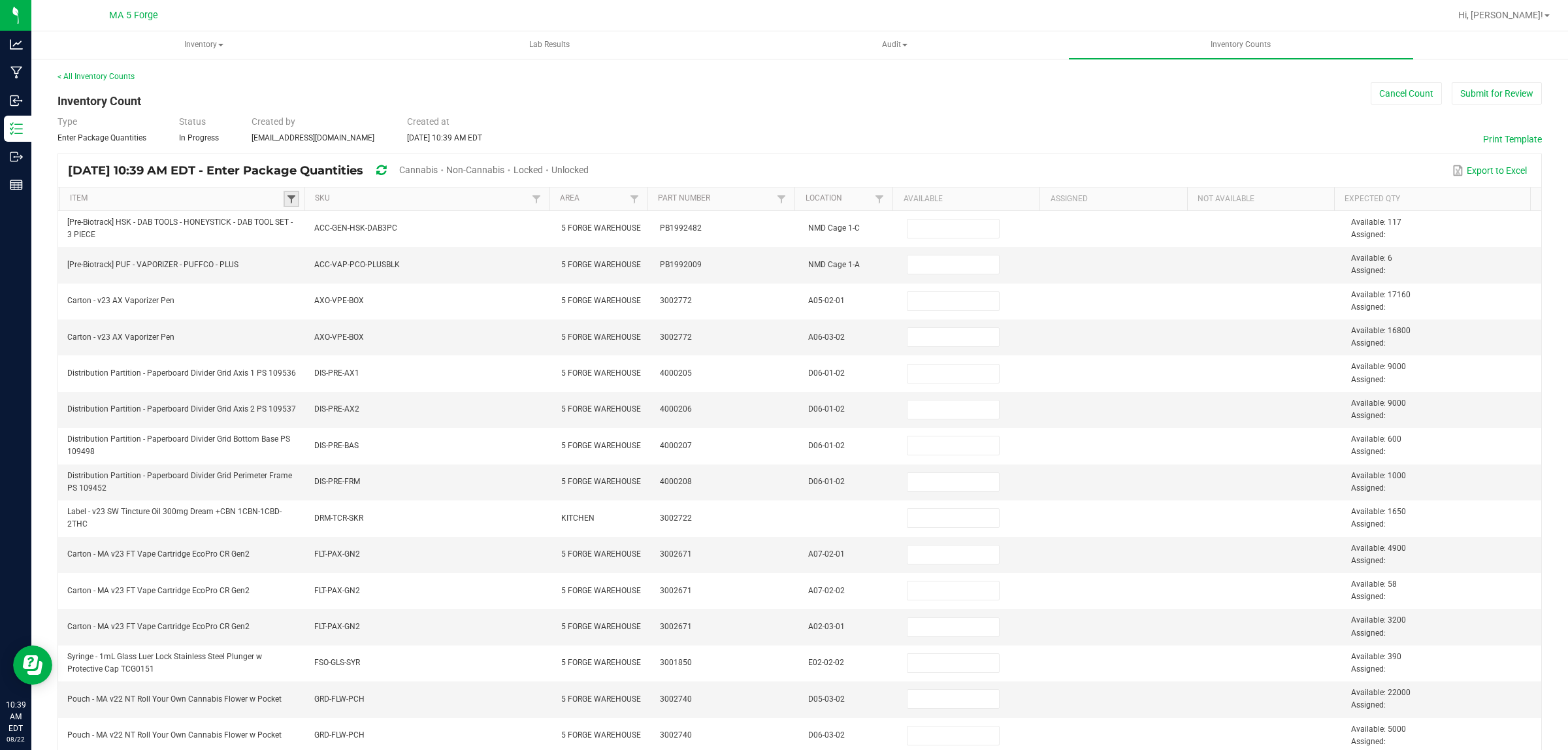
click at [292, 198] on span at bounding box center [291, 199] width 10 height 10
click at [356, 225] on input at bounding box center [382, 228] width 173 height 20
paste input "Case - MA v24 LK Cannabis Pre-Rolls Tin Base + Lid with Insert"
type input "Case - MA v24 LK Cannabis Pre-Rolls Tin Base + Lid with Insert"
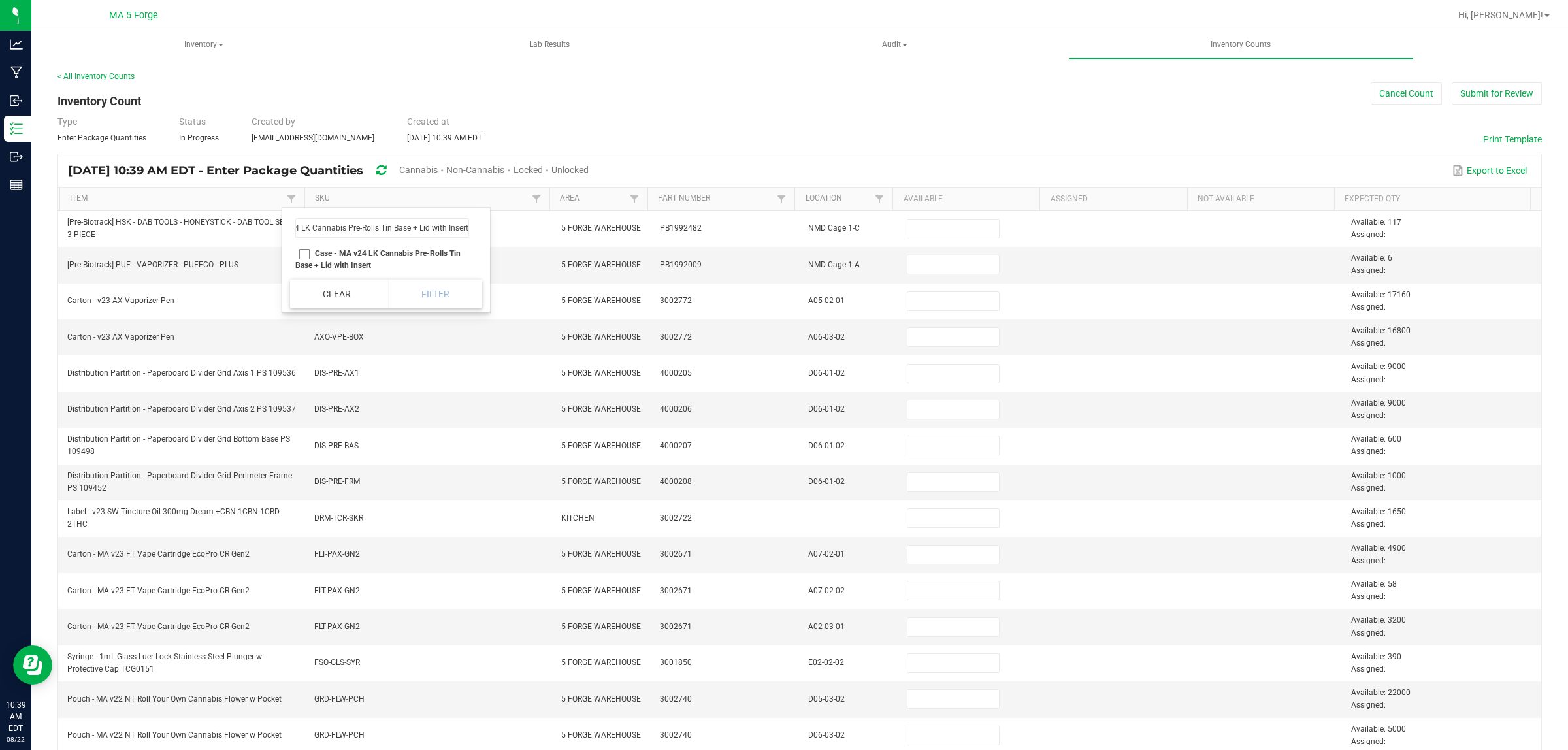
scroll to position [0, 0]
click at [298, 256] on li "Case - MA v24 LK Cannabis Pre-Rolls Tin Base + Lid with Insert" at bounding box center [382, 260] width 184 height 29
checkbox Insert "true"
click at [449, 292] on button "Filter" at bounding box center [435, 294] width 94 height 29
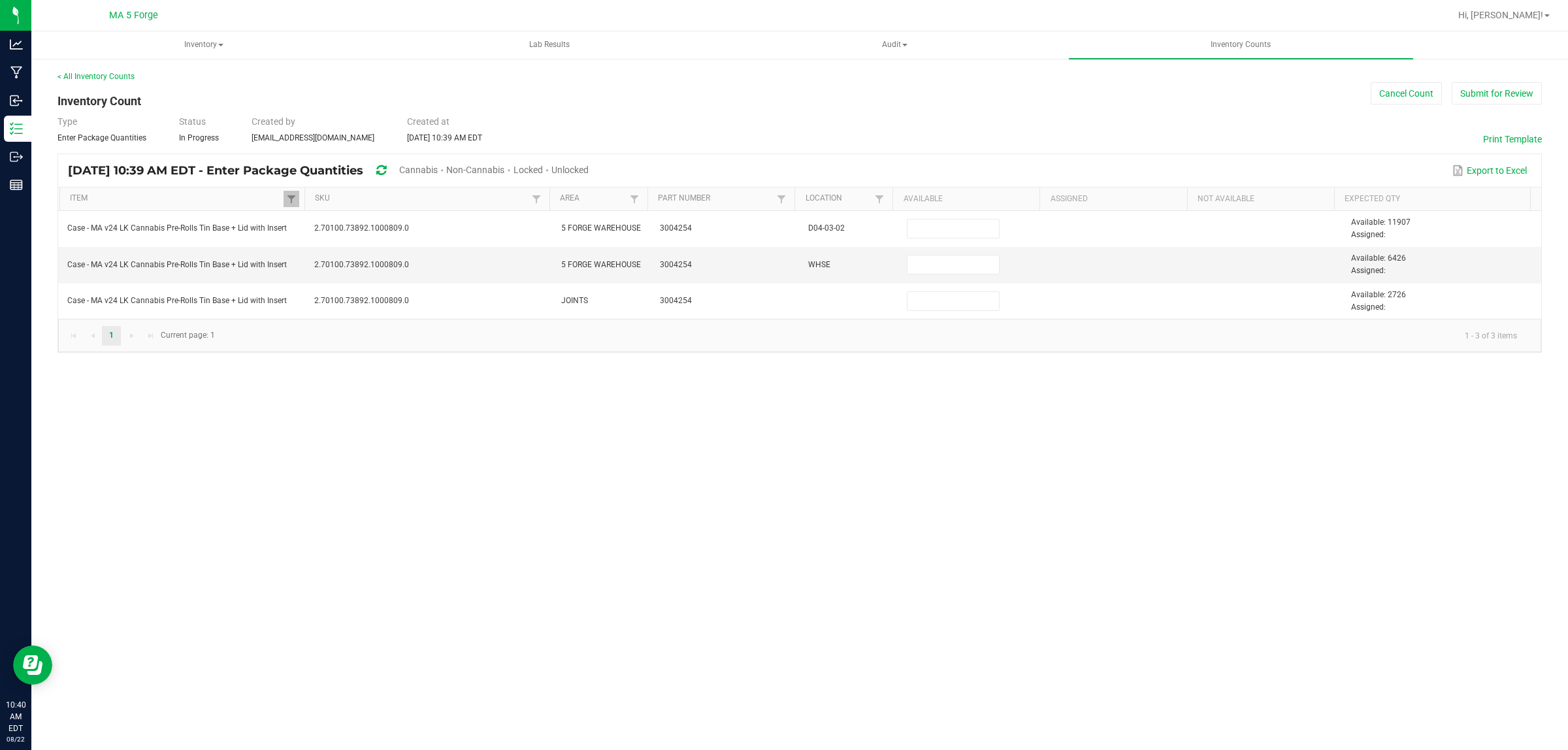
drag, startPoint x: 1240, startPoint y: 523, endPoint x: 1233, endPoint y: 525, distance: 7.3
click at [1238, 524] on div "Inventory All packages All inventory Waste log Create inventory Lab Results Aud…" at bounding box center [800, 391] width 1537 height 719
click at [1220, 487] on div "Inventory All packages All inventory Waste log Create inventory Lab Results Aud…" at bounding box center [800, 391] width 1537 height 719
click at [1130, 469] on div "Inventory All packages All inventory Waste log Create inventory Lab Results Aud…" at bounding box center [800, 391] width 1537 height 719
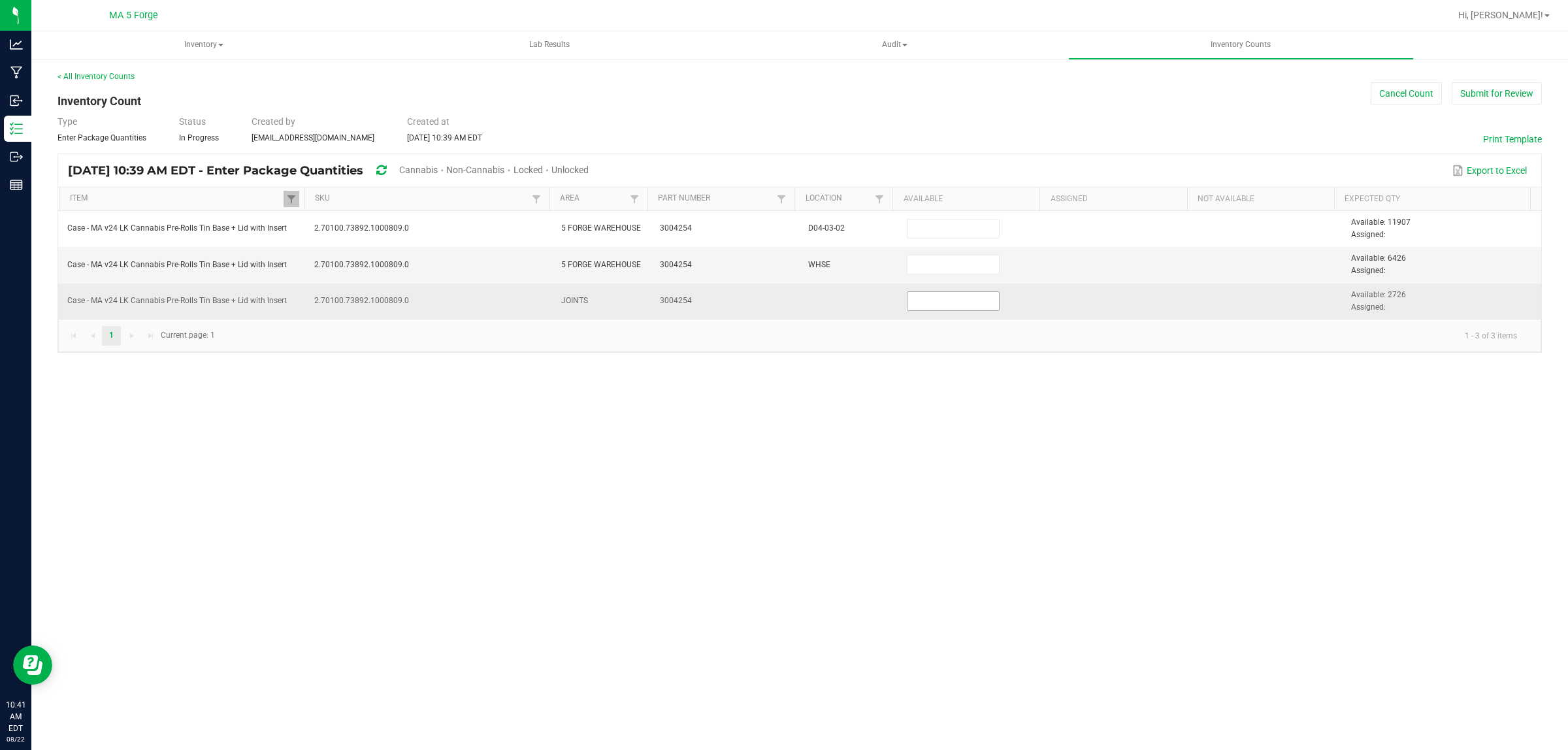
click at [919, 303] on input at bounding box center [953, 301] width 92 height 18
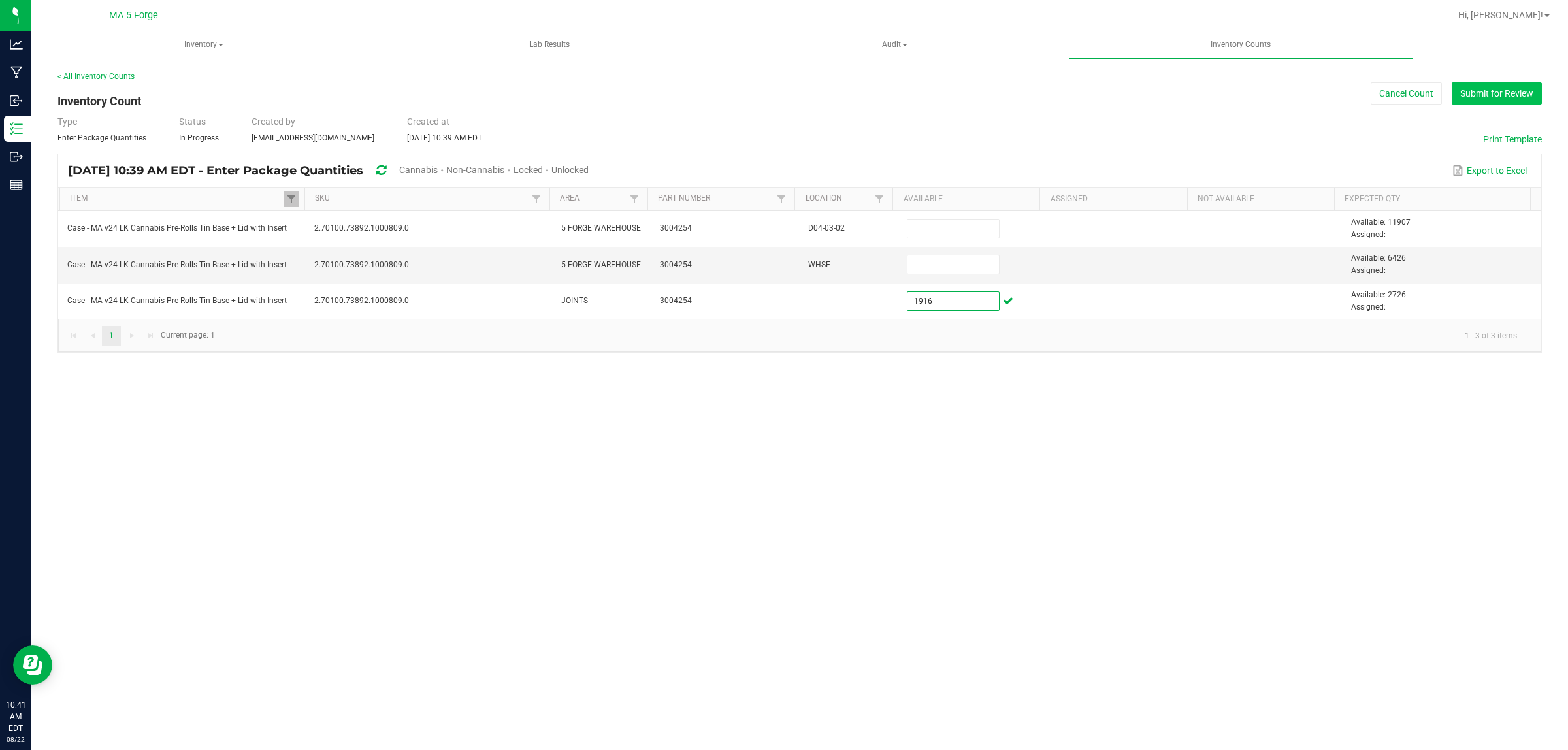
type input "1,916"
click at [1507, 96] on button "Submit for Review" at bounding box center [1497, 94] width 90 height 23
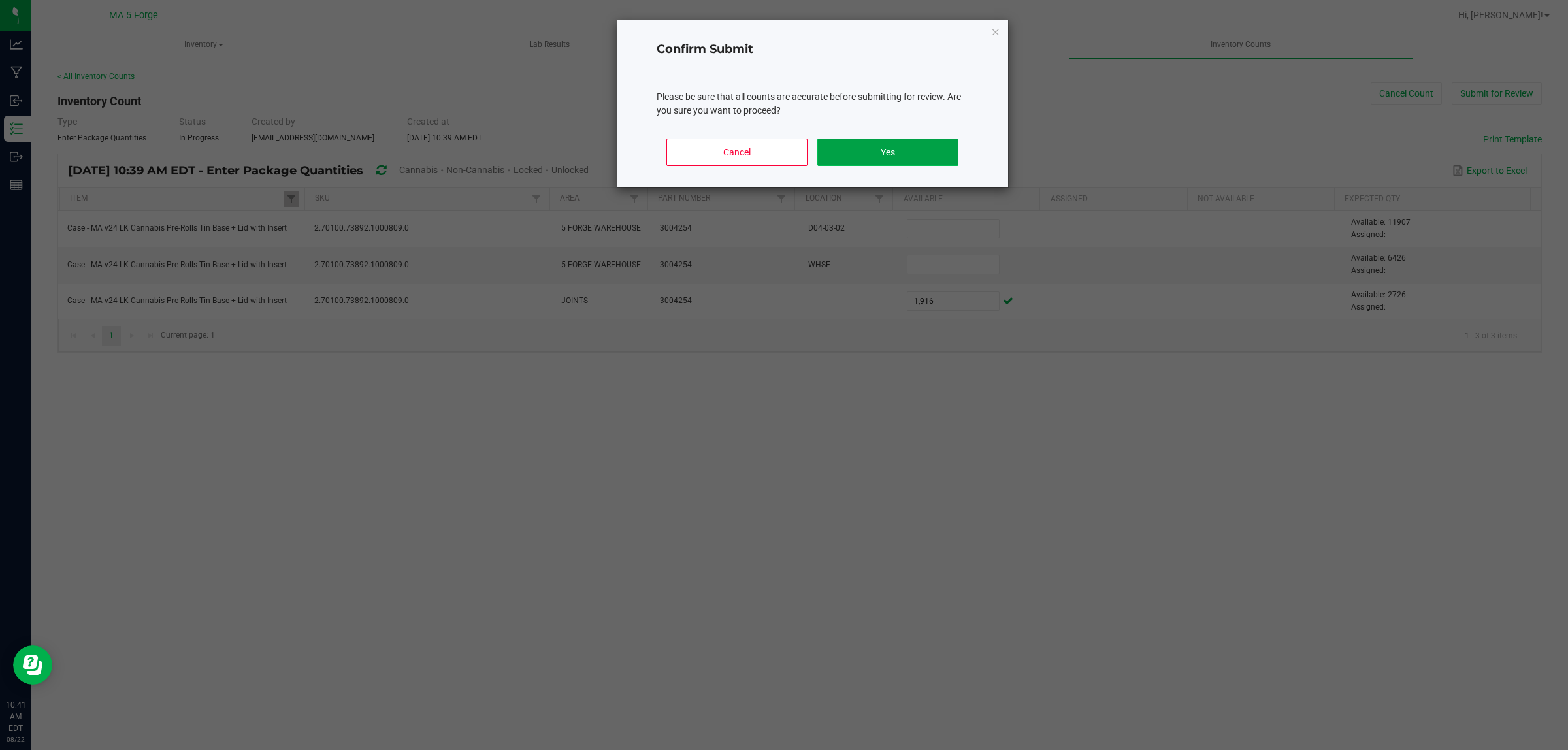
click at [935, 154] on button "Yes" at bounding box center [888, 152] width 141 height 27
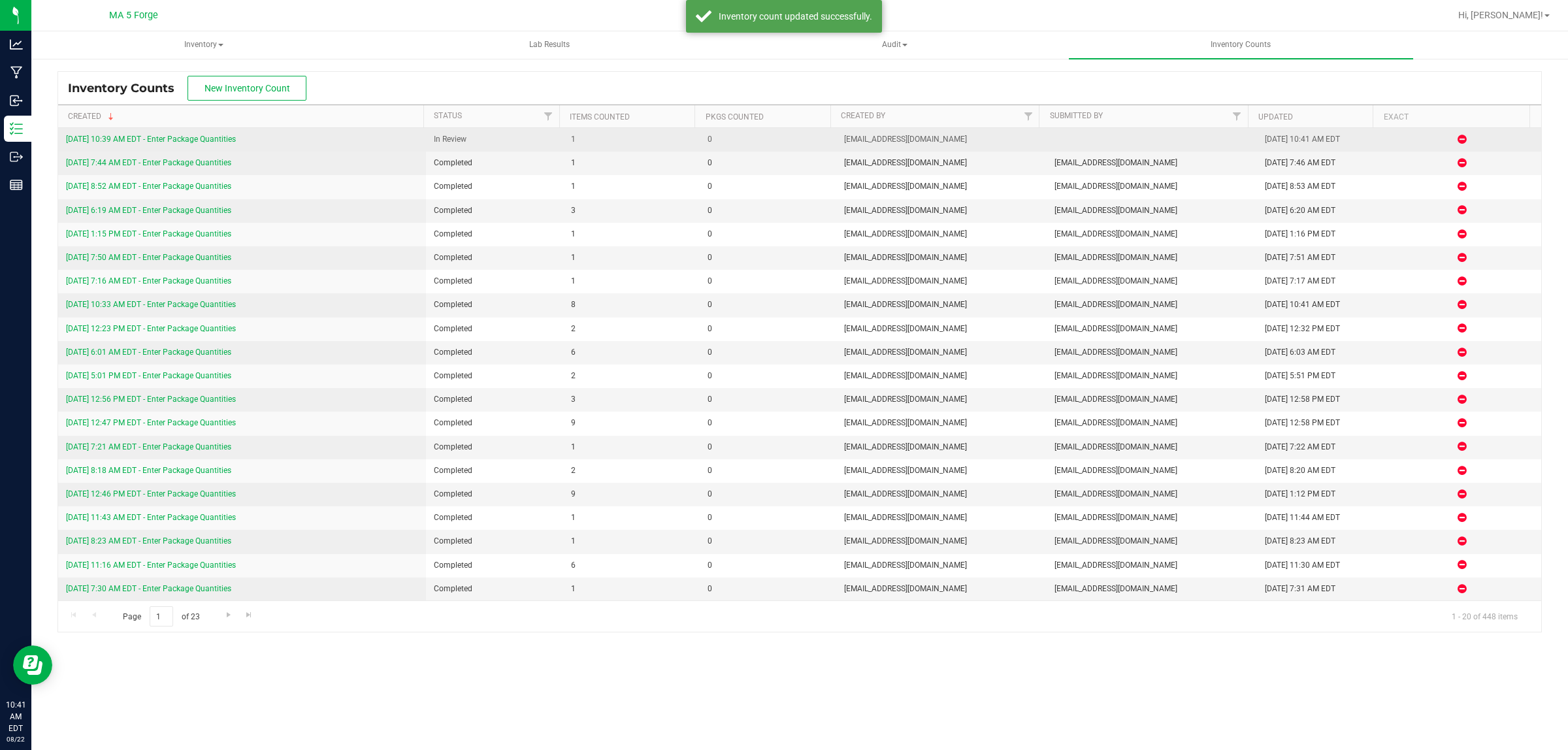
click at [236, 135] on link "[DATE] 10:39 AM EDT - Enter Package Quantities" at bounding box center [151, 139] width 170 height 9
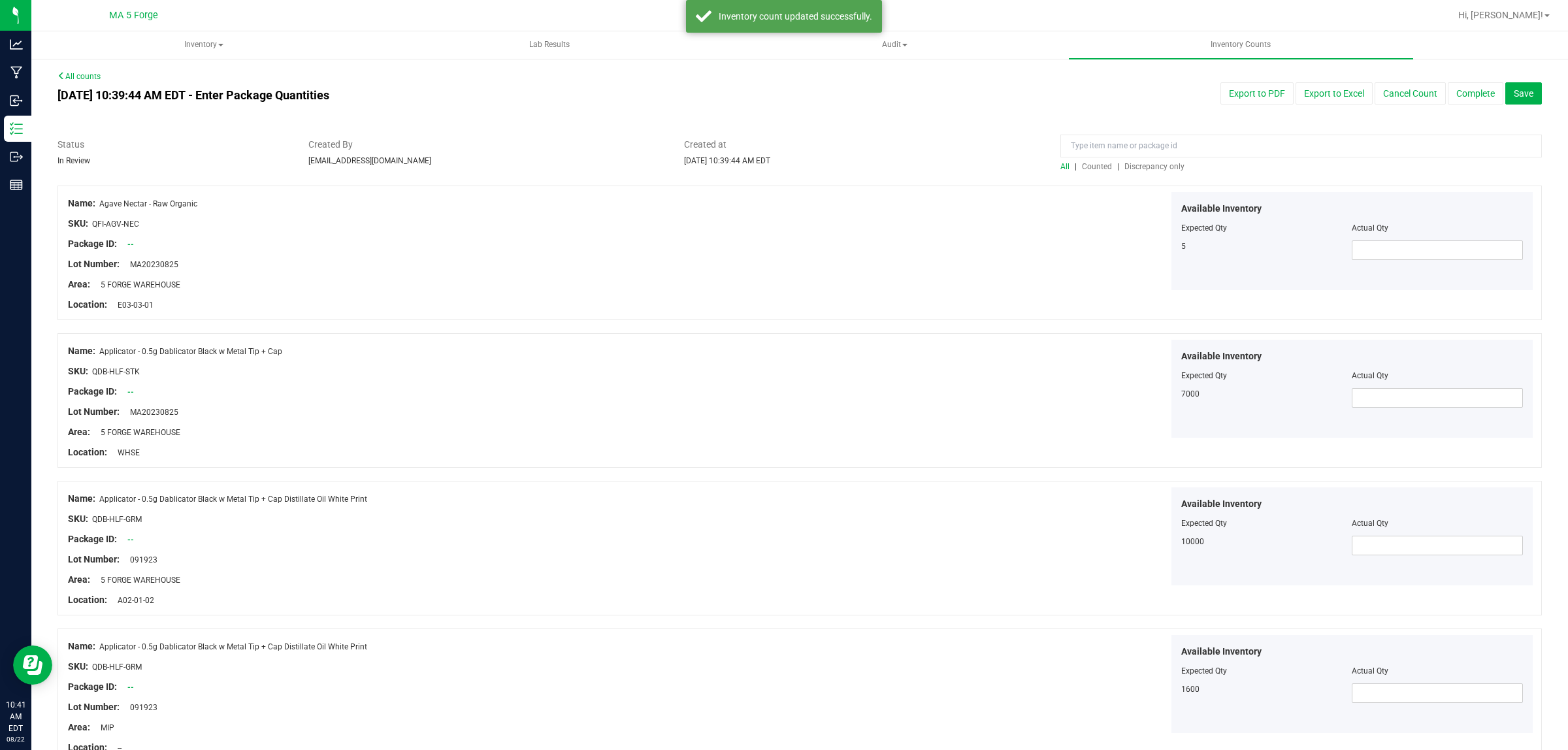
click at [1163, 164] on span "Discrepancy only" at bounding box center [1154, 166] width 60 height 9
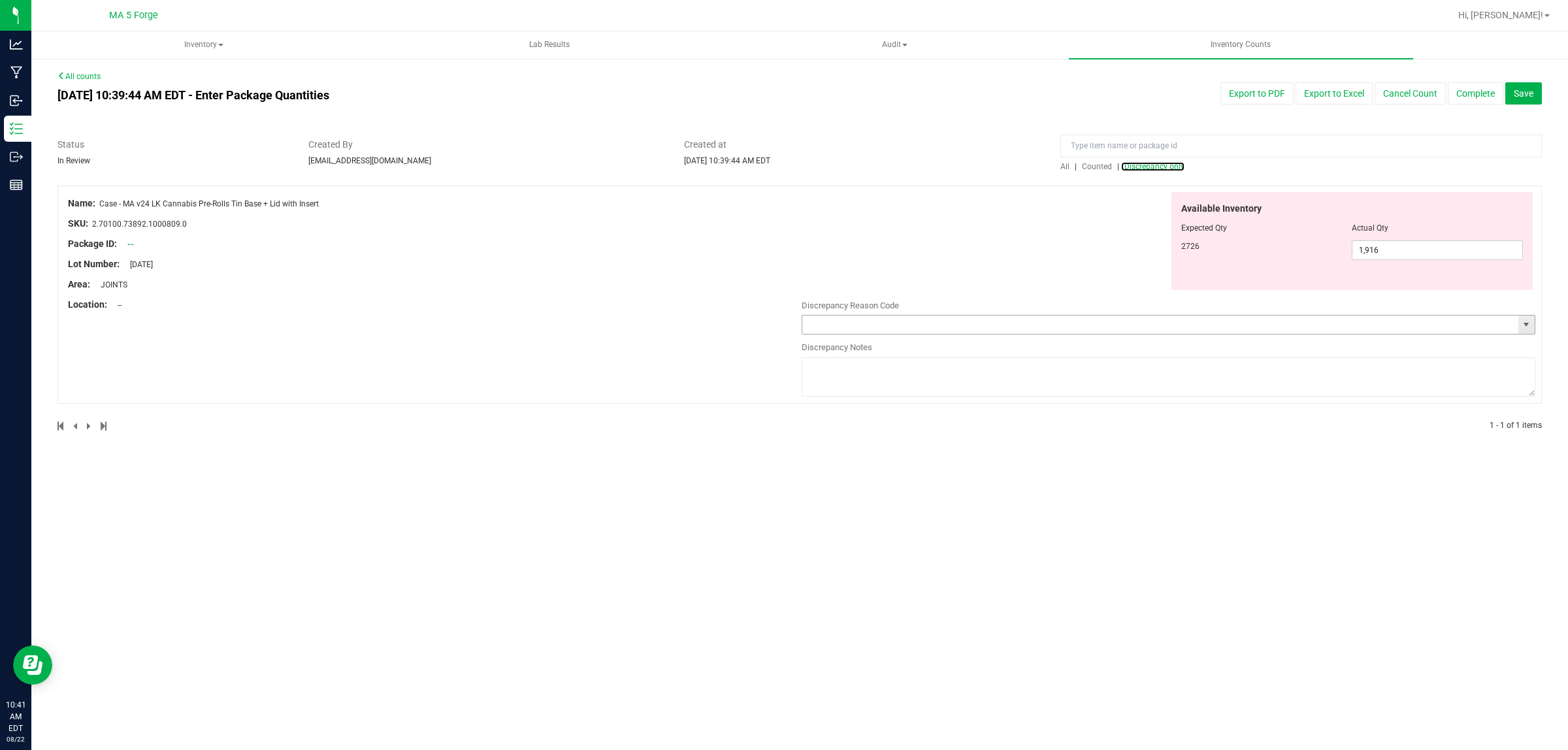
click at [1523, 329] on span "select" at bounding box center [1526, 324] width 10 height 10
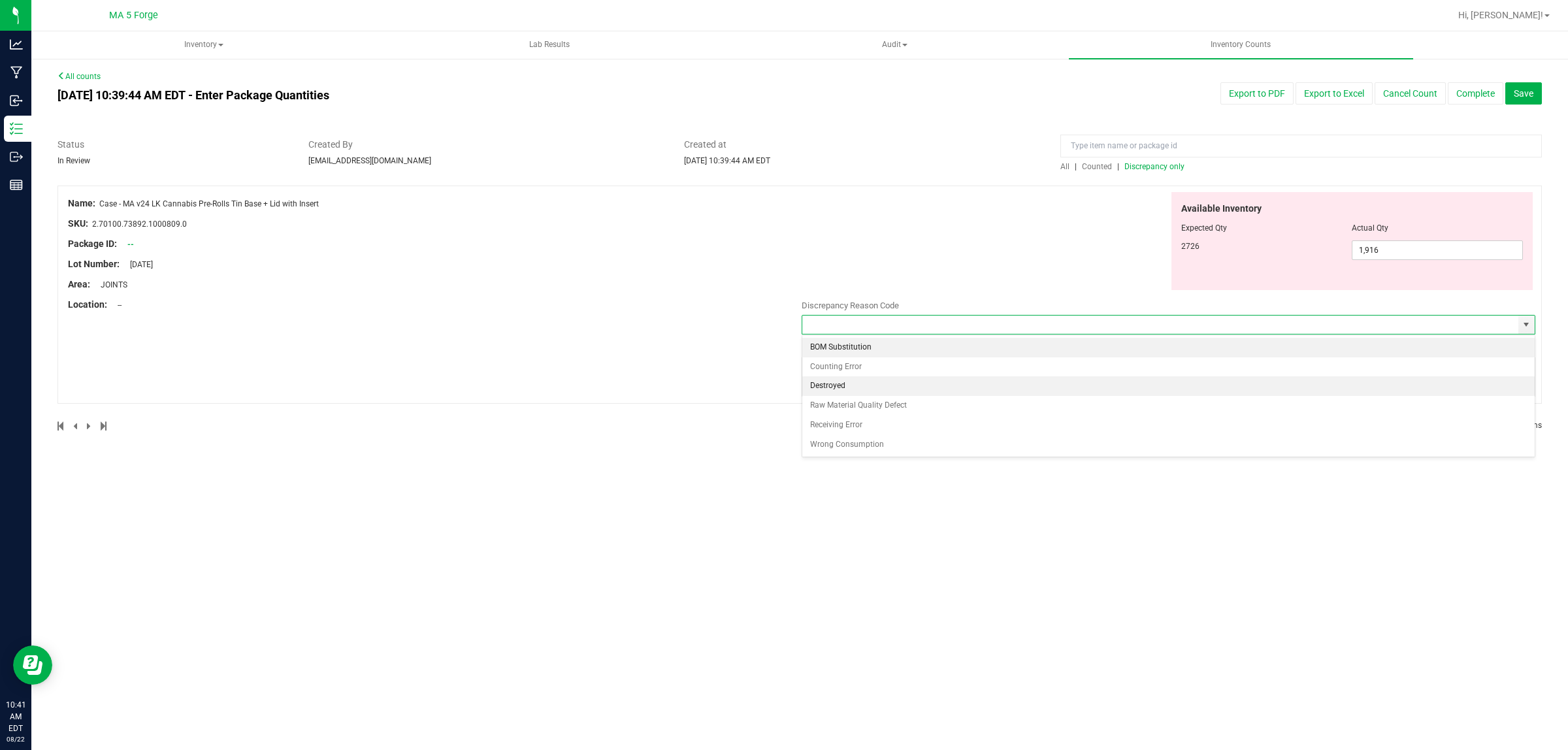
click at [1049, 379] on li "Destroyed" at bounding box center [1168, 386] width 732 height 20
type input "Destroyed"
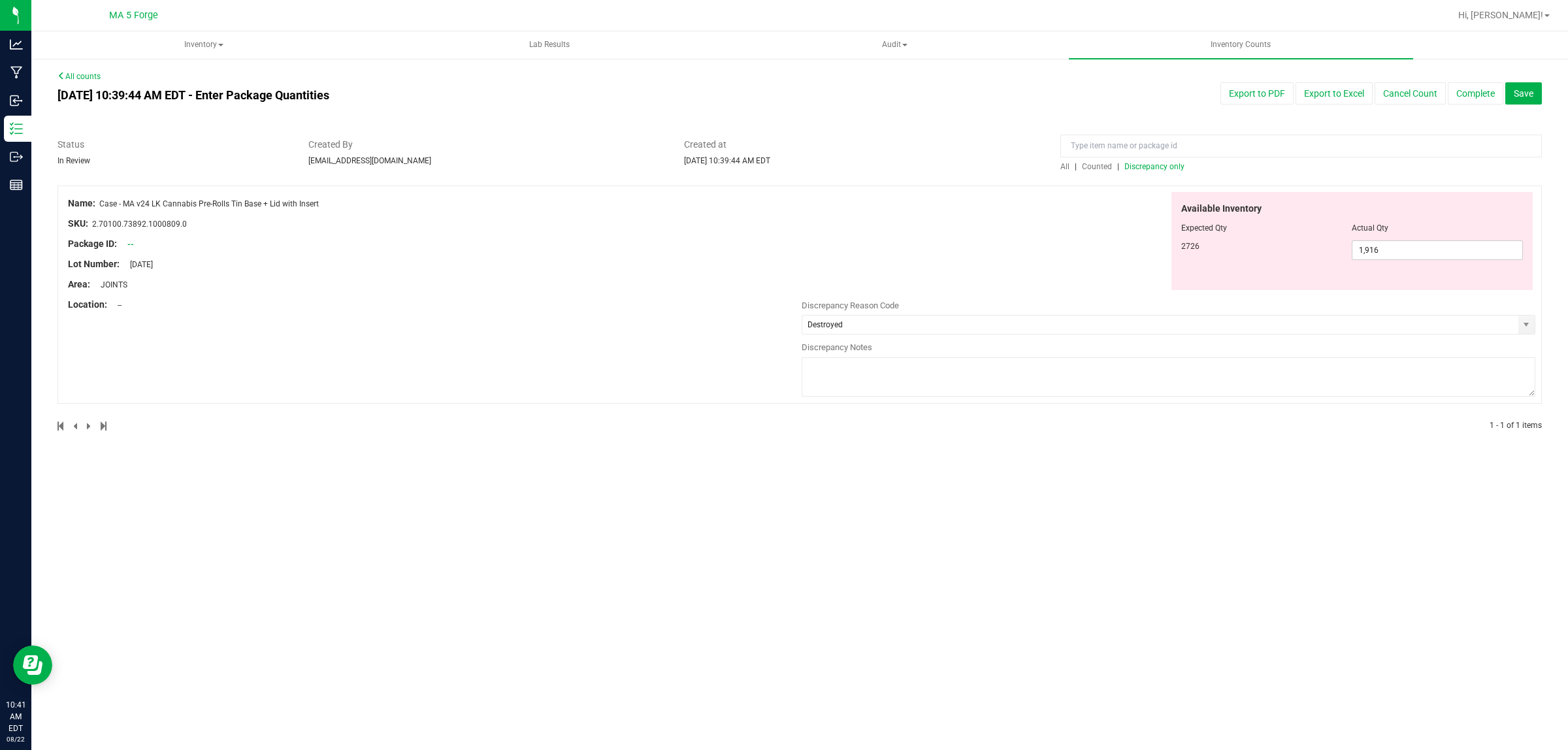
click at [1049, 379] on textarea at bounding box center [1168, 376] width 733 height 39
click at [1474, 92] on button "Complete" at bounding box center [1475, 94] width 55 height 23
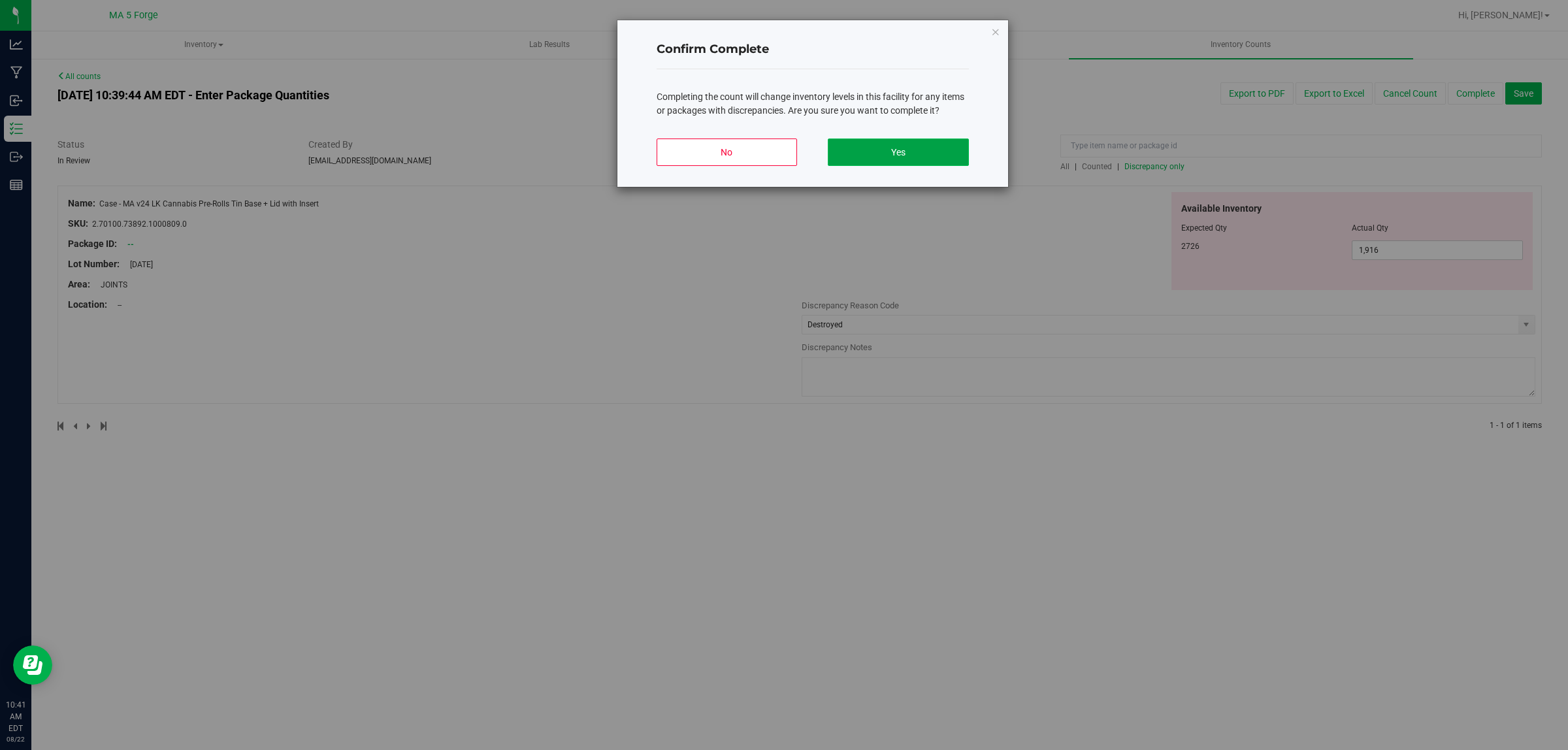
click at [938, 149] on button "Yes" at bounding box center [898, 152] width 141 height 27
